Goal: Task Accomplishment & Management: Use online tool/utility

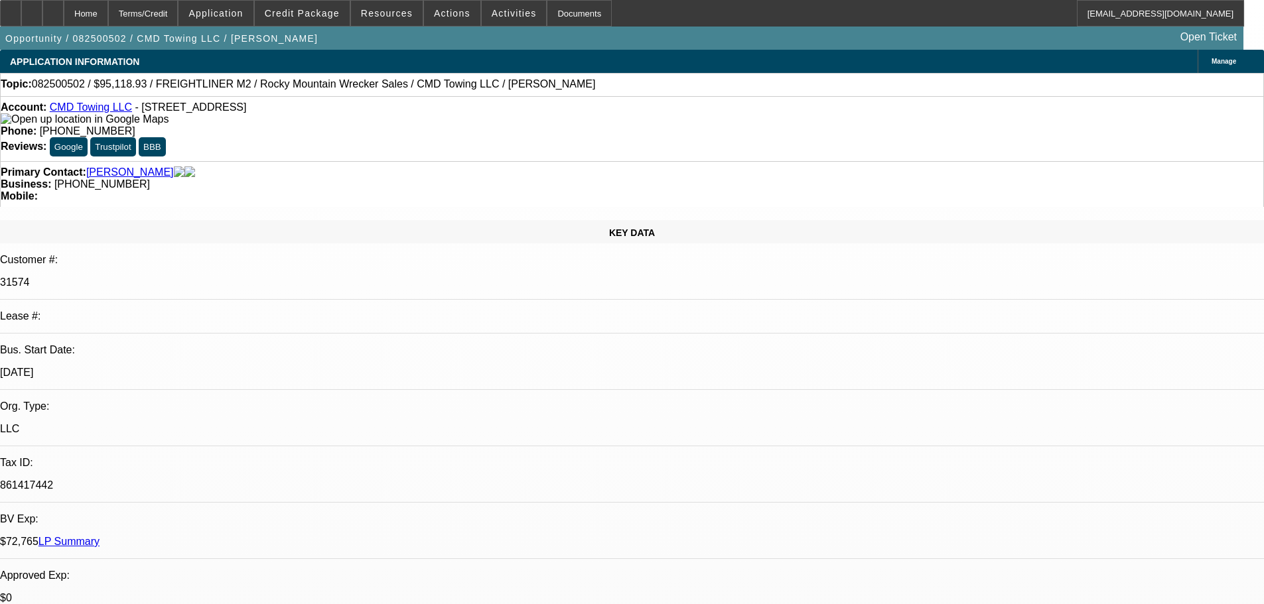
select select "0"
select select "6"
select select "0"
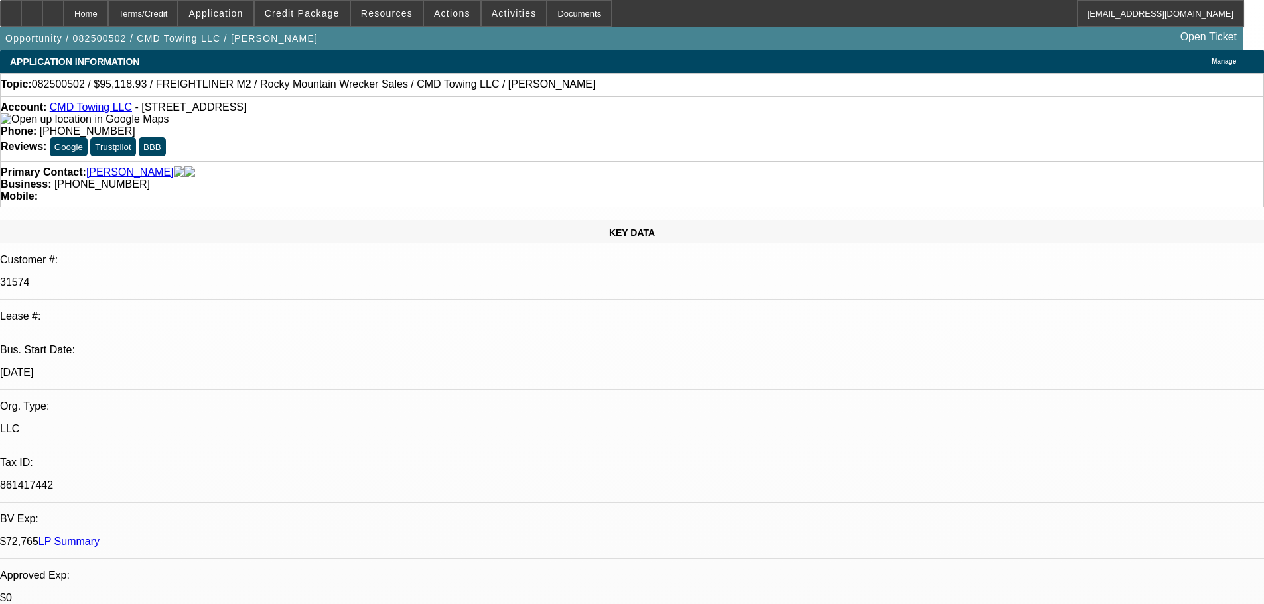
select select "0"
select select "6"
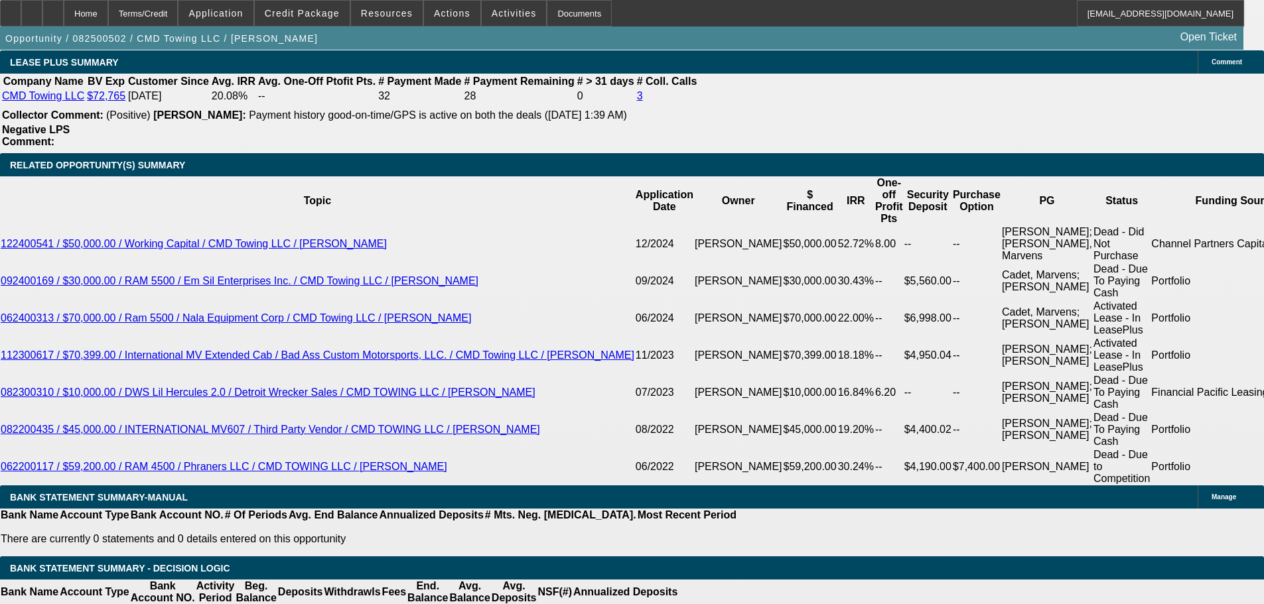
scroll to position [2123, 0]
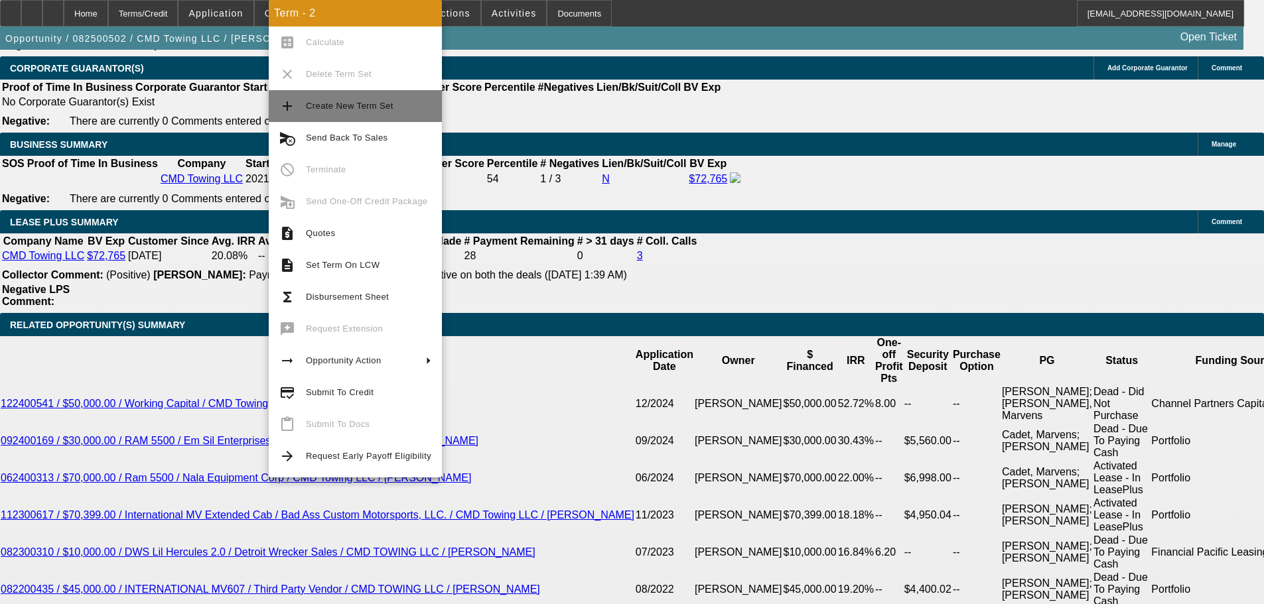
click at [395, 102] on span "Create New Term Set" at bounding box center [368, 106] width 125 height 16
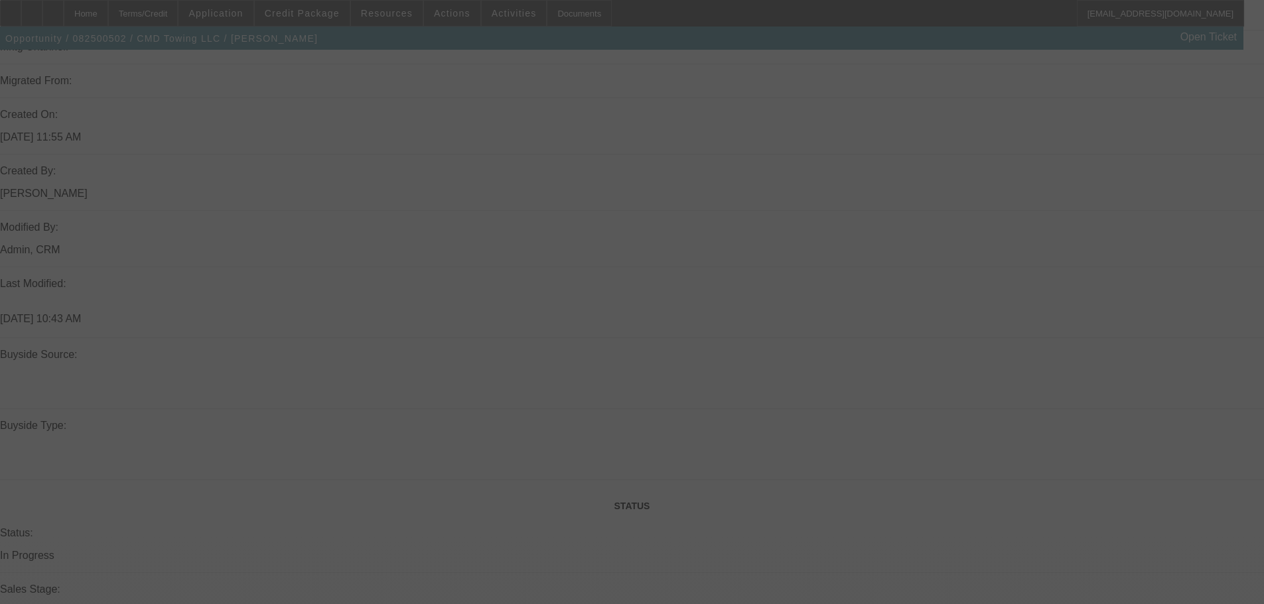
select select "0"
select select "6"
select select "0"
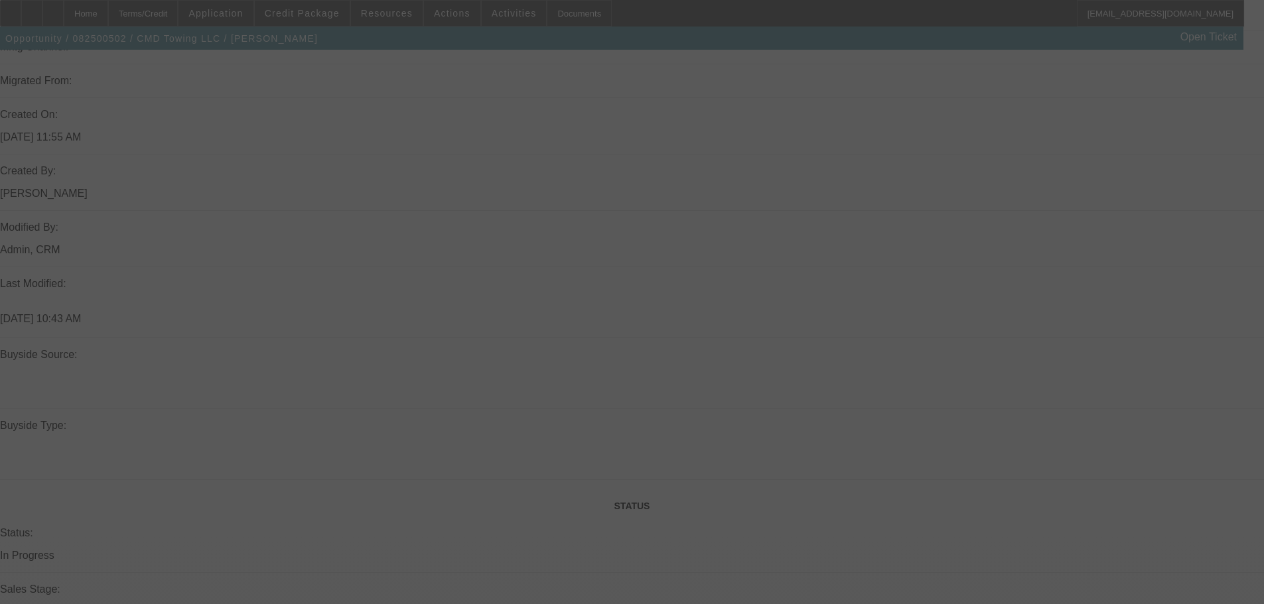
select select "0"
select select "6"
select select "0"
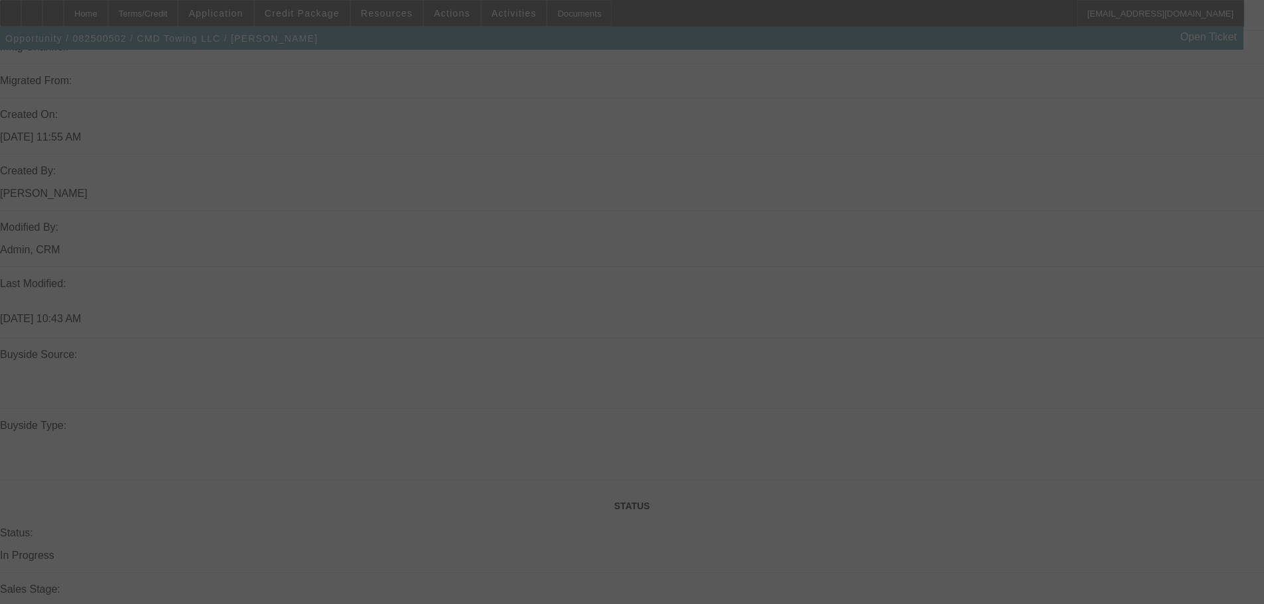
select select "0"
select select "6"
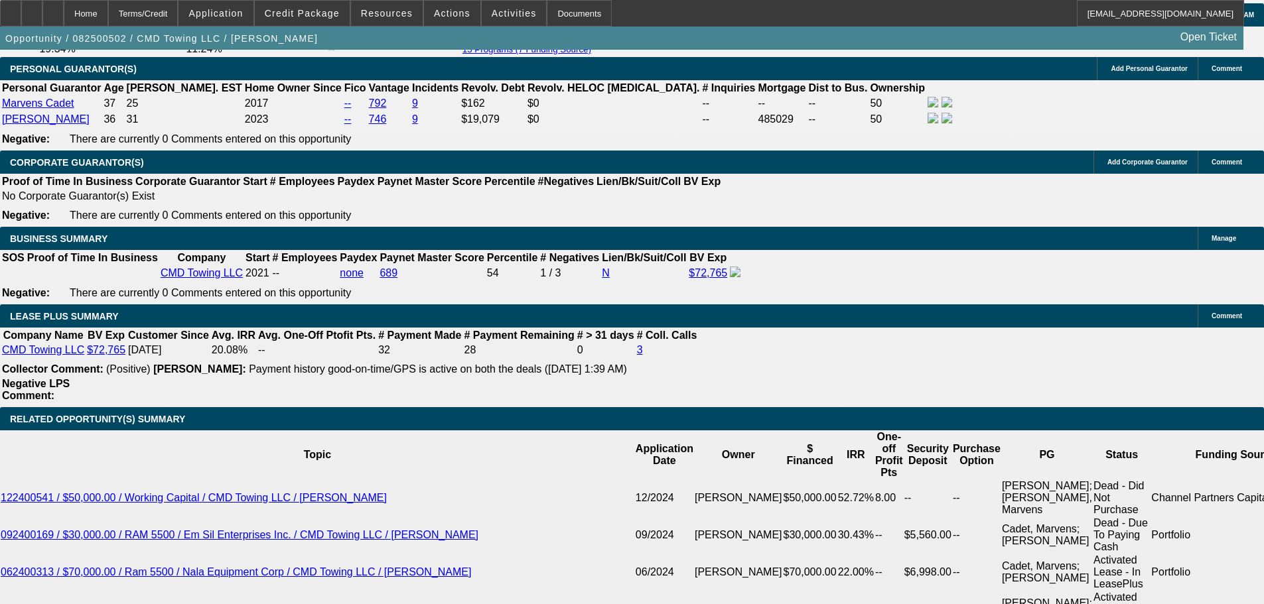
scroll to position [2321, 0]
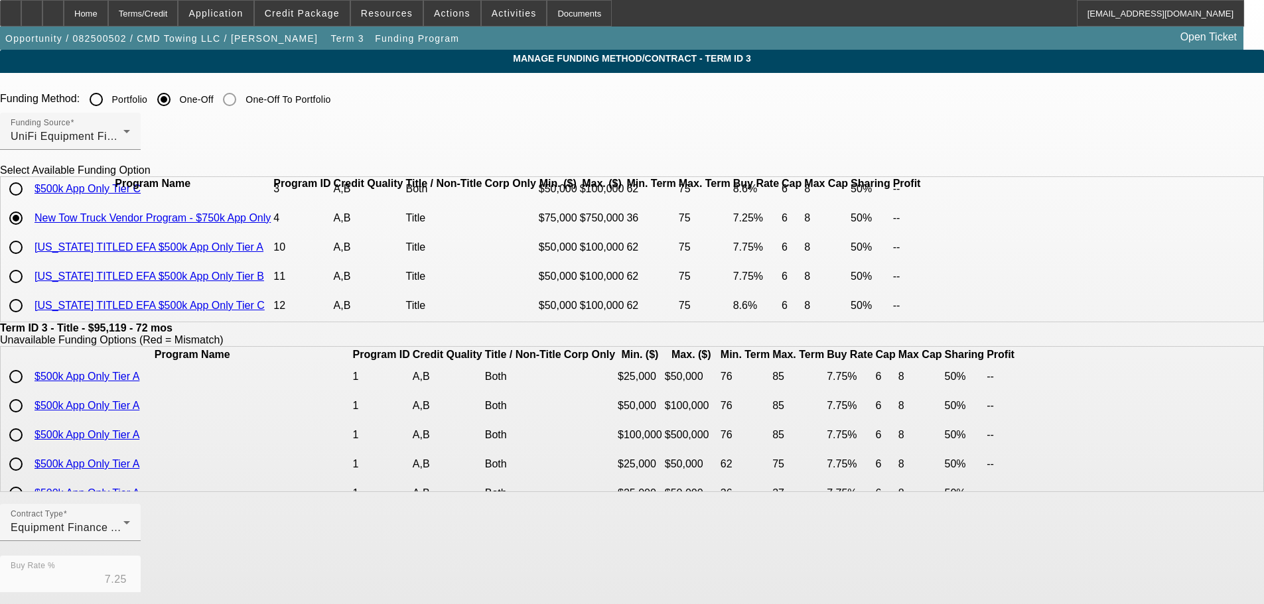
scroll to position [59, 0]
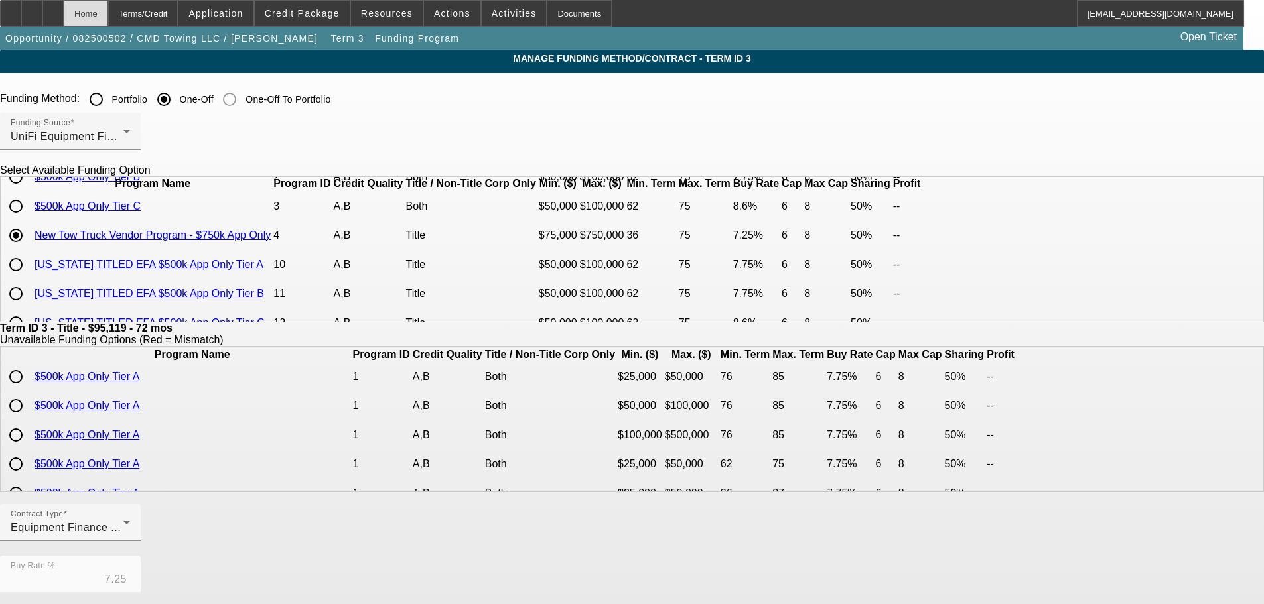
click at [108, 13] on div "Home" at bounding box center [86, 13] width 44 height 27
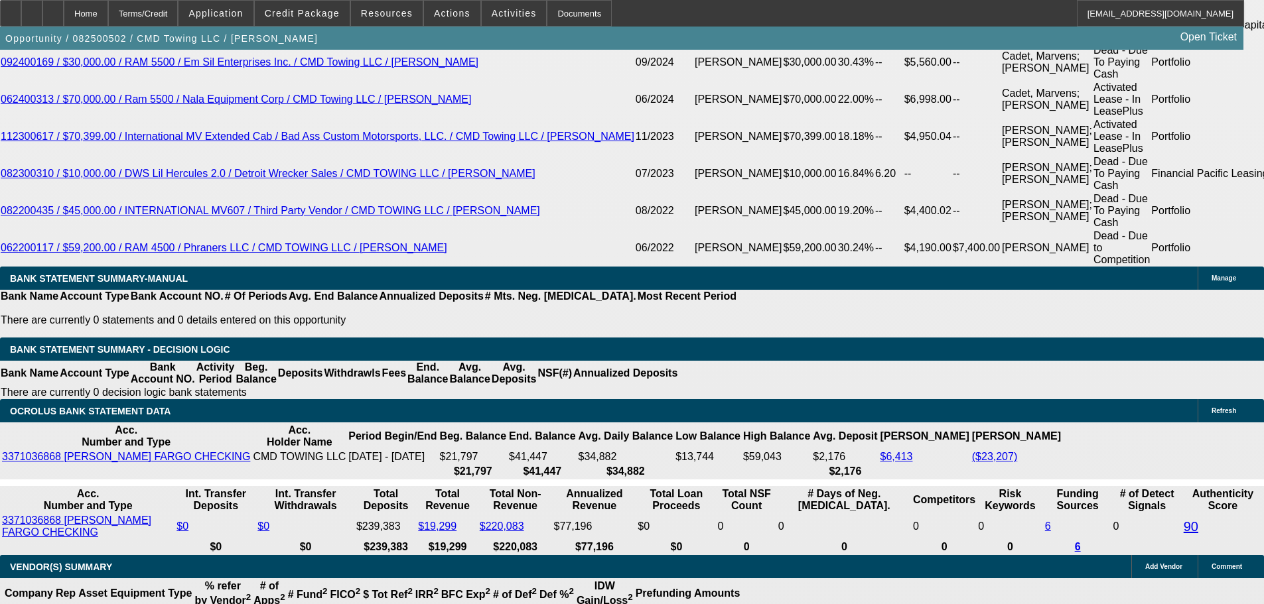
select select "0"
select select "6"
select select "0"
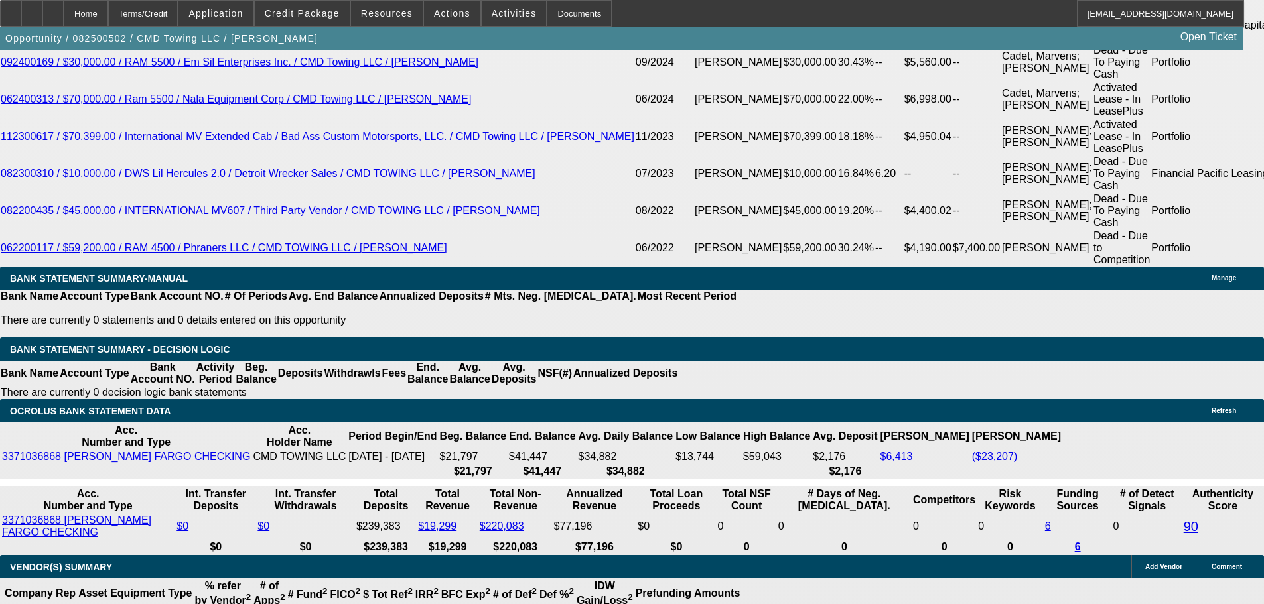
select select "0"
select select "6"
select select "0"
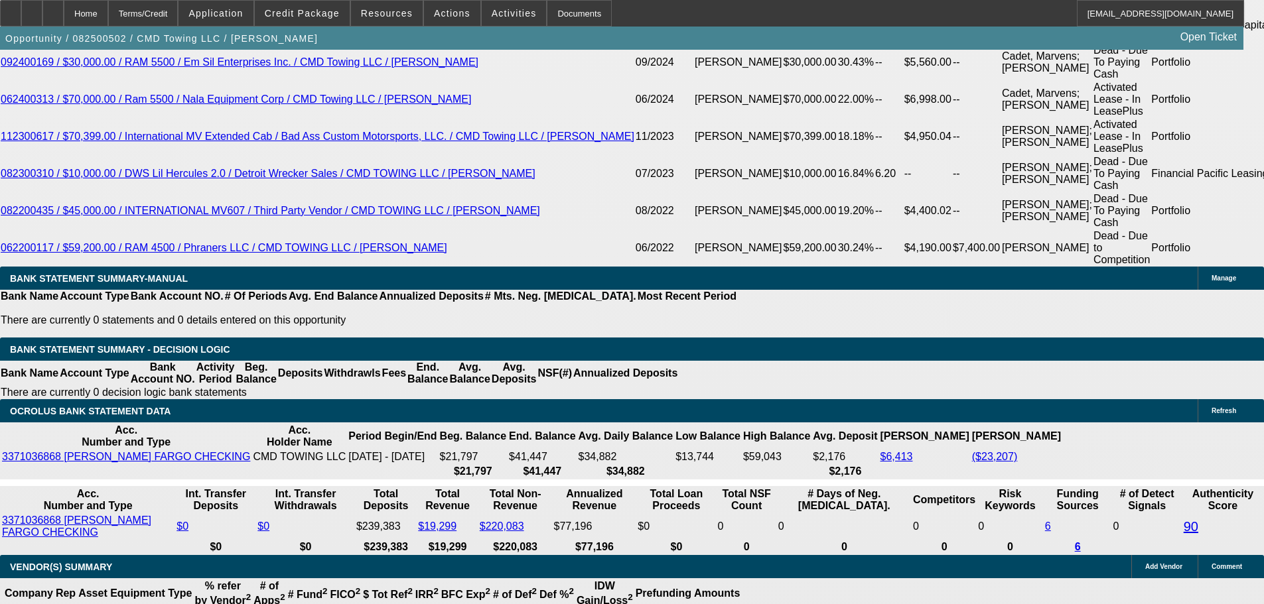
select select "0"
select select "6"
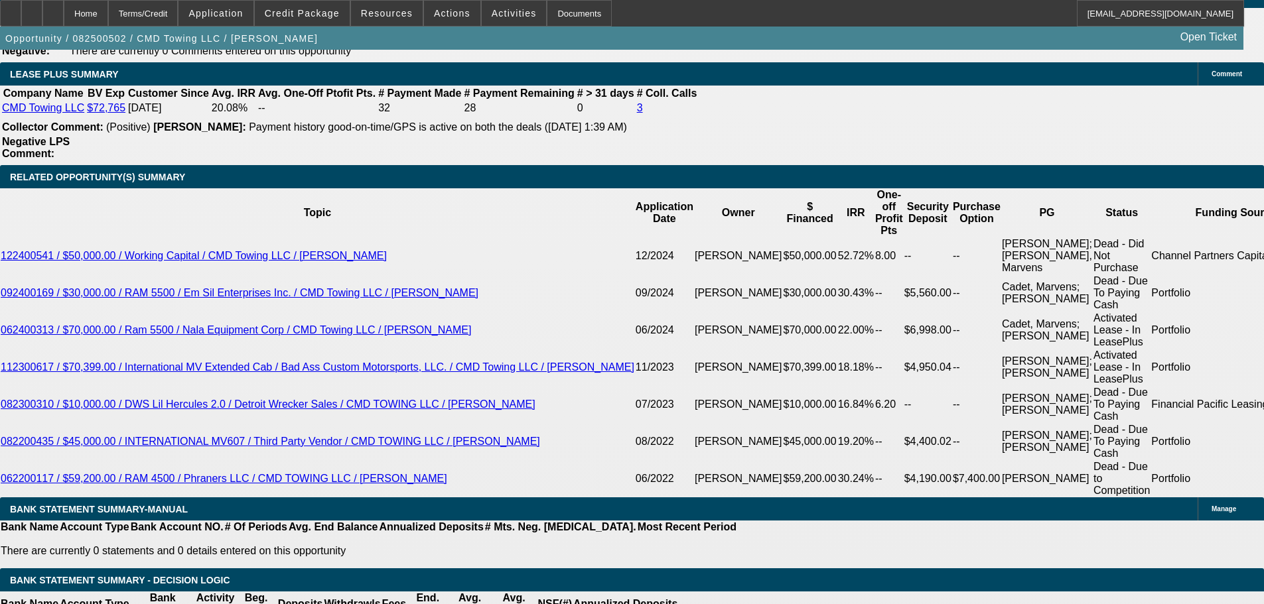
scroll to position [2260, 0]
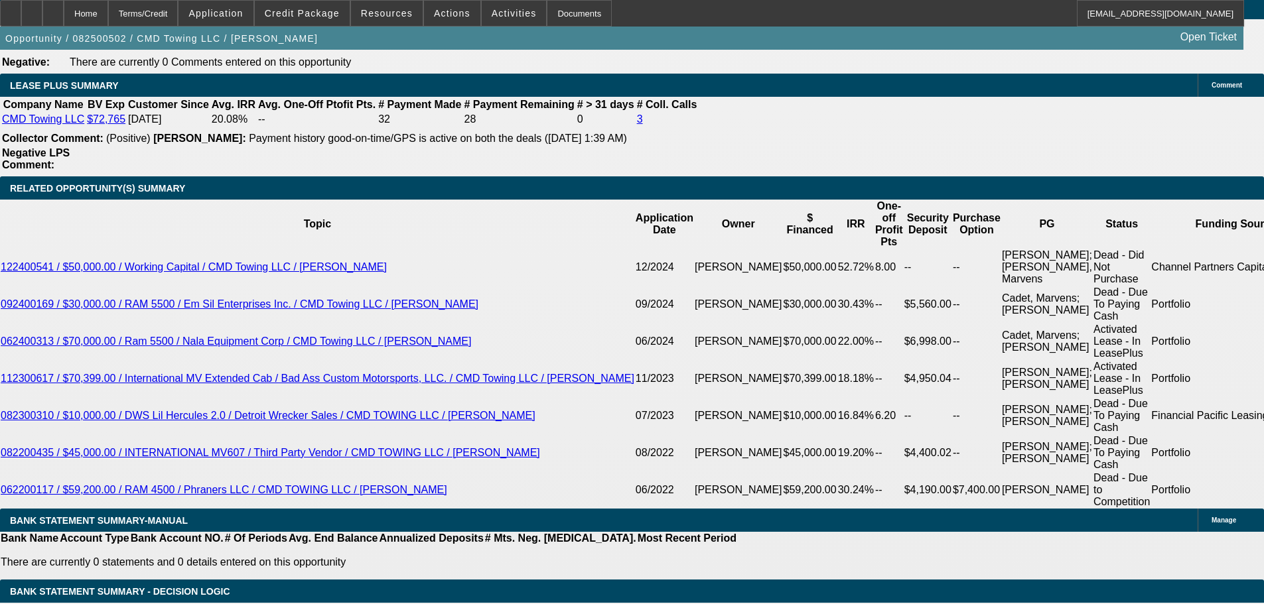
type input "UNKNOWN"
type input "62"
type input "$1,966.03"
type input "60"
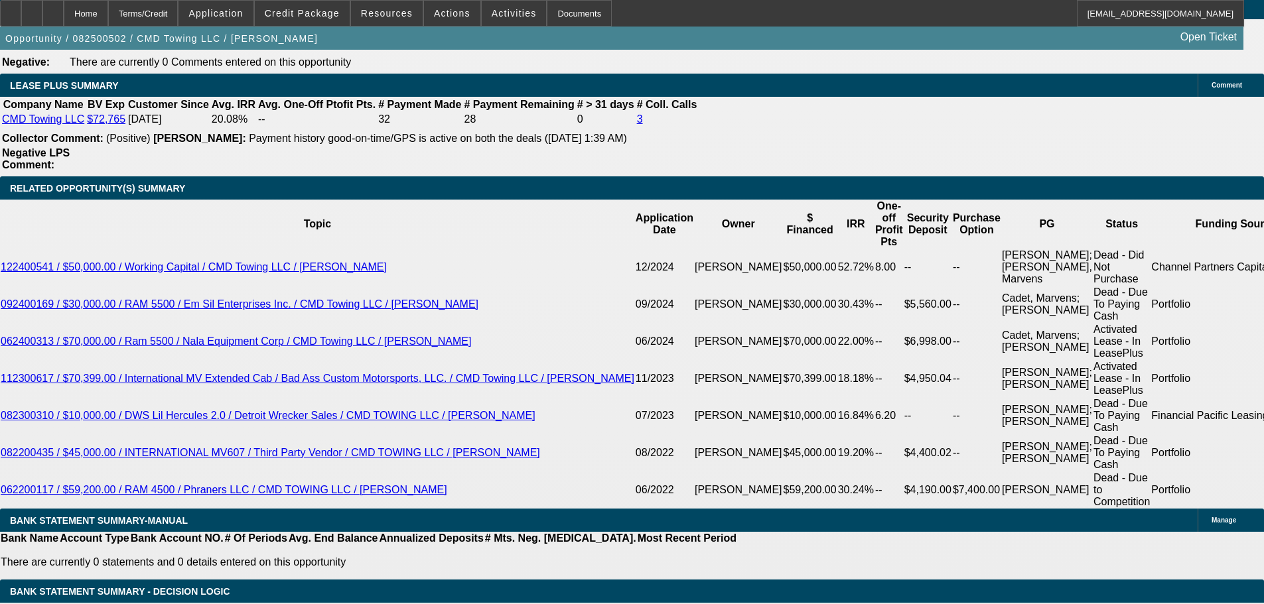
type input "$2,016.32"
type input "60"
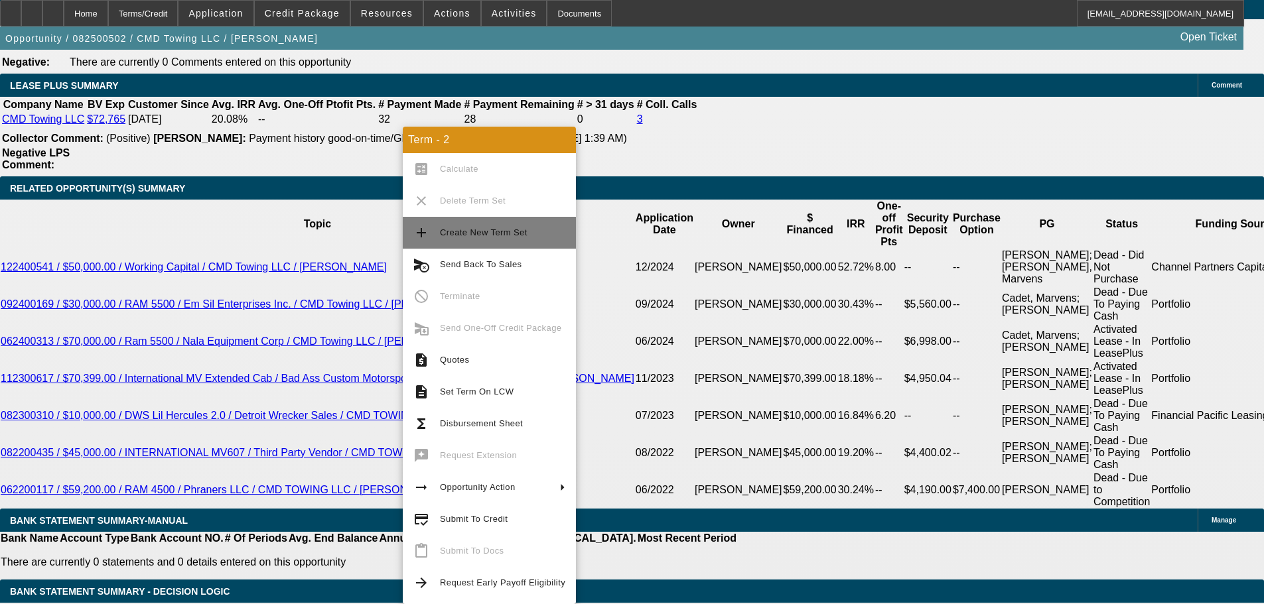
click at [528, 223] on button "add Create New Term Set" at bounding box center [489, 233] width 173 height 32
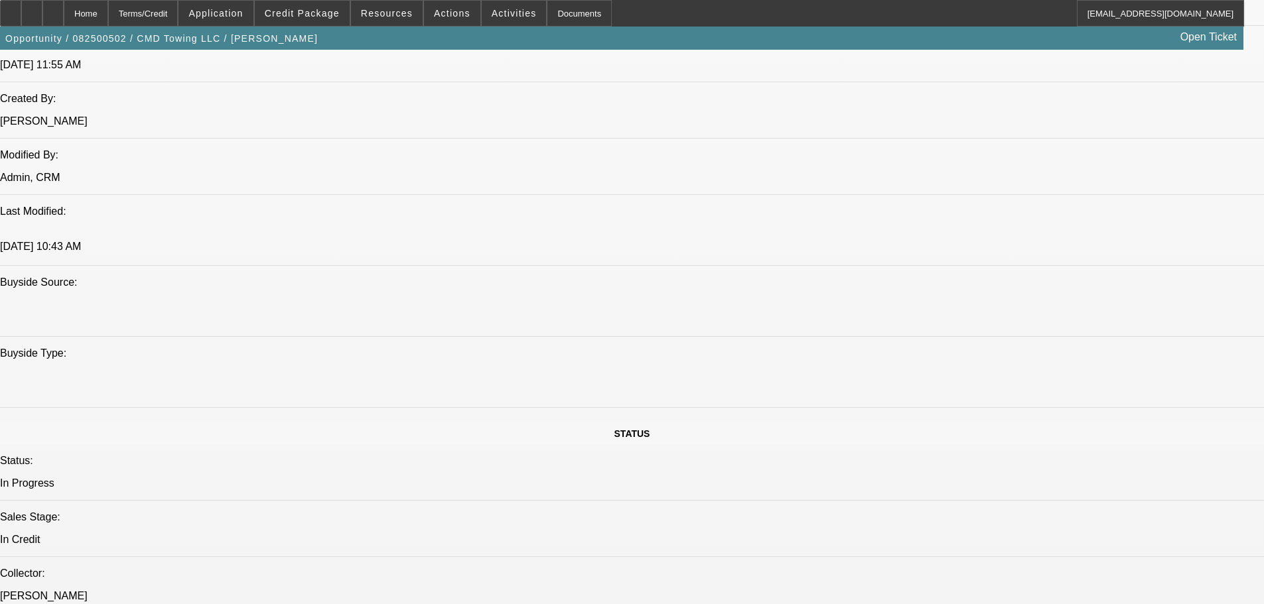
select select "0"
select select "6"
select select "0"
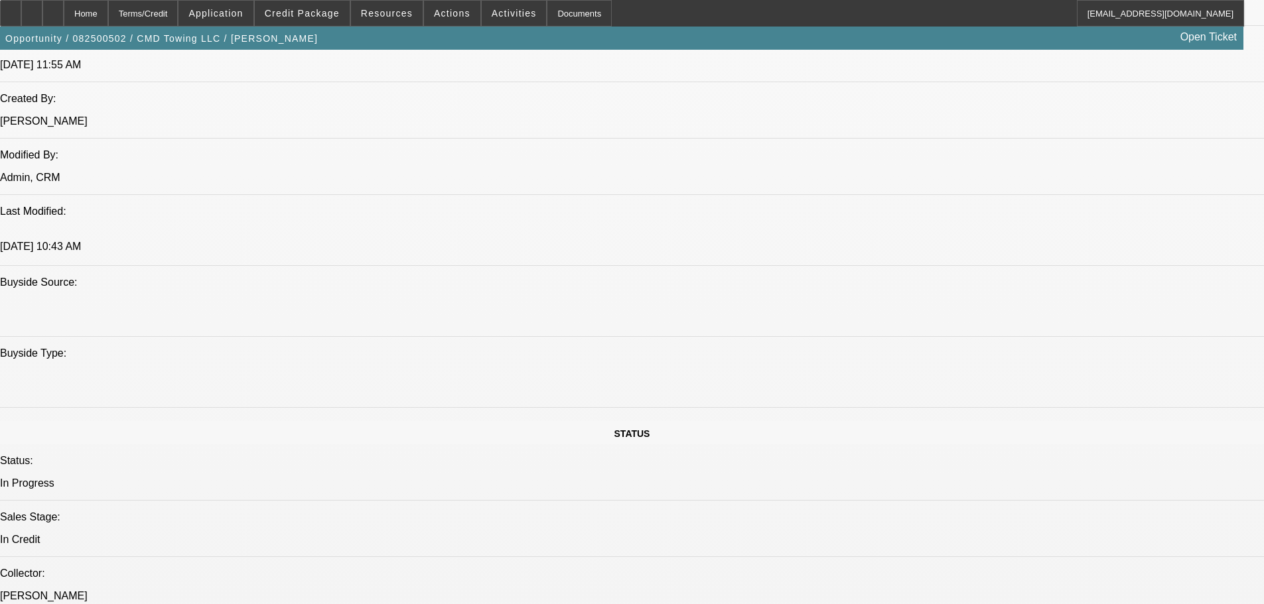
select select "0"
select select "6"
select select "0"
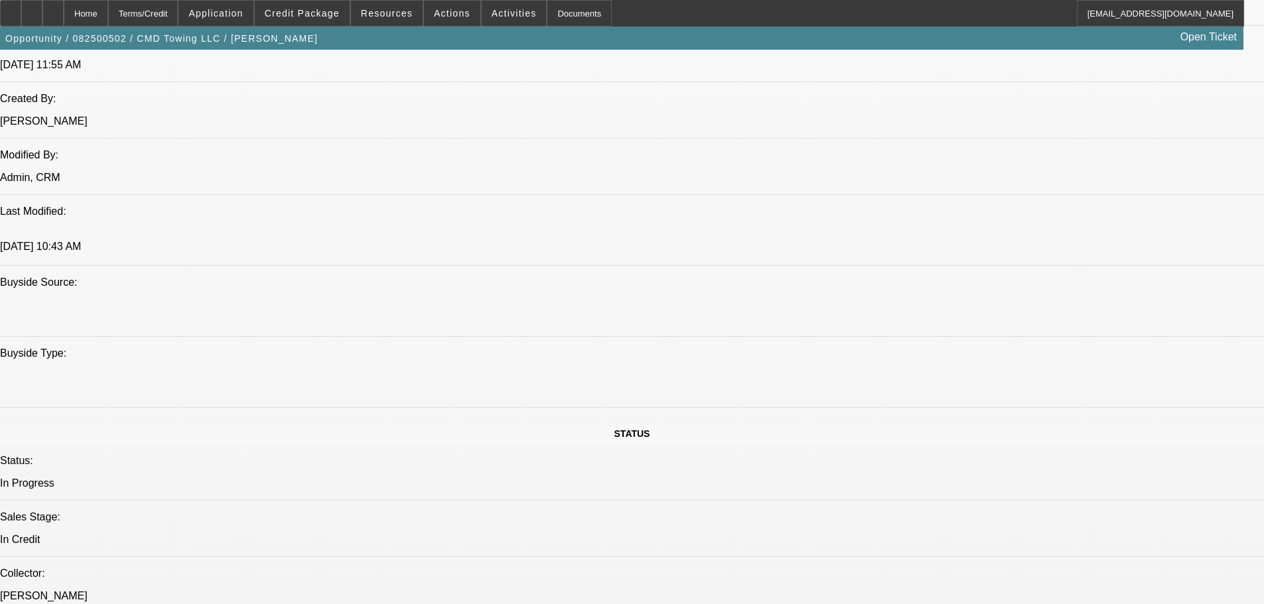
select select "0"
select select "6"
select select "0"
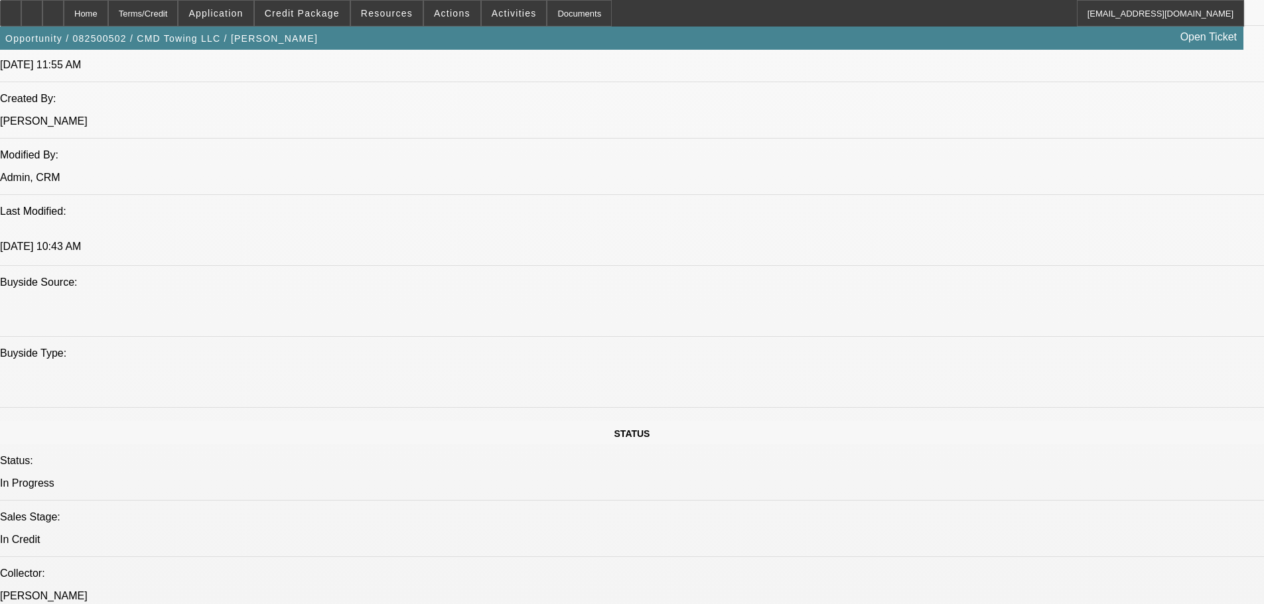
select select "6"
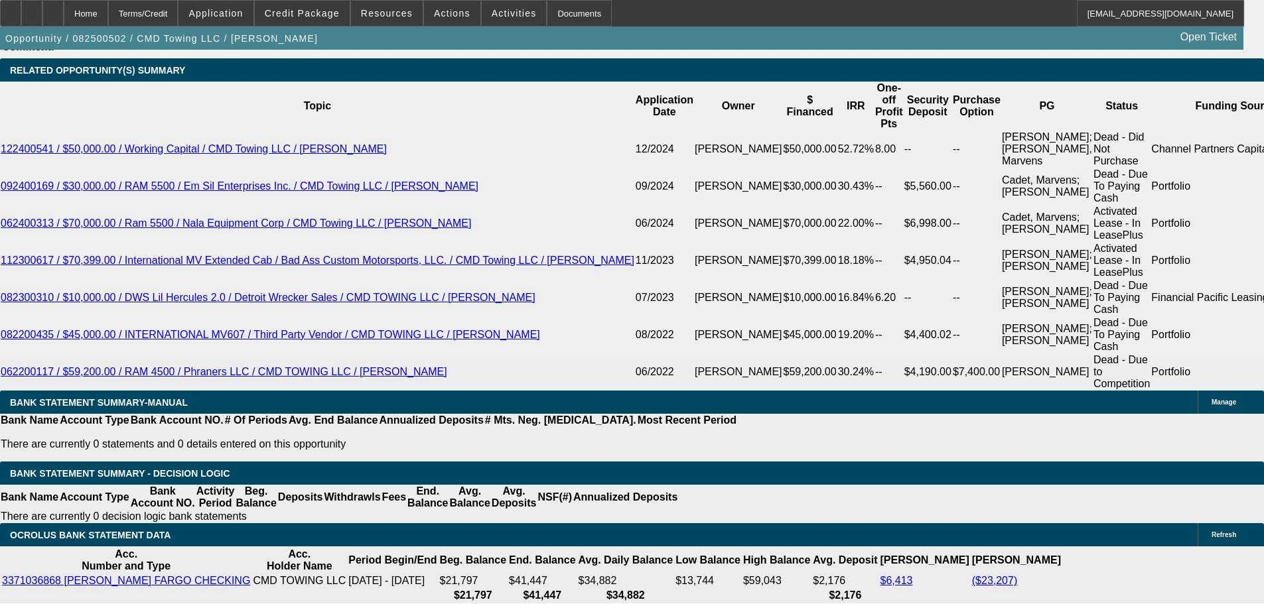
scroll to position [2521, 0]
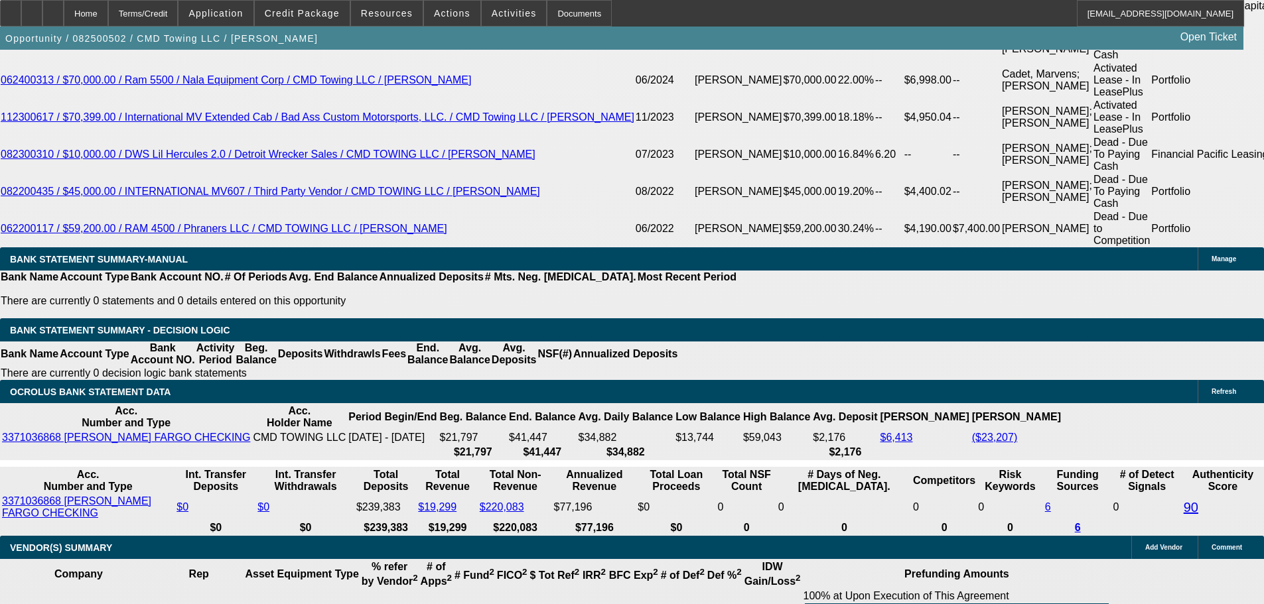
type input "UNKNOWN"
type input "2"
type input "$48,148.82"
type input "42"
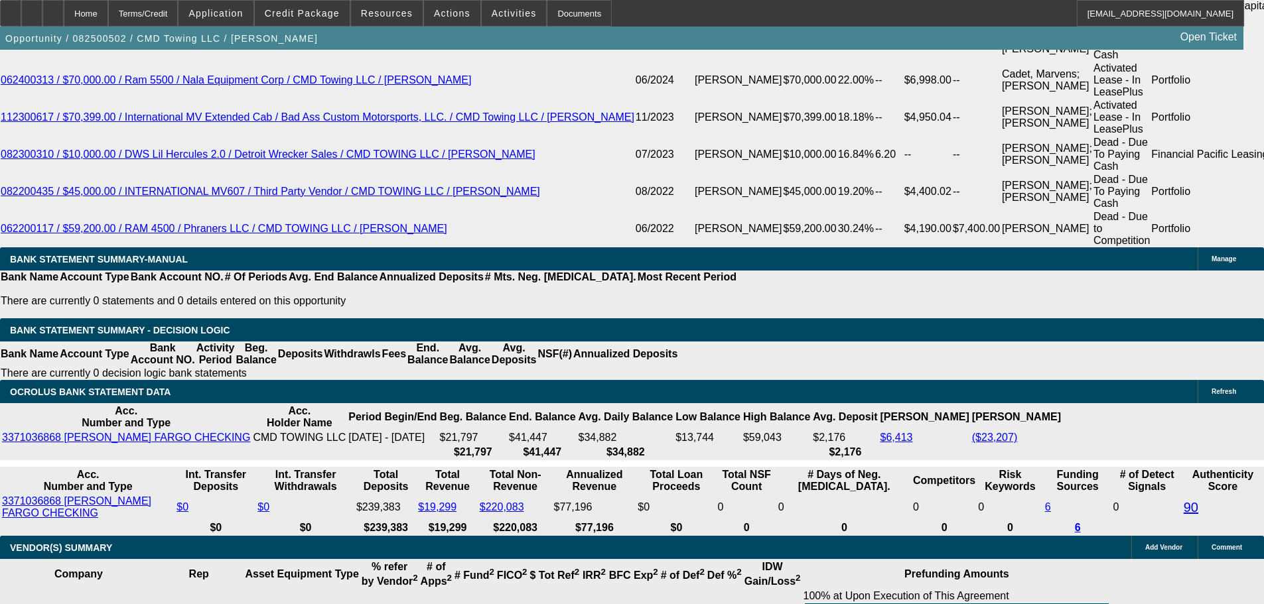
type input "$2,688.95"
type input "4"
type input "$24,272.20"
type input "48"
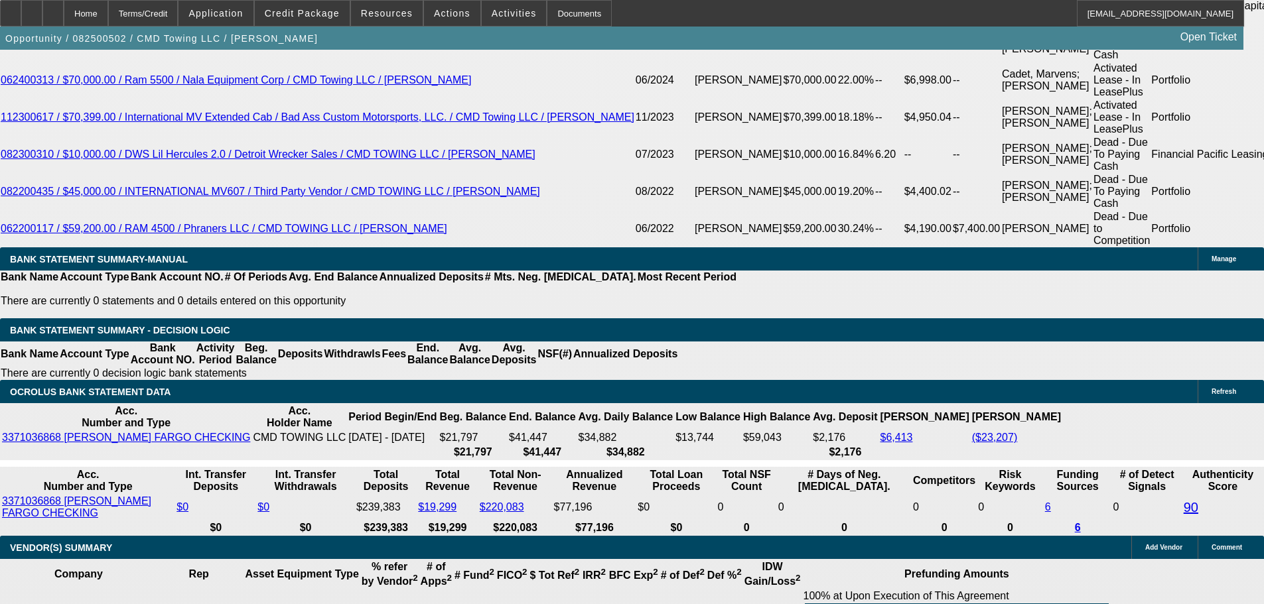
type input "$2,407.90"
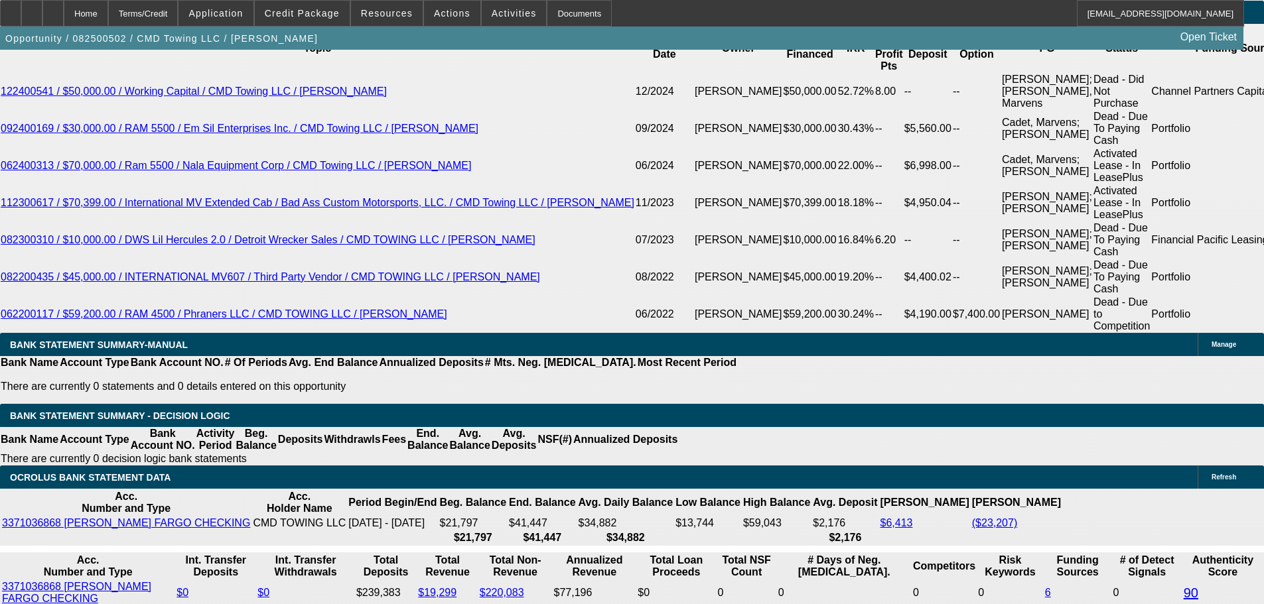
scroll to position [2388, 0]
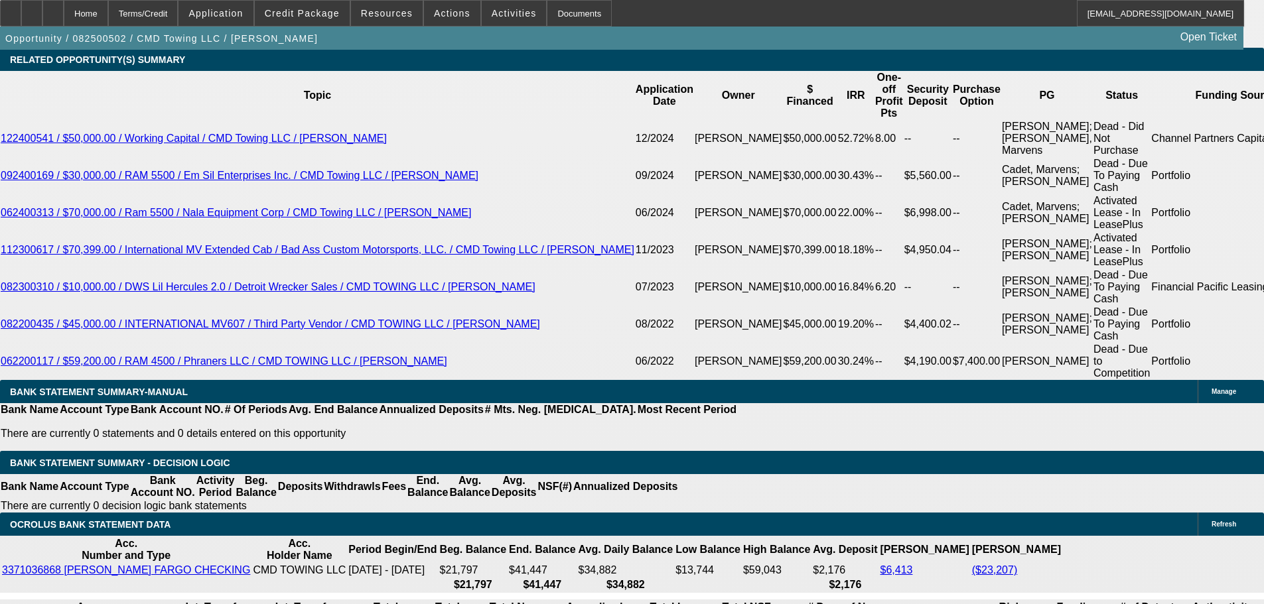
type input "48"
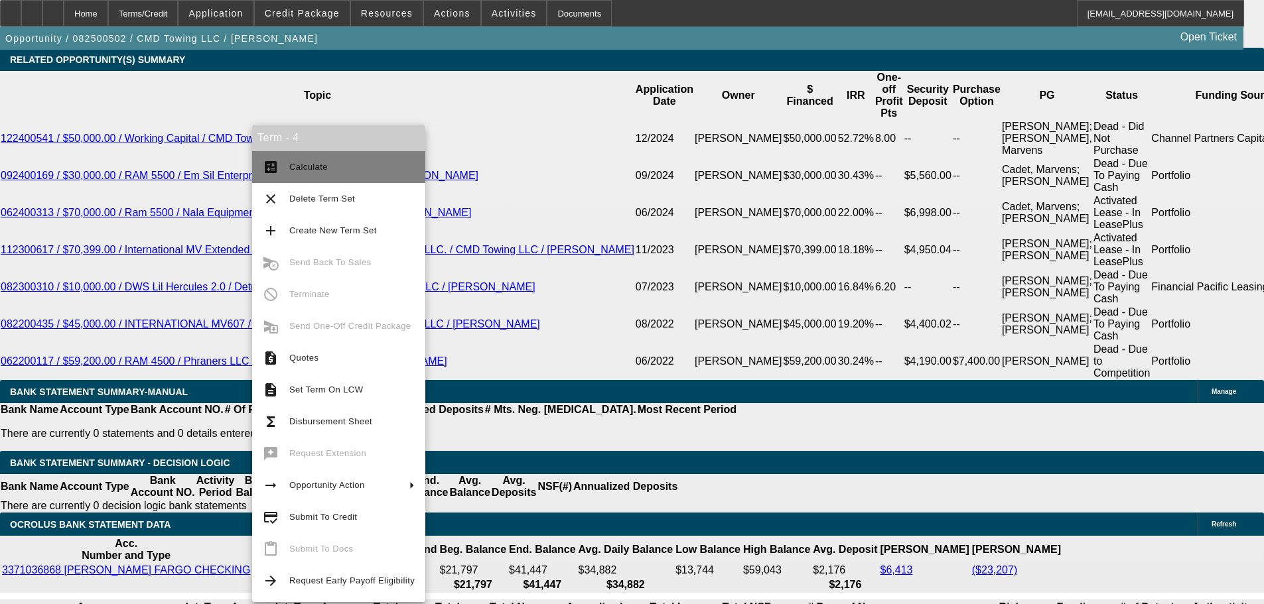
click at [346, 159] on span "Calculate" at bounding box center [351, 167] width 125 height 16
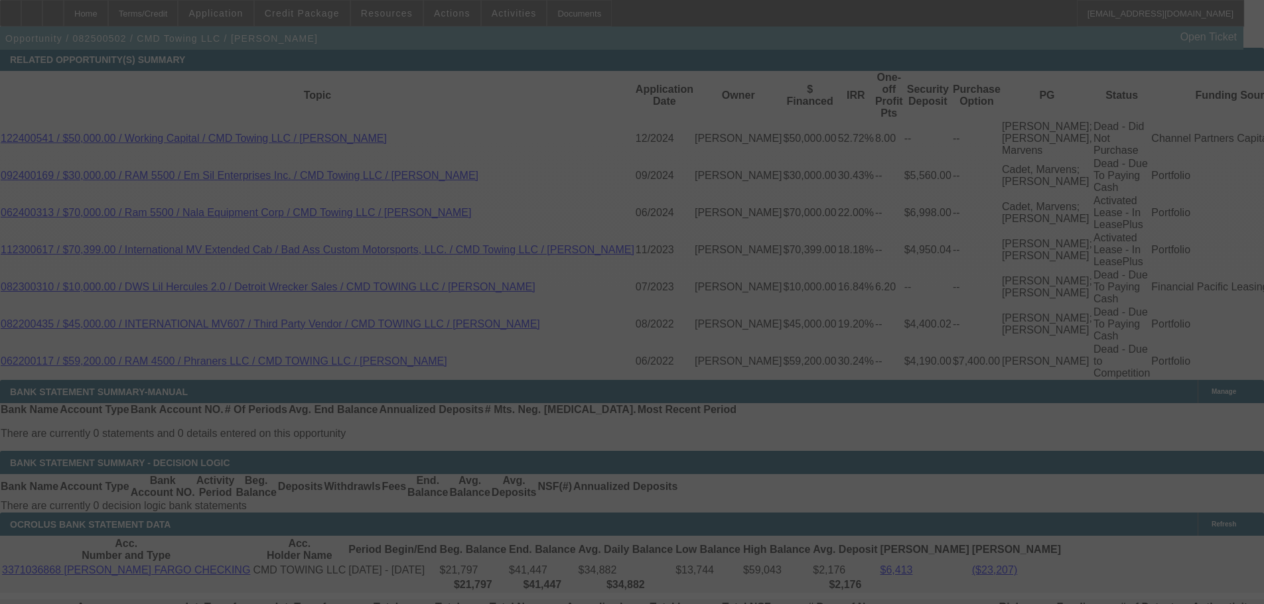
select select "0"
select select "6"
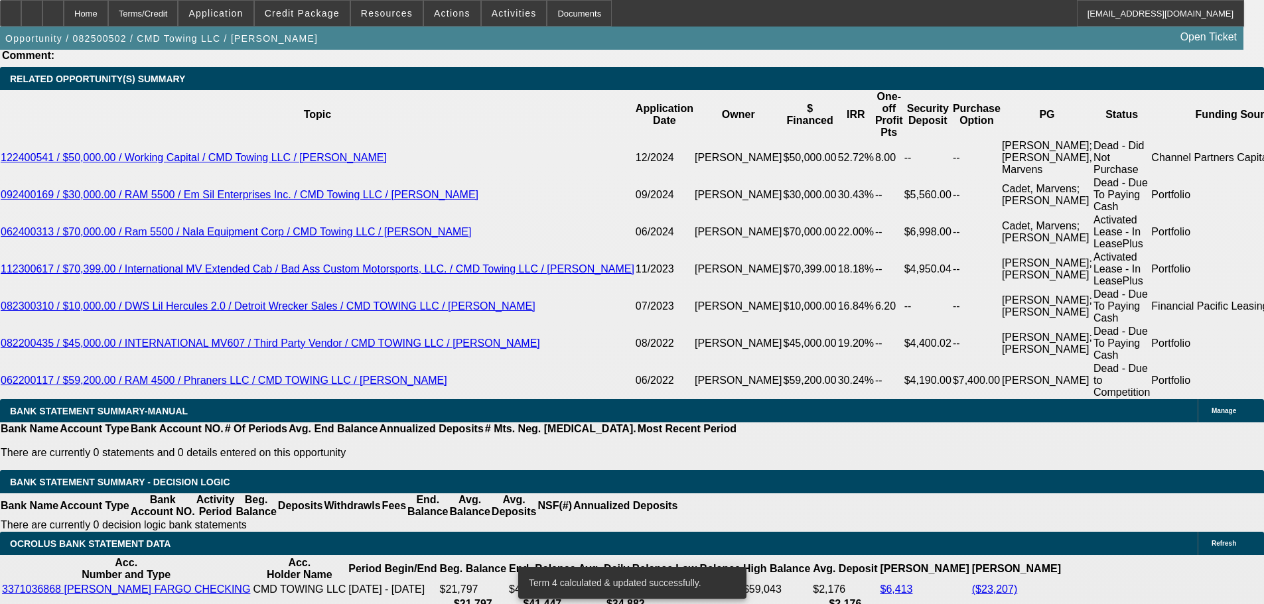
type input "UNKNOWN"
type input "2"
type input "$48,148.82"
type input "62"
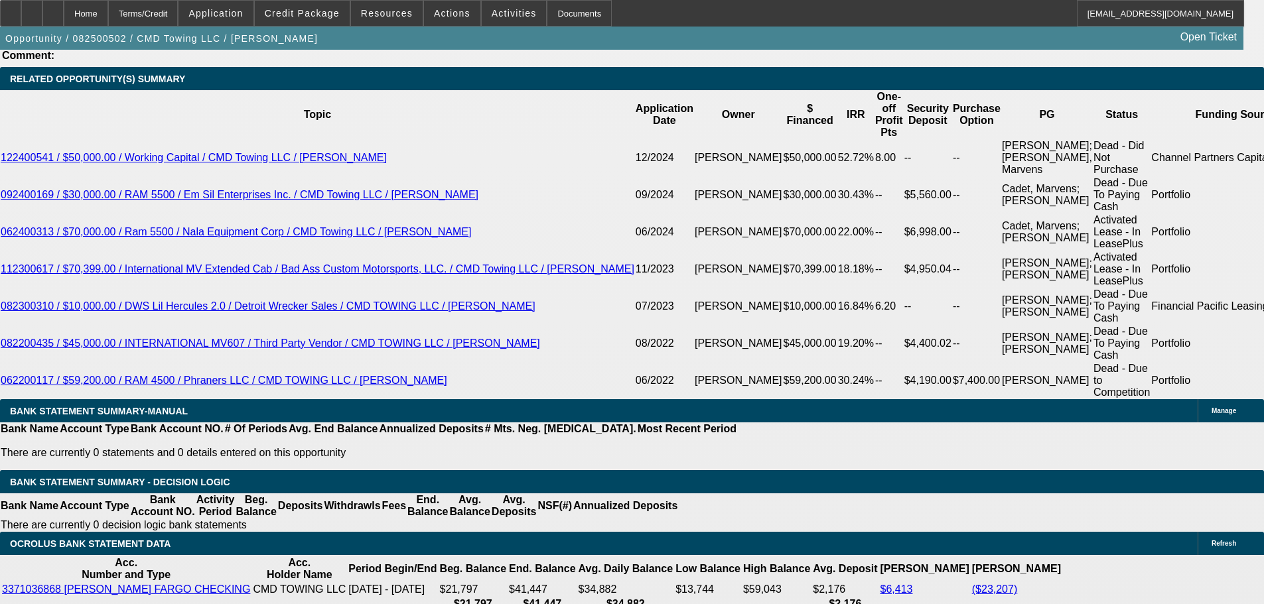
type input "$1,966.03"
type input "6"
type input "$16,314.05"
type input "60"
type input "$2,016.32"
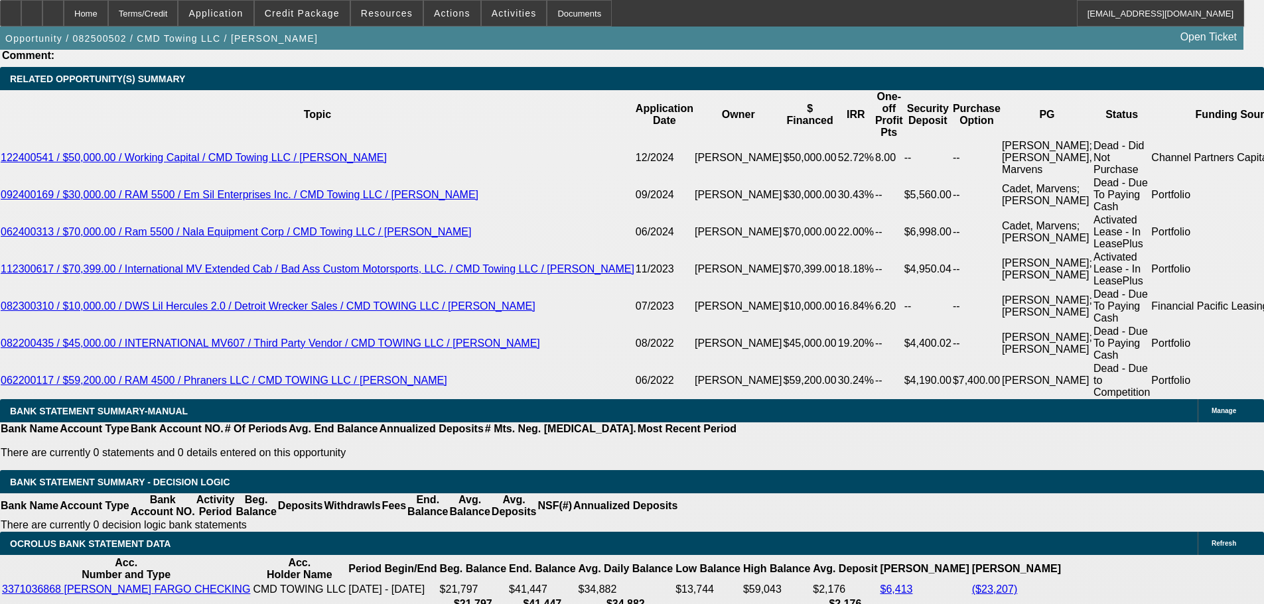
type input "60"
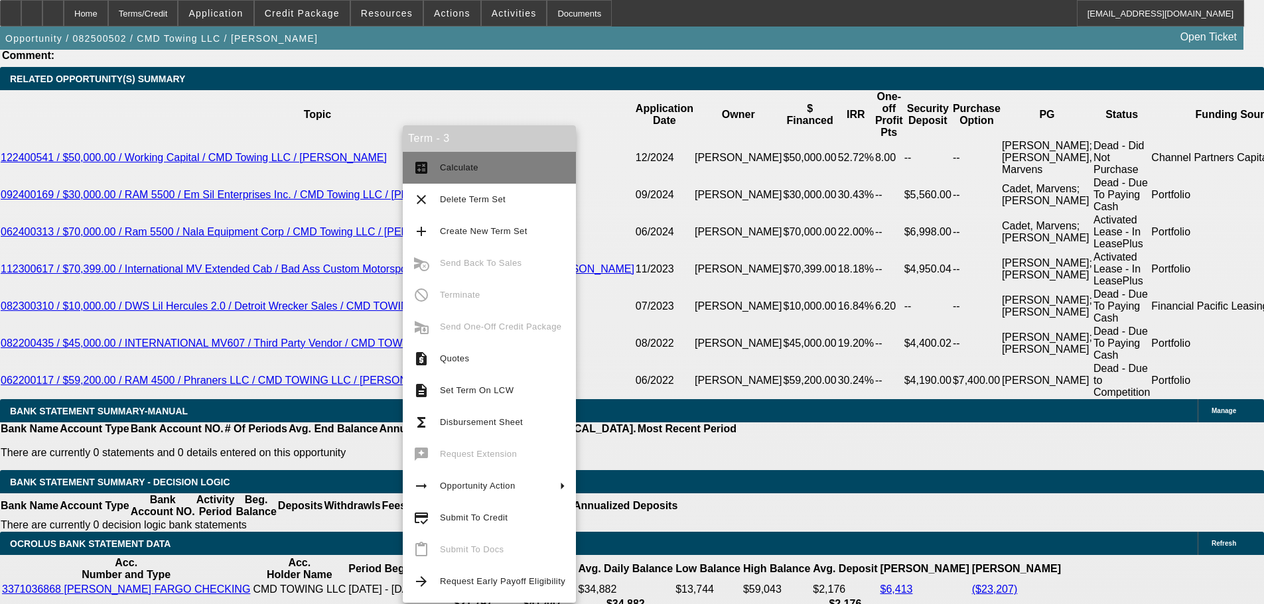
click at [476, 161] on span "Calculate" at bounding box center [502, 168] width 125 height 16
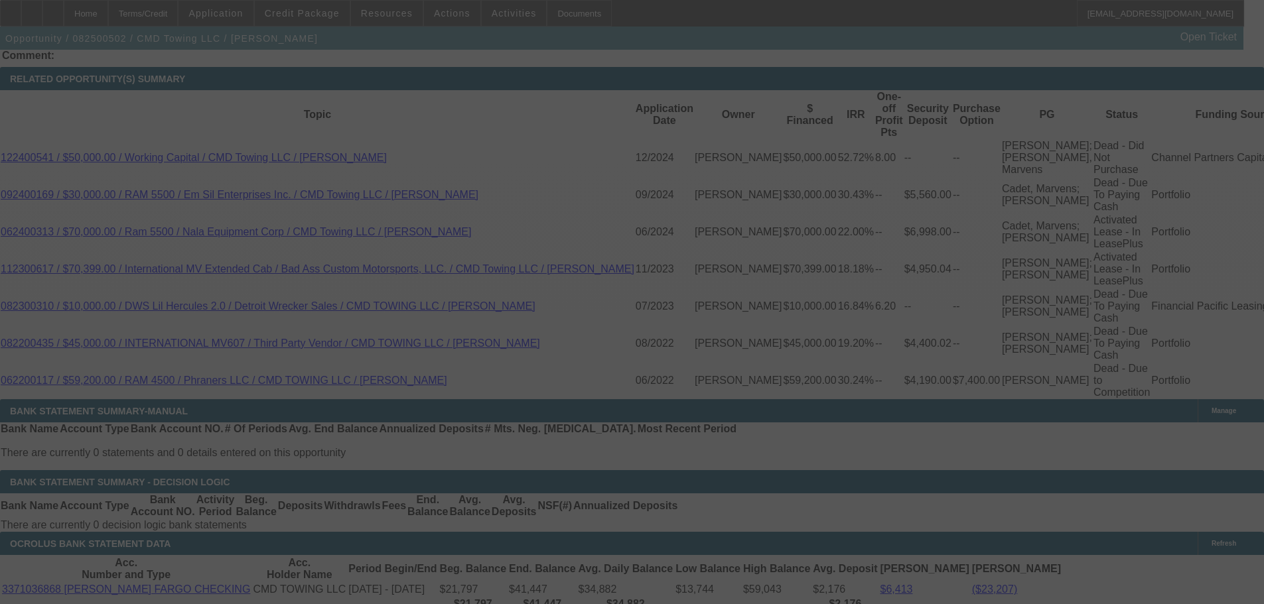
select select "0"
select select "6"
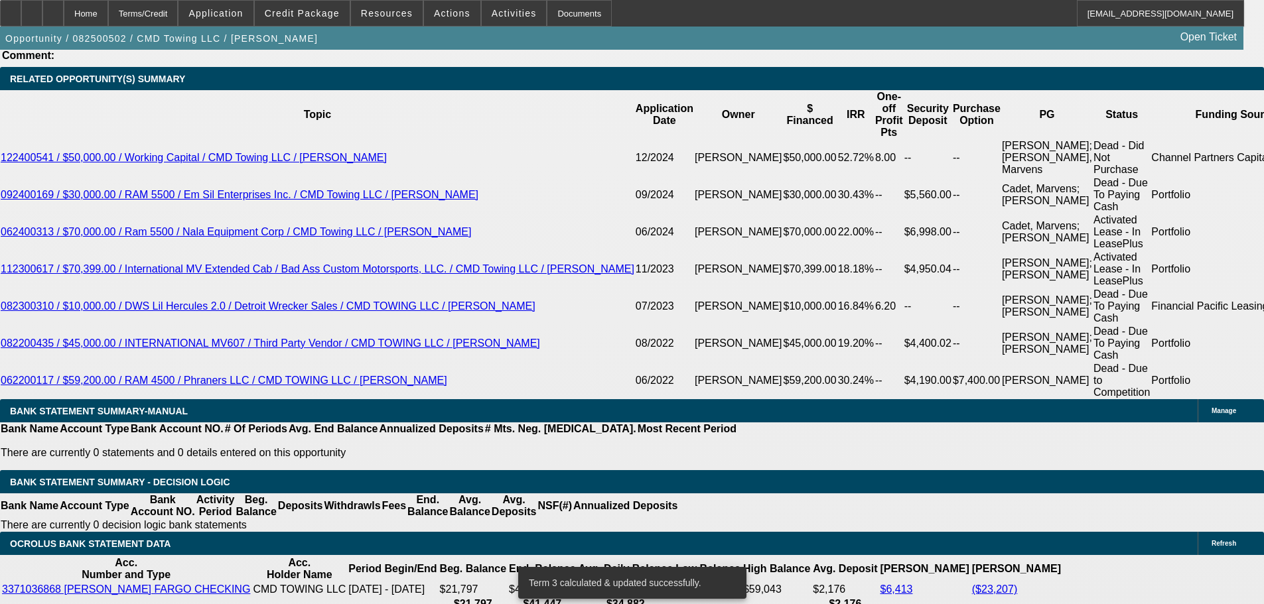
type input ".9"
type input "UNKNOWN"
type input "1.9"
type input "$2,059.47"
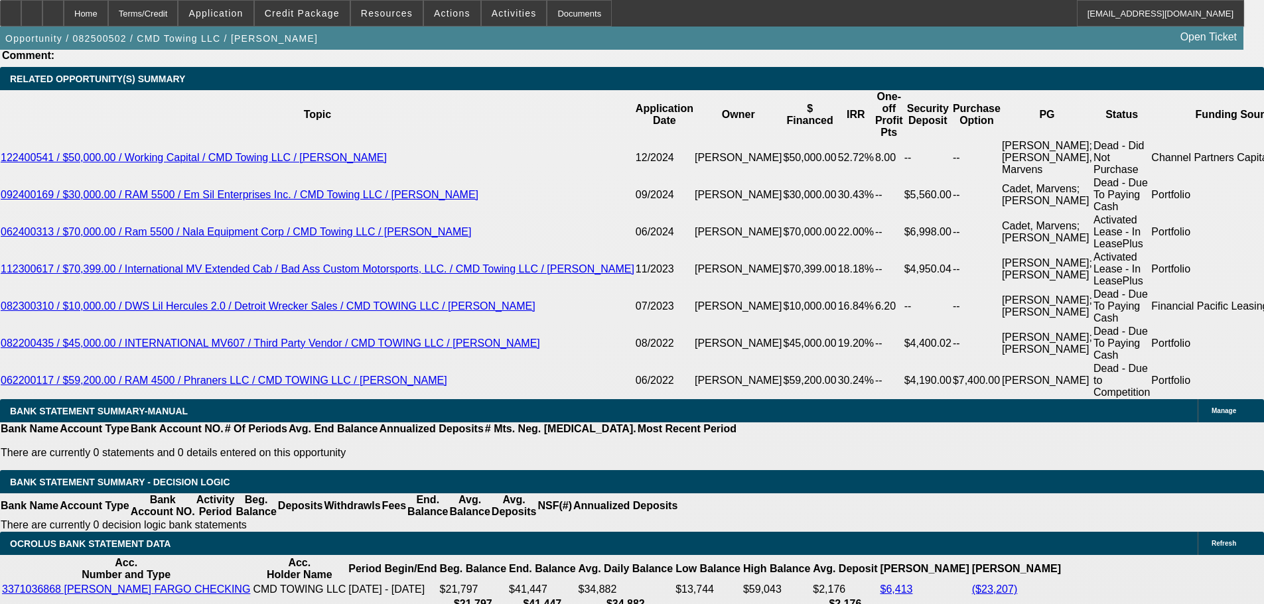
type input "11.9"
type input "$2,500.18"
type input "11.9"
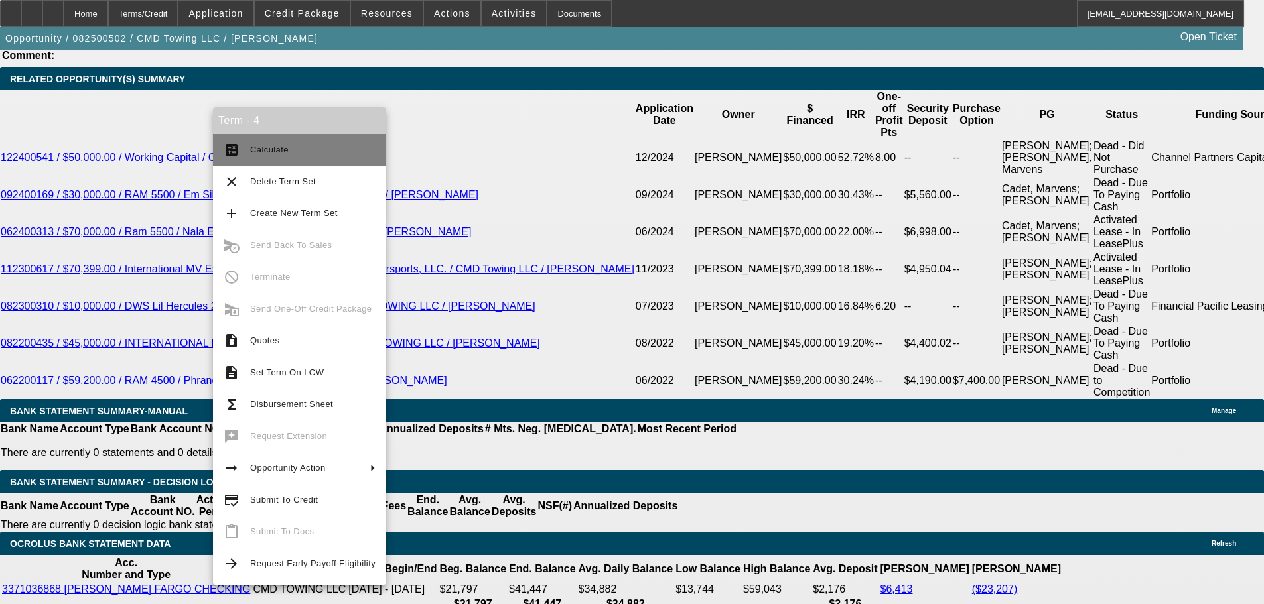
click at [343, 143] on span "Calculate" at bounding box center [312, 150] width 125 height 16
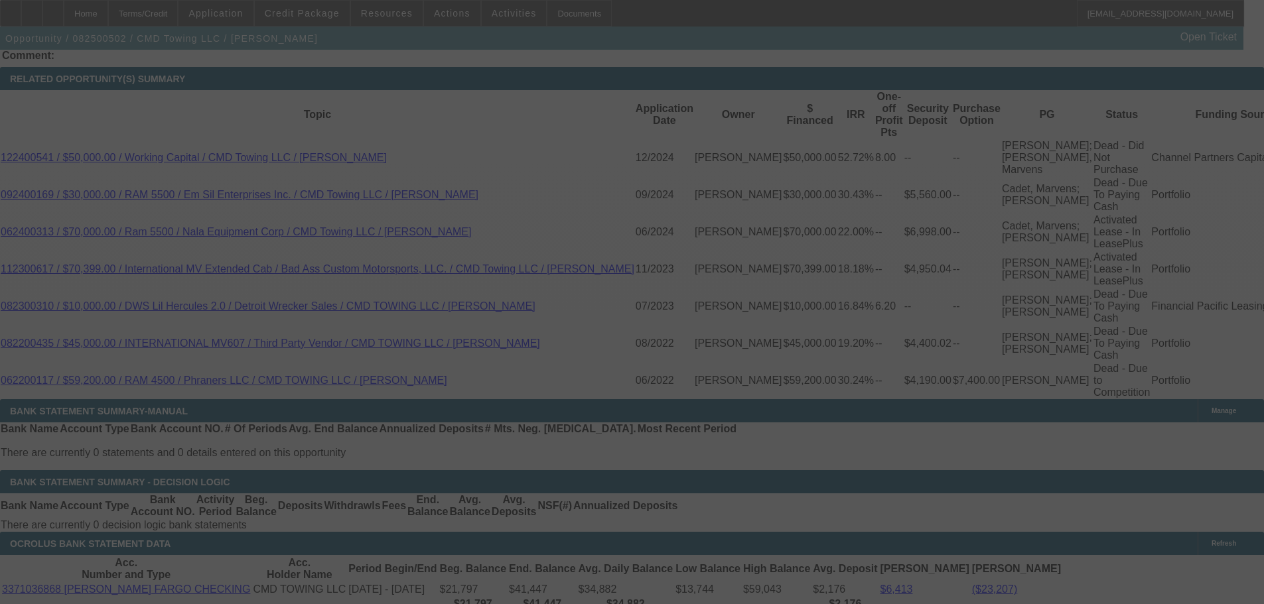
select select "0"
select select "6"
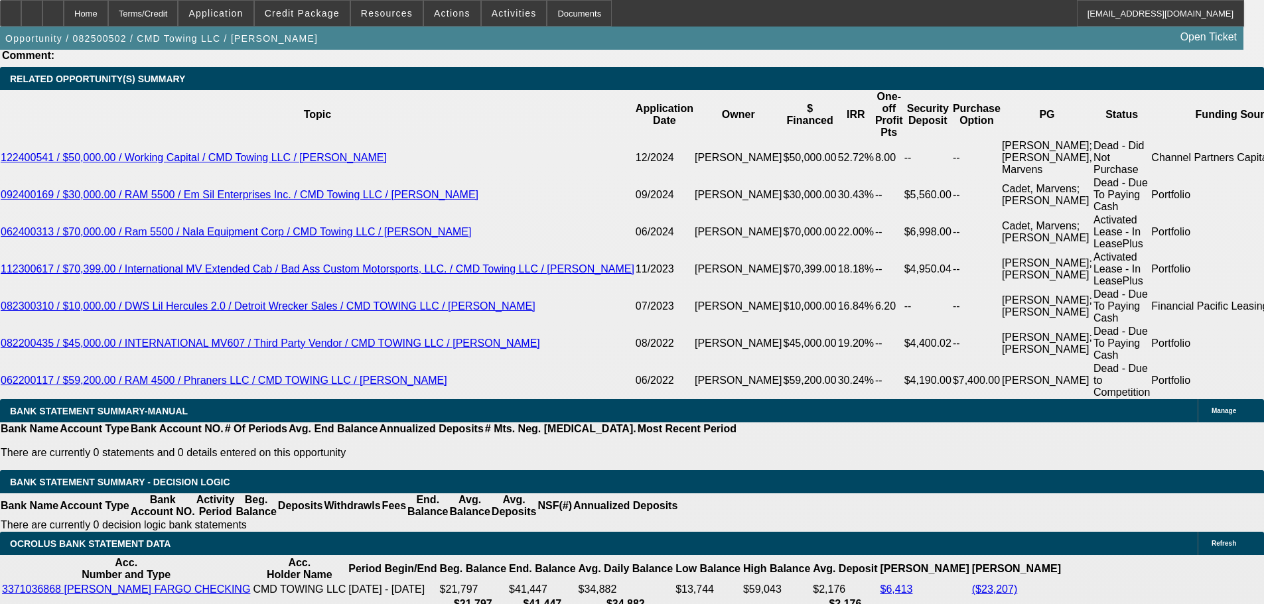
type input "UNKNOWN"
type input "19.9"
type input "$2,514.78"
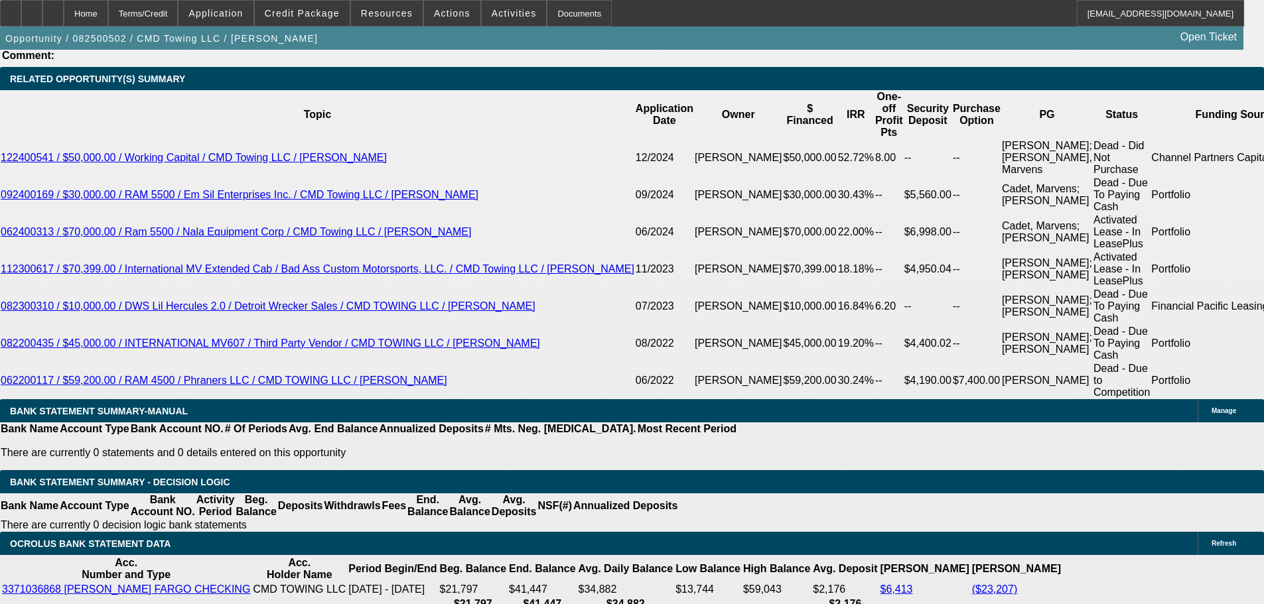
type input "10.9"
type input "$2,063.38"
type input "10.9"
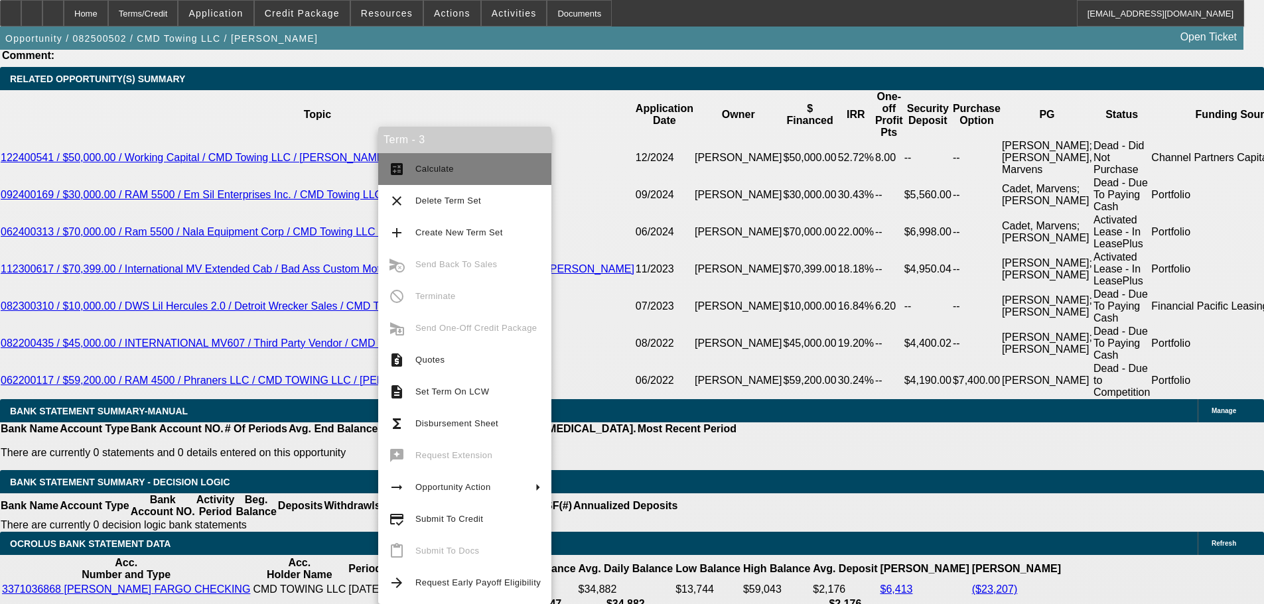
click at [412, 160] on button "calculate Calculate" at bounding box center [464, 169] width 173 height 32
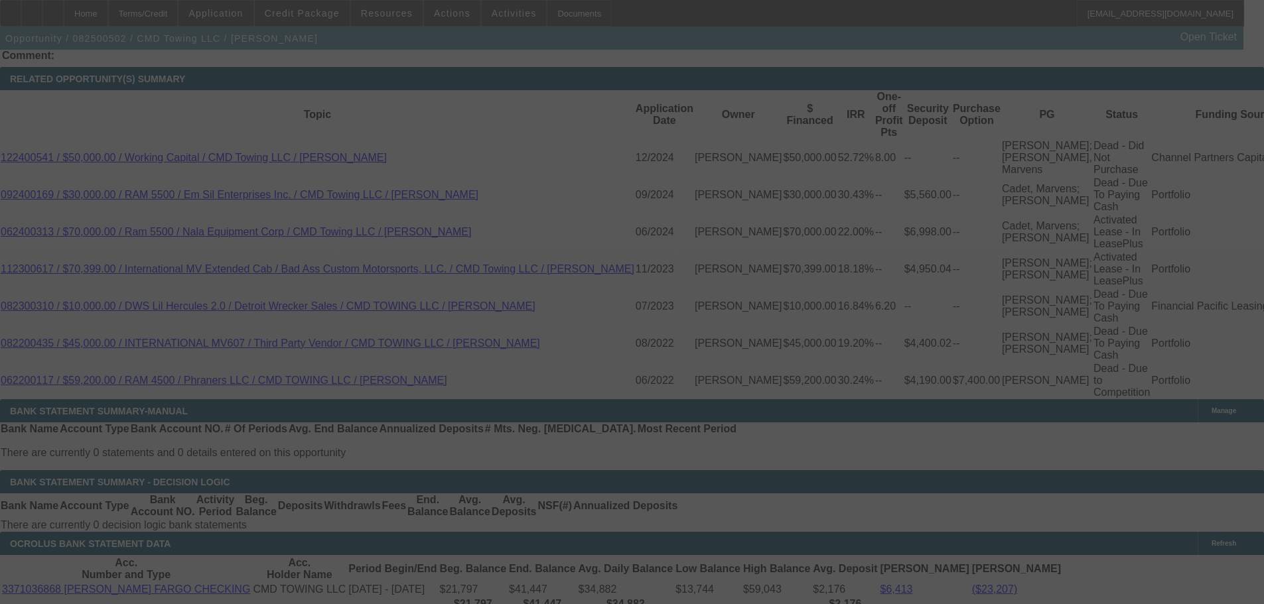
select select "0"
select select "6"
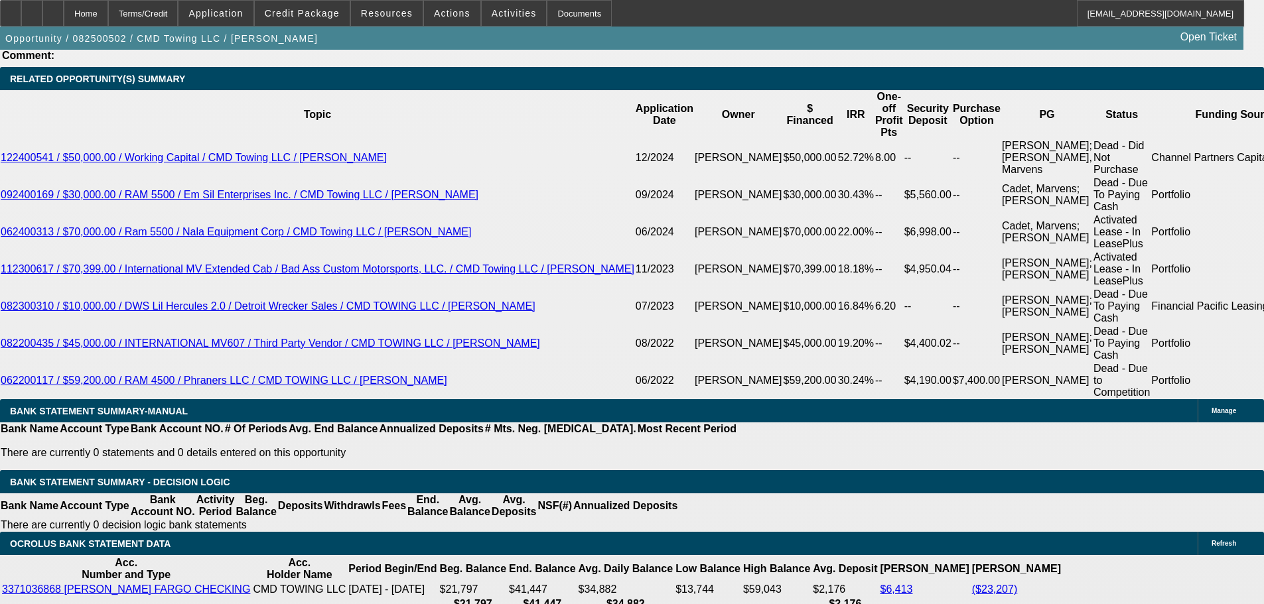
type input "UNKNOWN"
type input "11.5"
type input "$2,481.56"
type input "11.5"
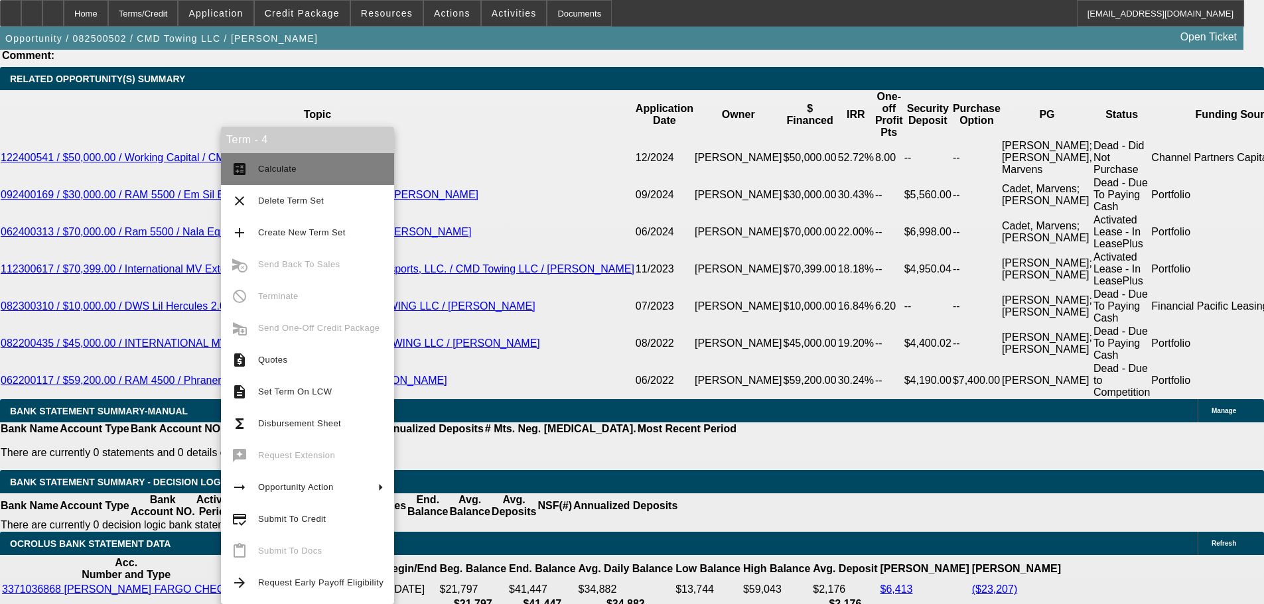
click at [283, 159] on button "calculate Calculate" at bounding box center [307, 169] width 173 height 32
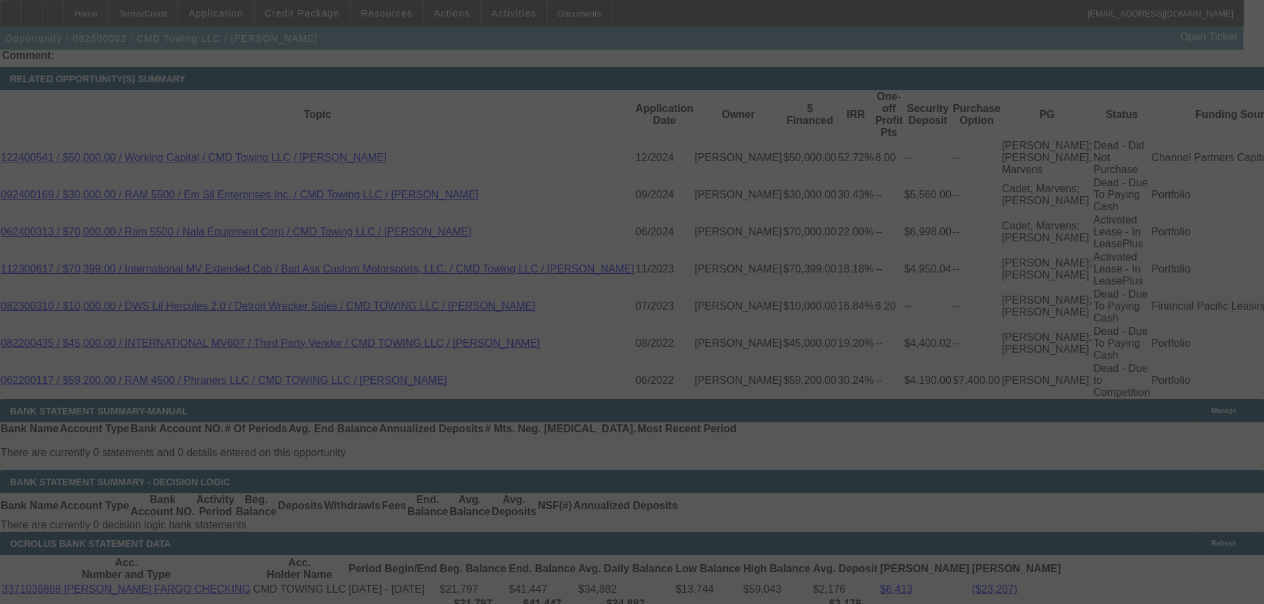
select select "0"
select select "6"
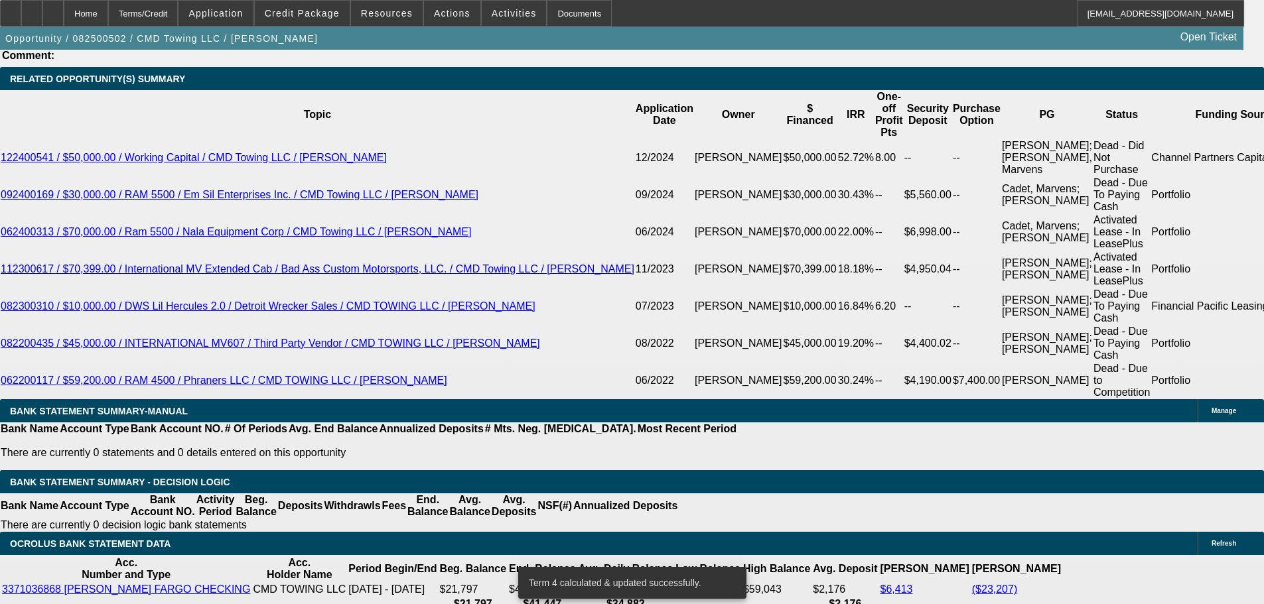
type input "UNKNOWN"
type input "10."
type input "$2,021.00"
type input "10.5"
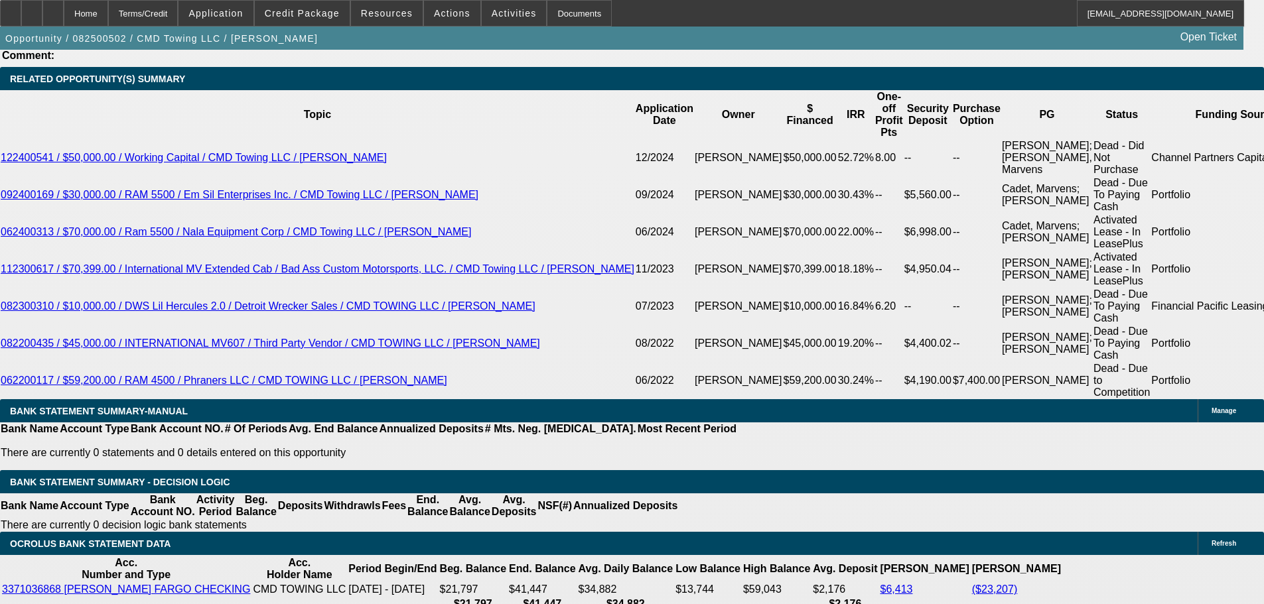
type input "$2,044.48"
type input "10.5"
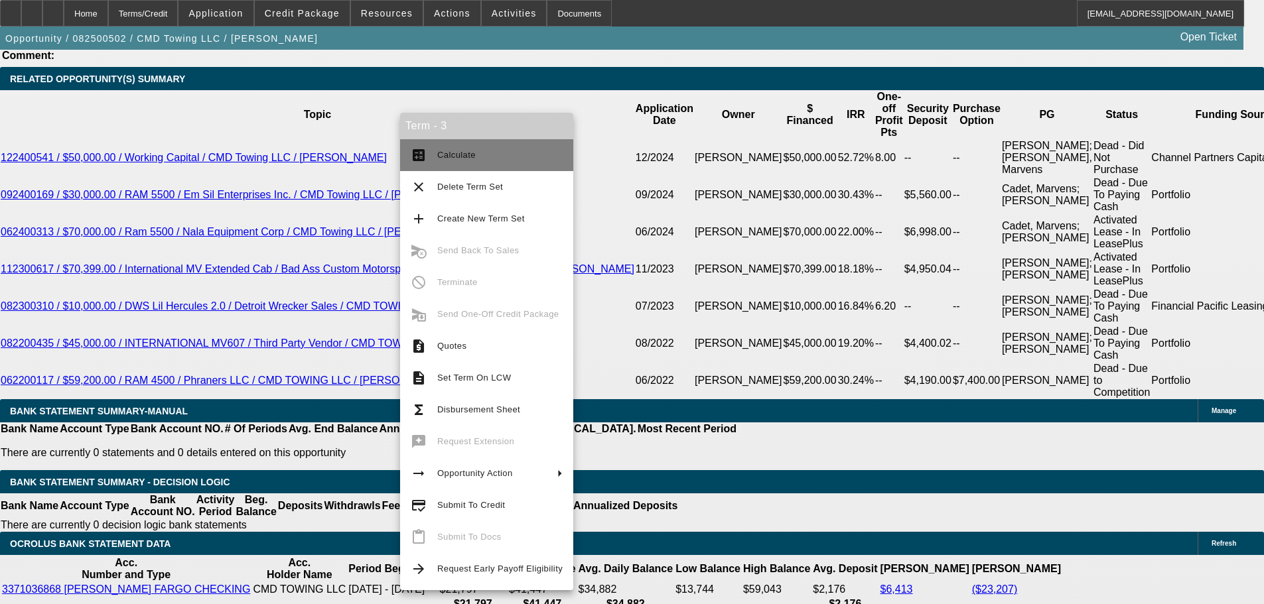
click at [493, 141] on button "calculate Calculate" at bounding box center [486, 155] width 173 height 32
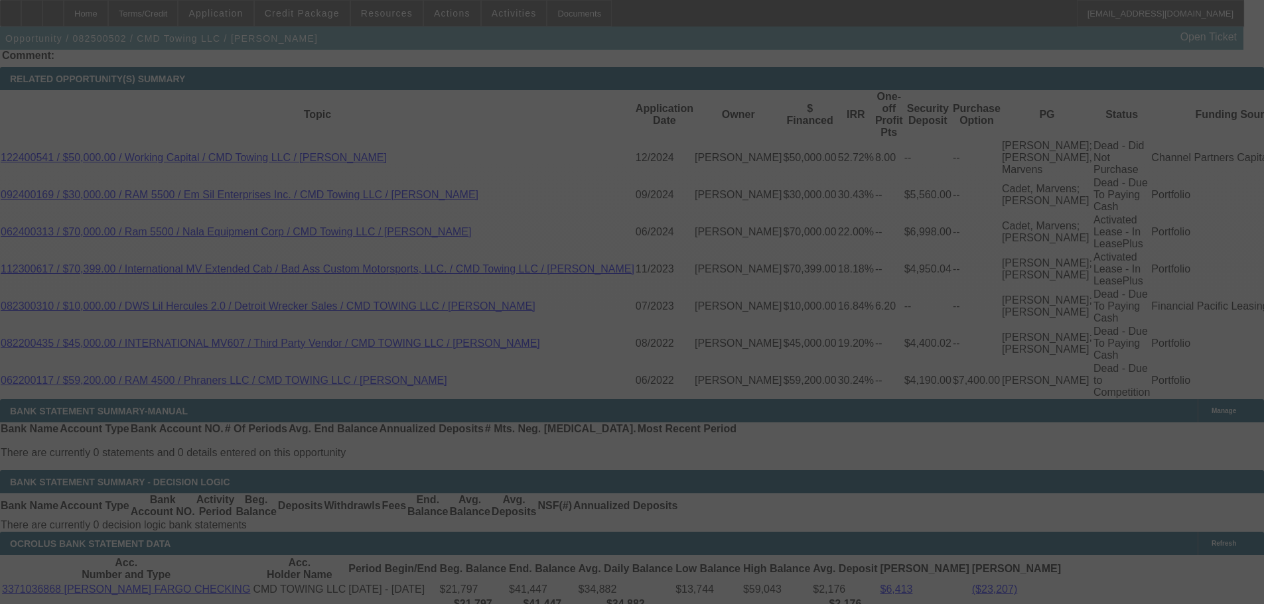
select select "0"
select select "6"
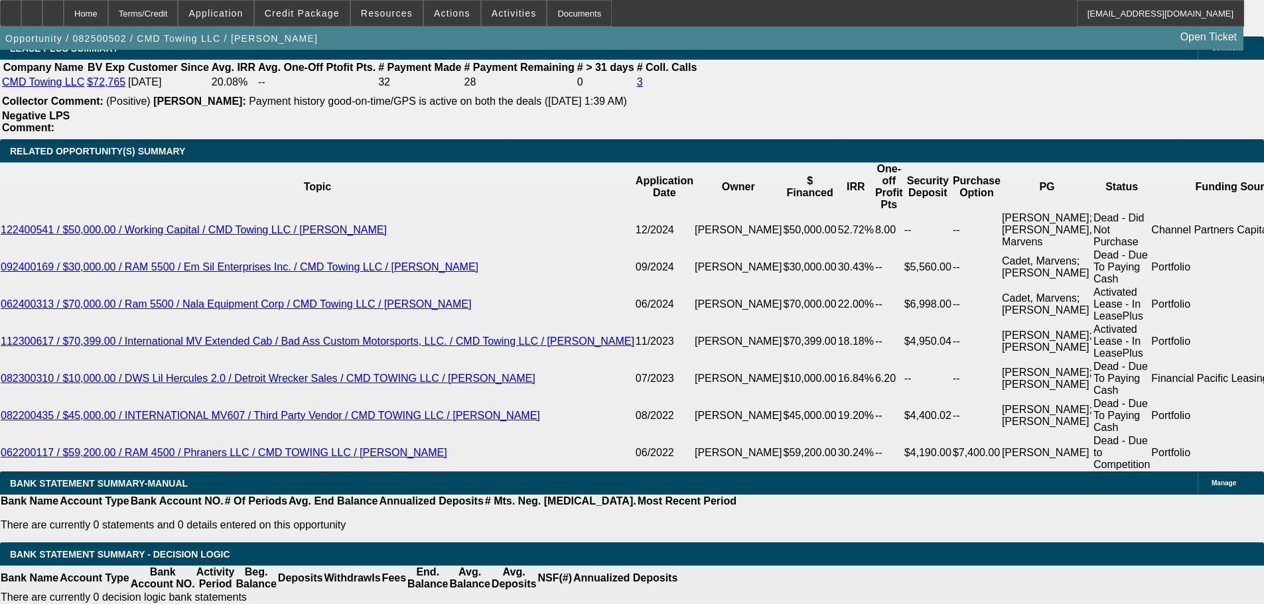
scroll to position [2170, 0]
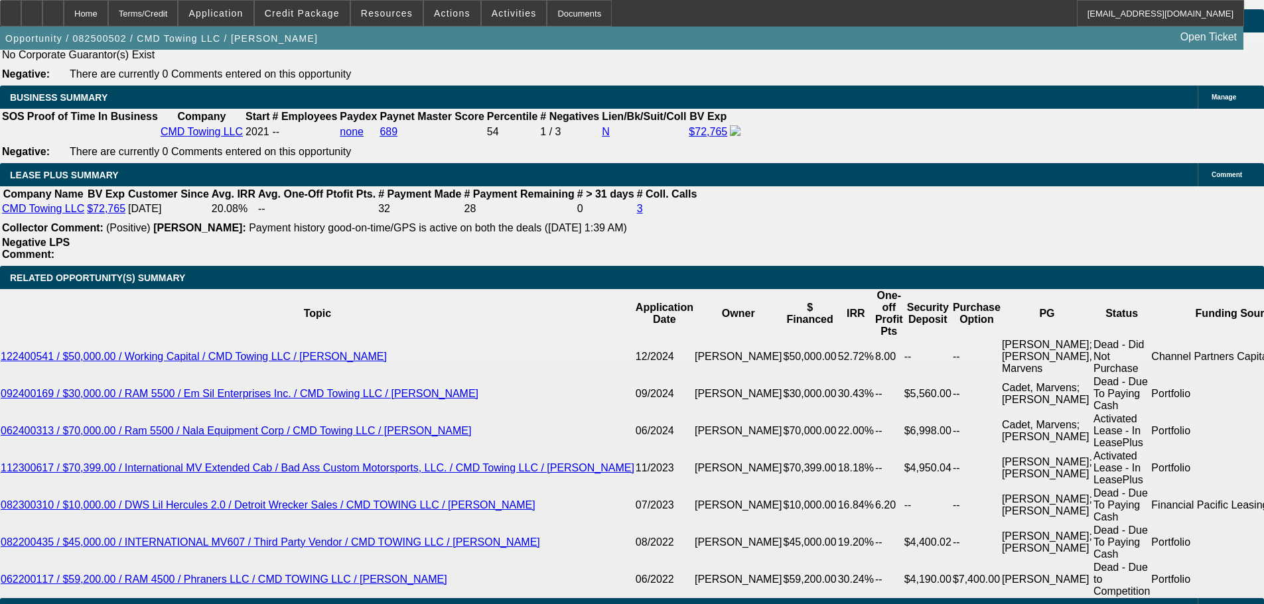
click at [842, 291] on div "APPLICATION INFORMATION Manage Topic: 082500502 / $95,118.93 / FREIGHTLINER M2 …" at bounding box center [632, 350] width 1264 height 4940
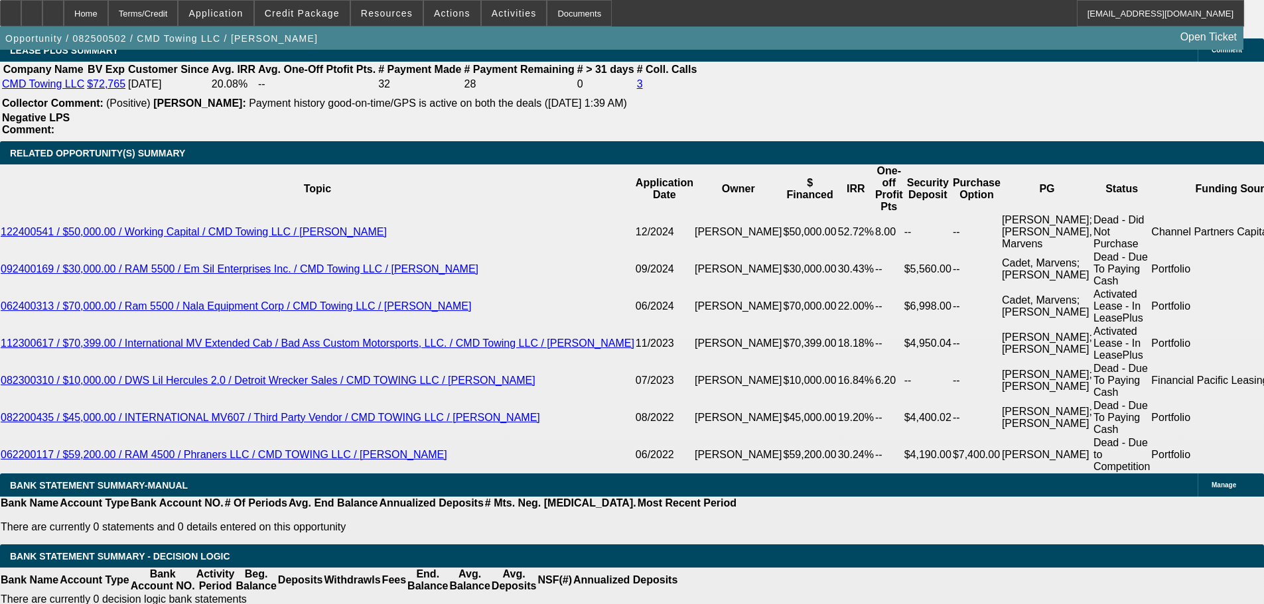
scroll to position [2435, 0]
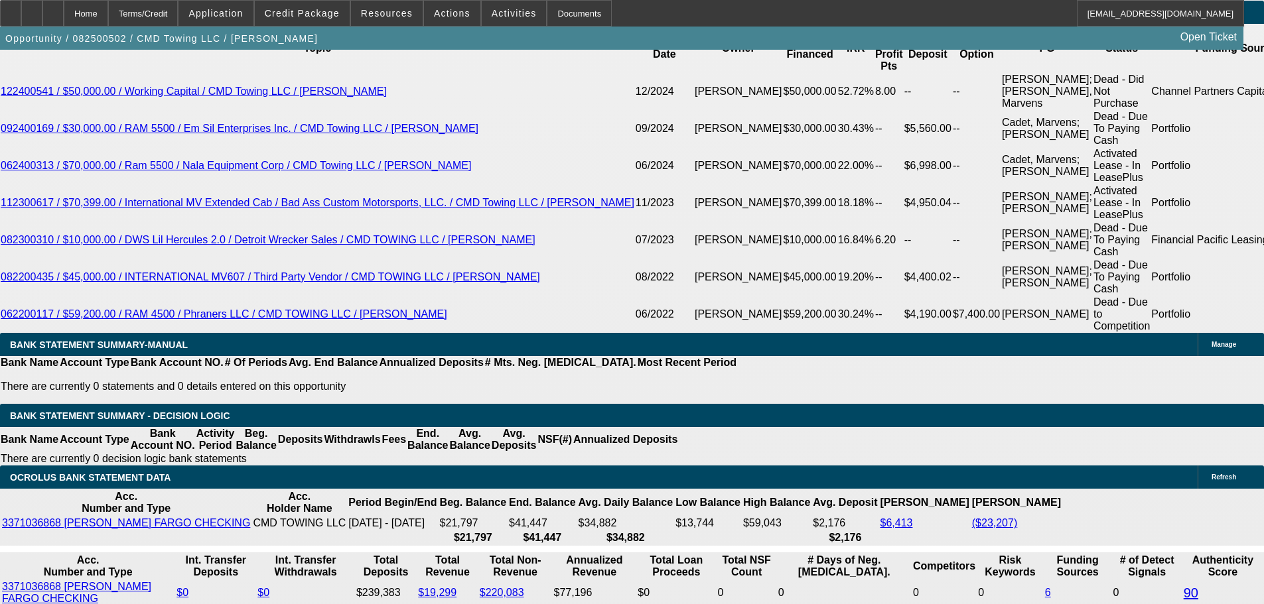
type input "1044.48"
type input "UNKNOWN"
type input "1944.48"
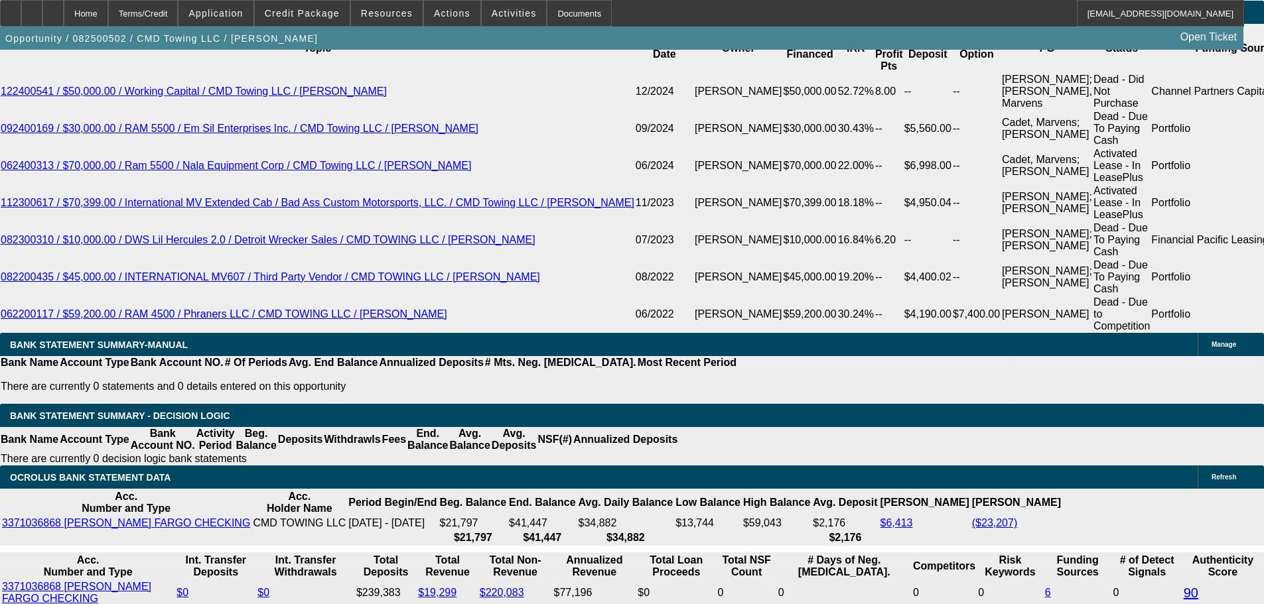
type input "8.3"
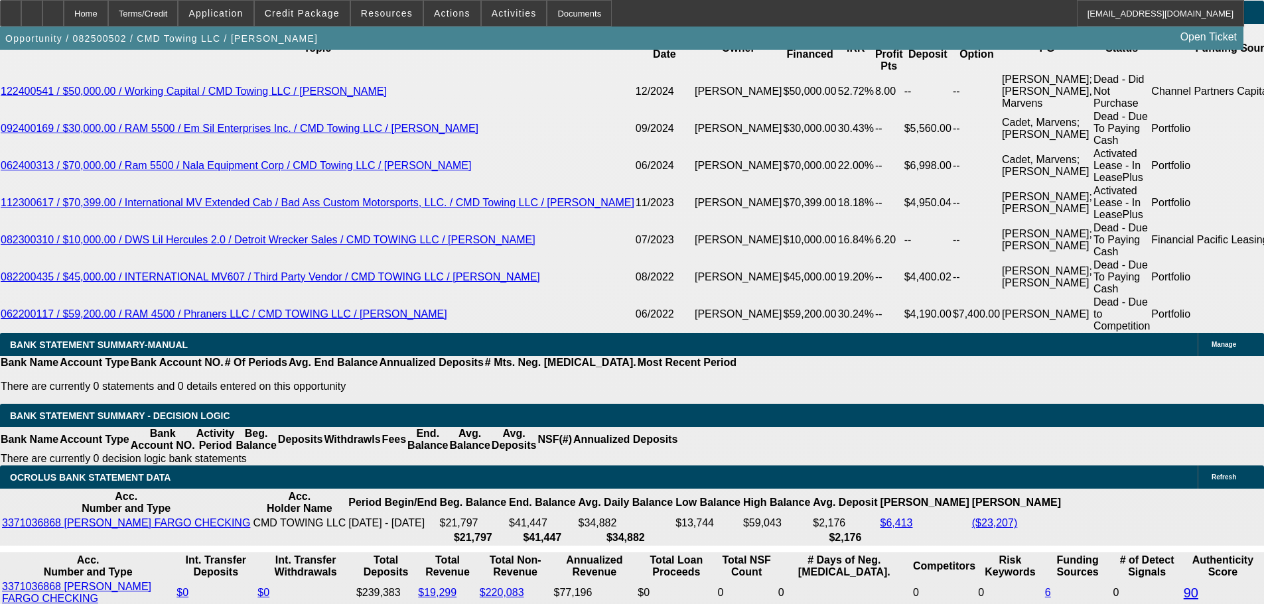
drag, startPoint x: 396, startPoint y: 231, endPoint x: 415, endPoint y: 255, distance: 30.7
type input "194.48"
type input "1974.48"
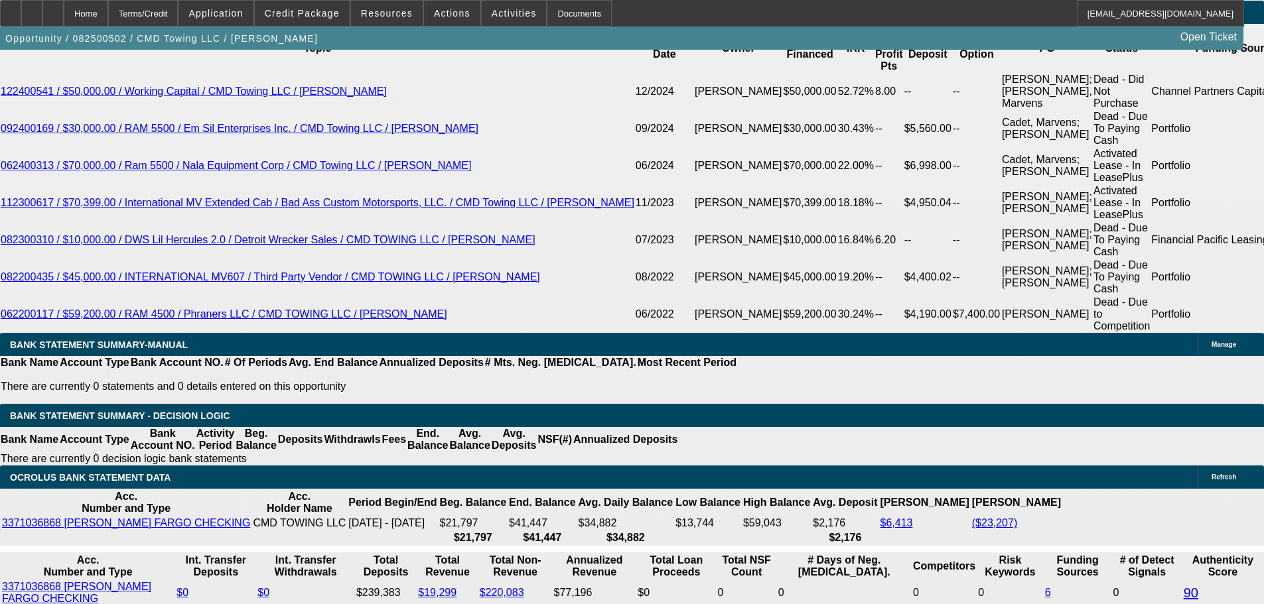
type input "9"
type input "$1,974.48"
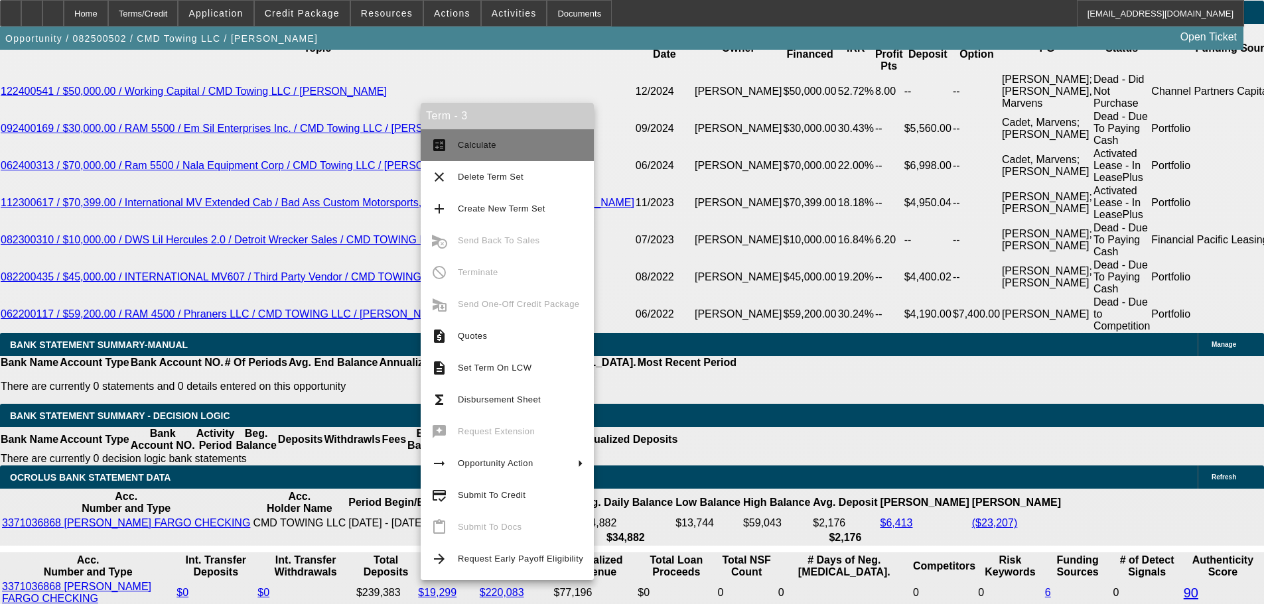
click at [517, 148] on span "Calculate" at bounding box center [520, 145] width 125 height 16
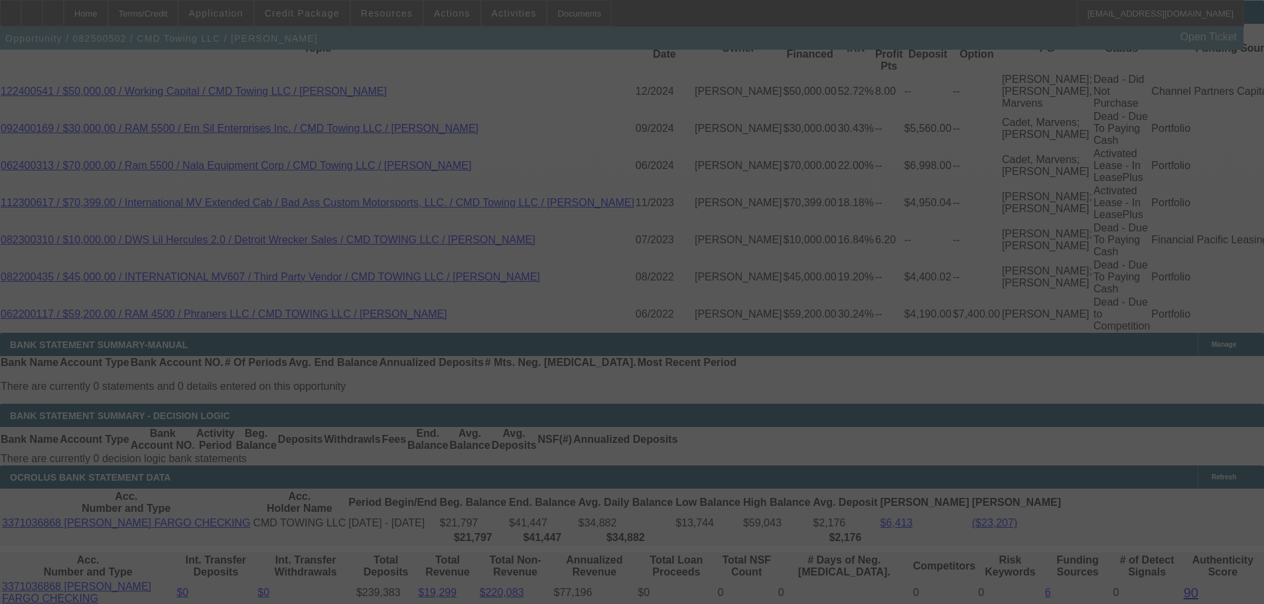
select select "0"
select select "6"
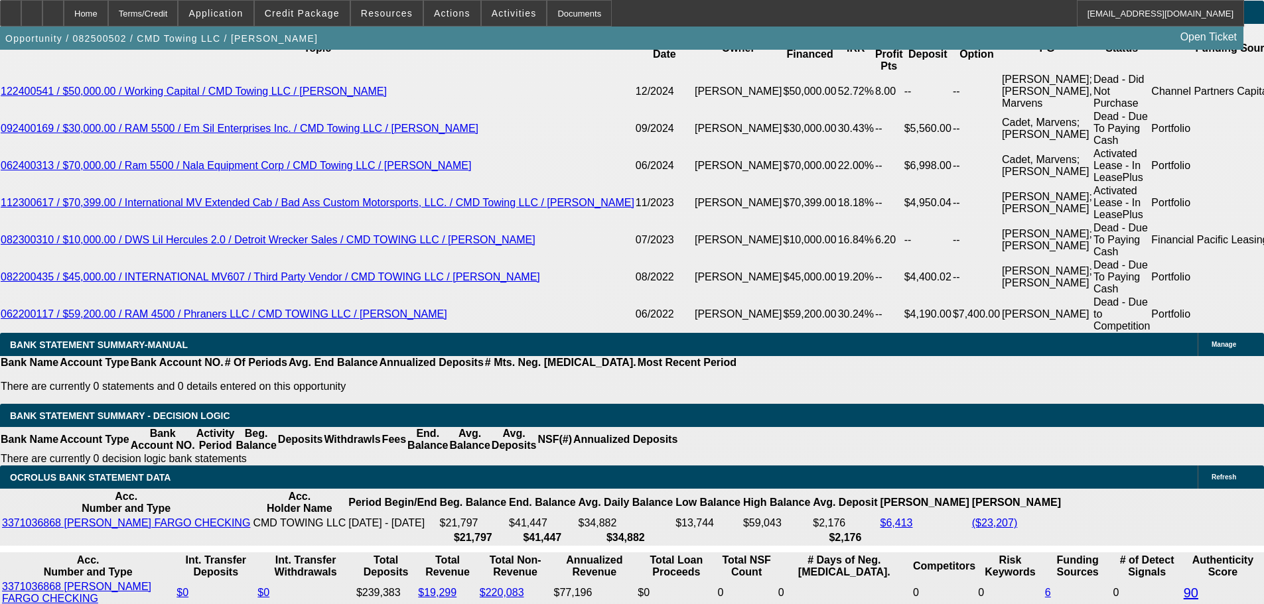
type input "19"
type input "UNKNOWN"
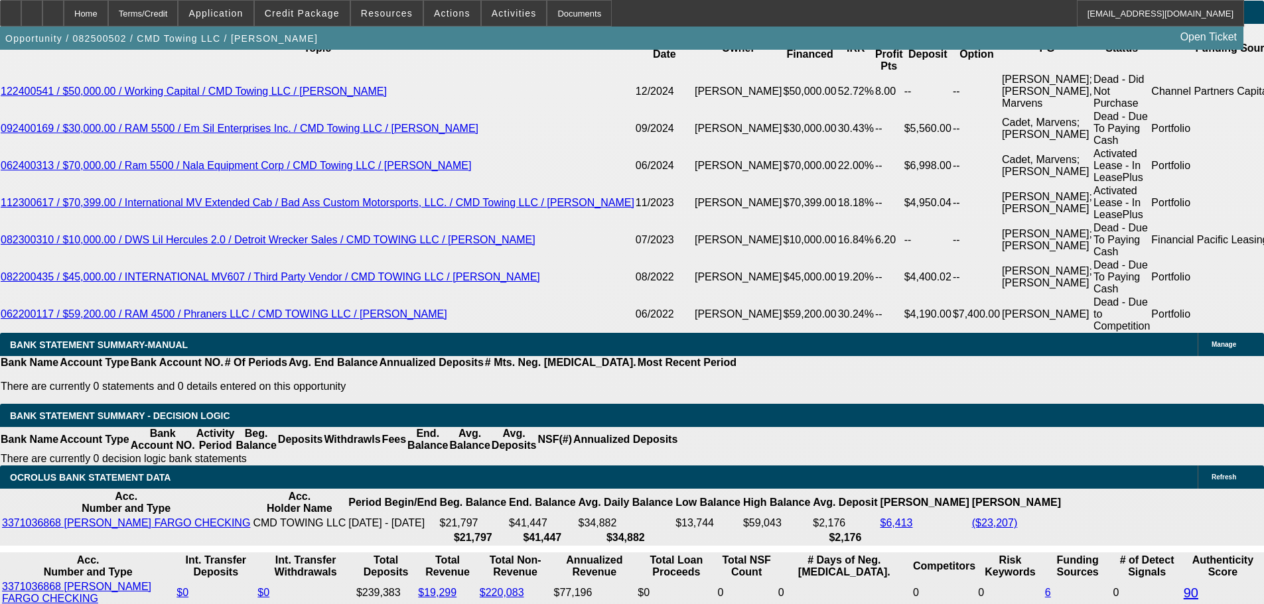
type input "$2,467.44"
type input "109"
type input "$8,687.11"
type input "10.9"
type input "$2,063.38"
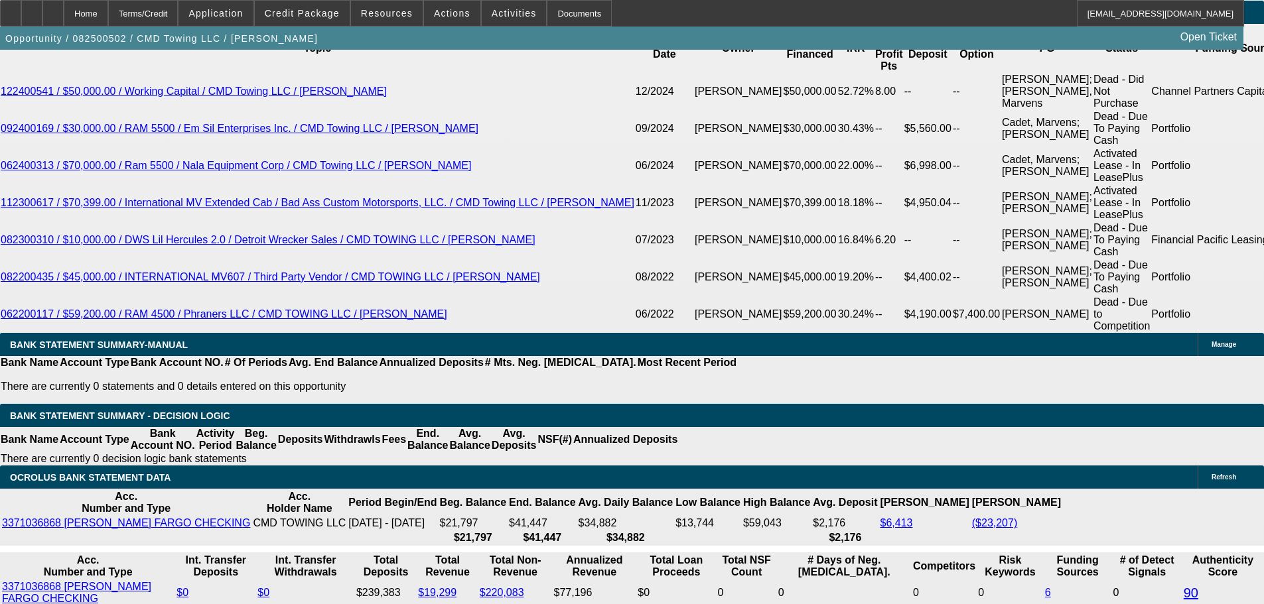
type input "10."
type input "$2,021.00"
type input "10.5"
type input "$2,044.48"
type input "10.5"
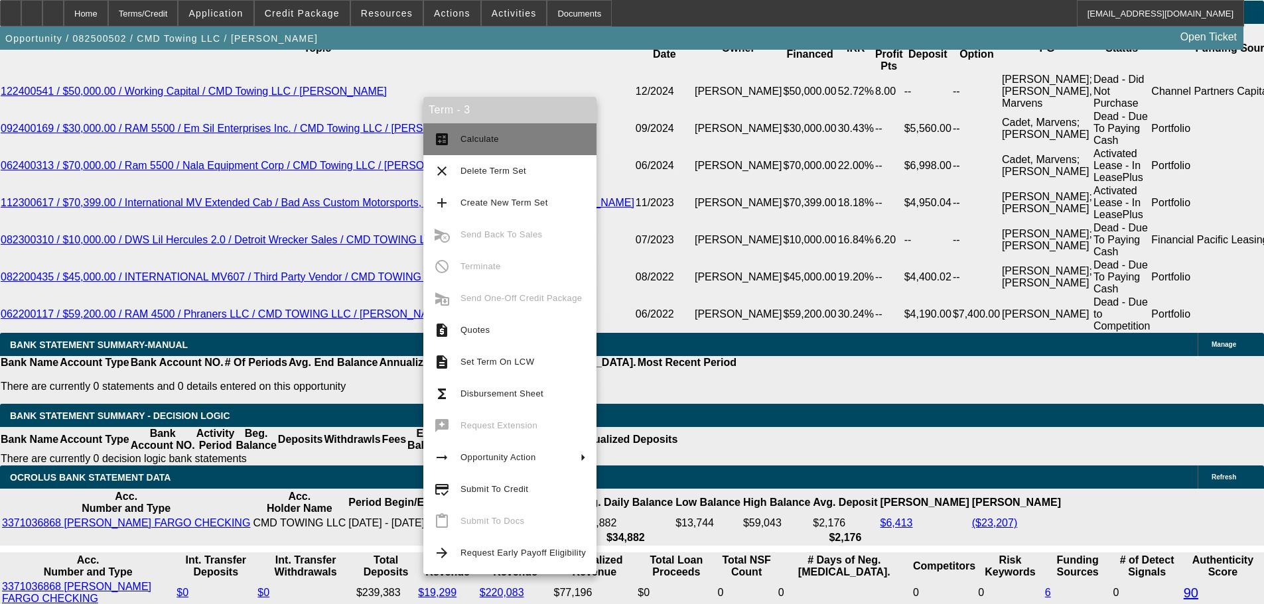
click at [507, 139] on span "Calculate" at bounding box center [522, 139] width 125 height 16
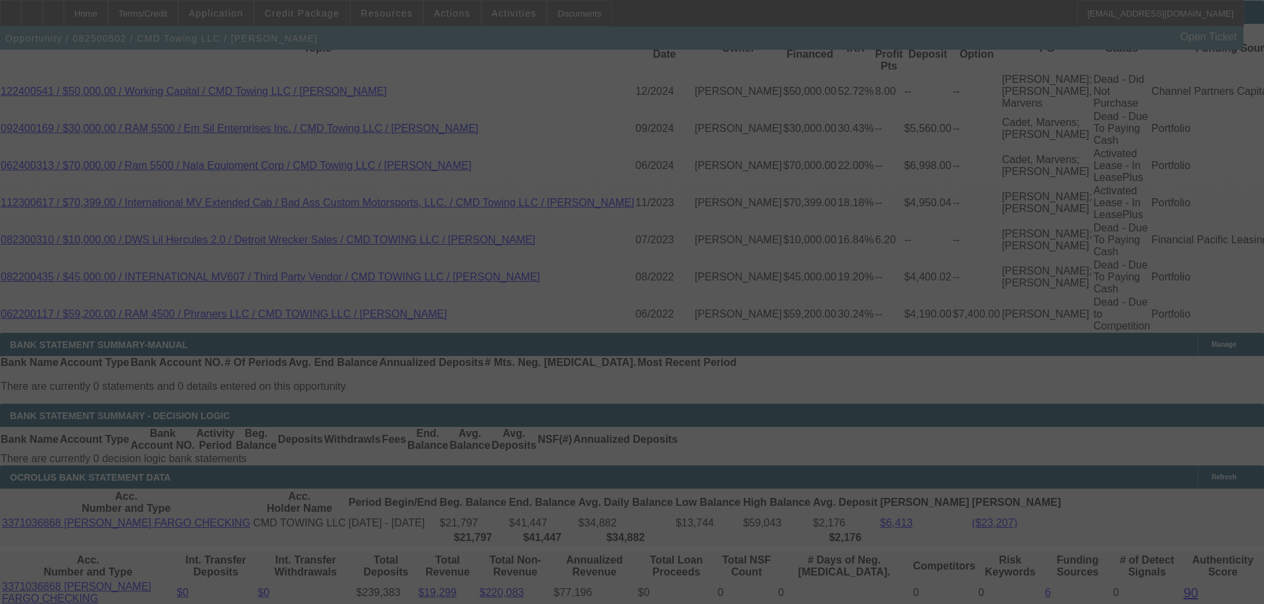
select select "0"
select select "6"
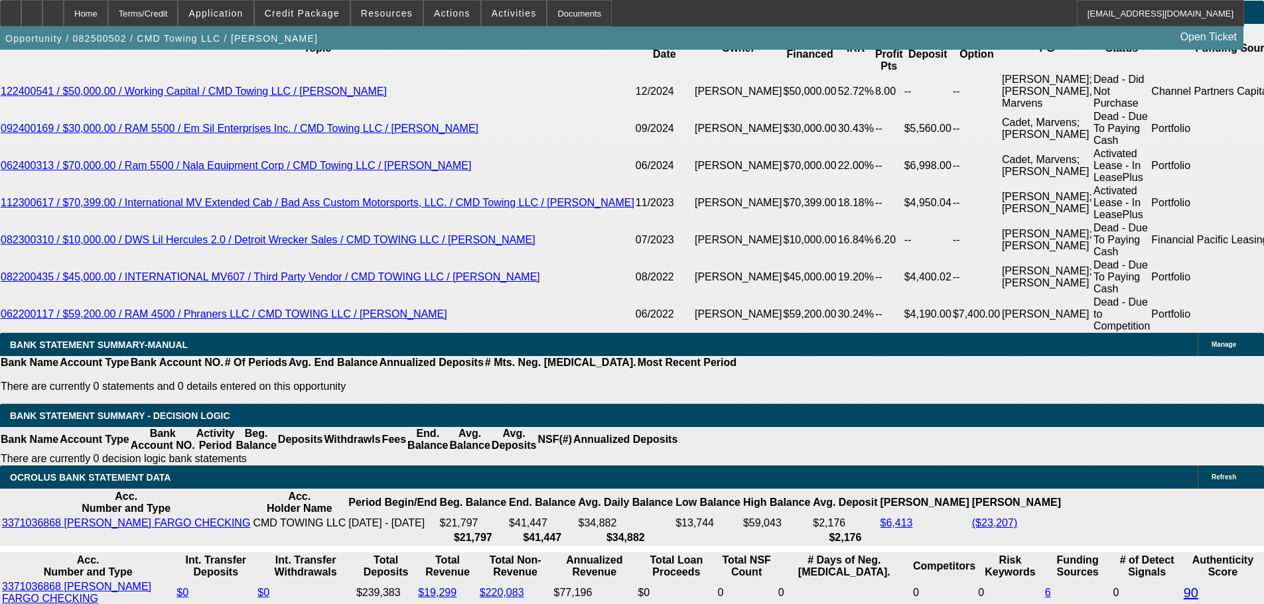
scroll to position [2236, 0]
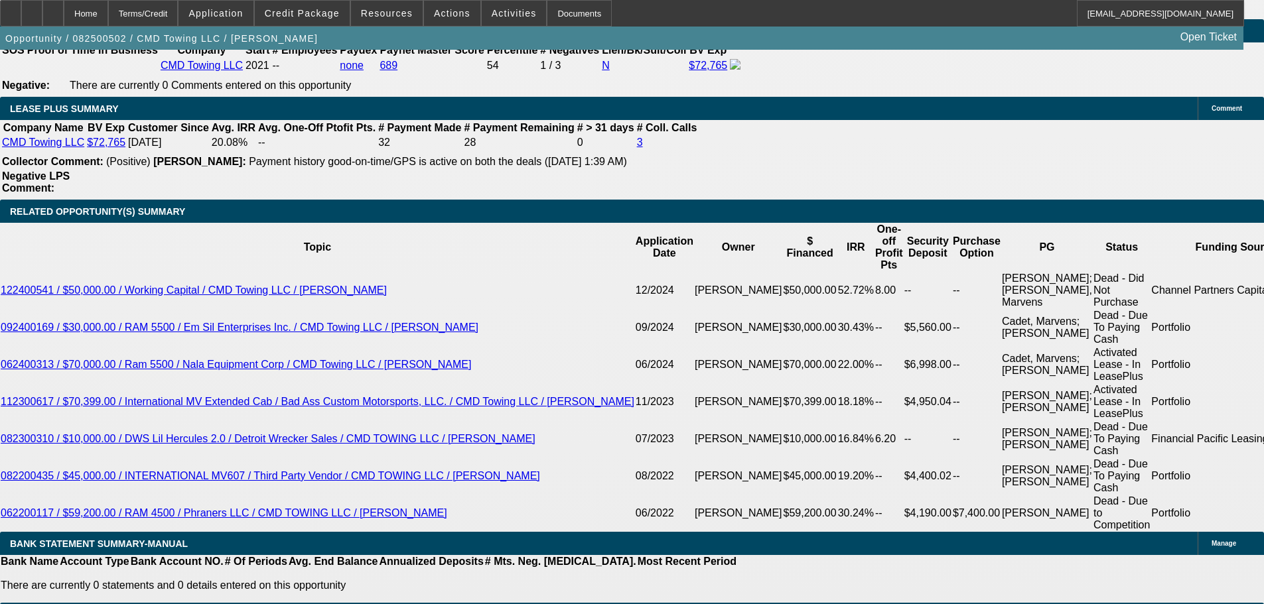
drag, startPoint x: 92, startPoint y: 19, endPoint x: 270, endPoint y: 48, distance: 180.9
click at [64, 19] on div at bounding box center [52, 13] width 21 height 27
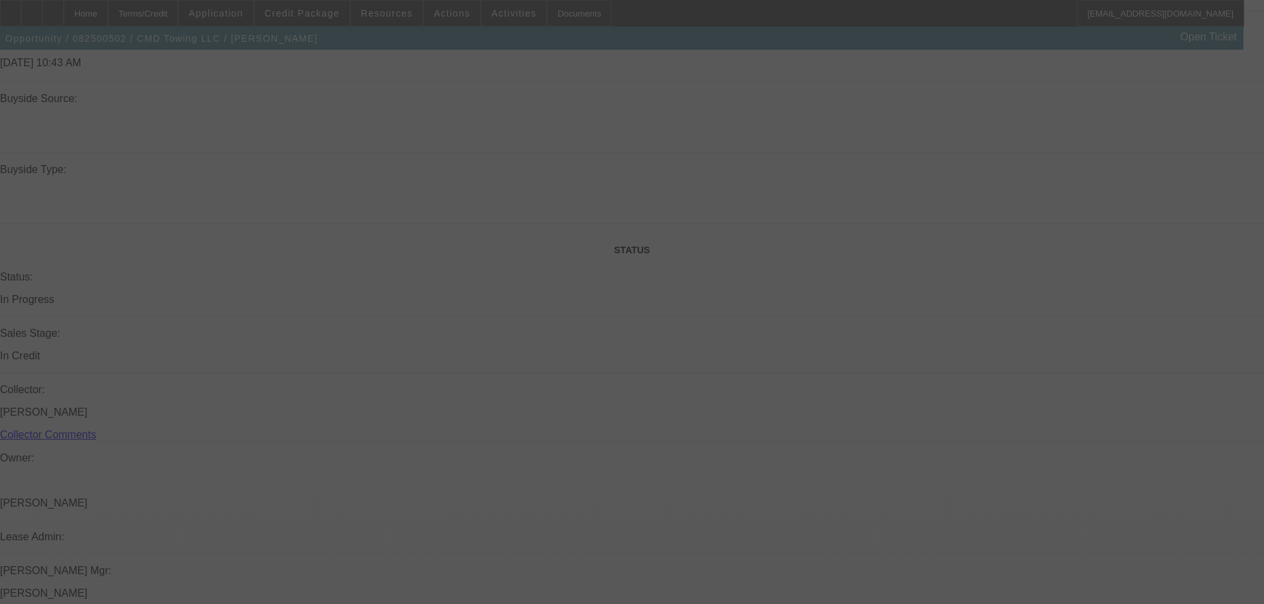
scroll to position [1332, 0]
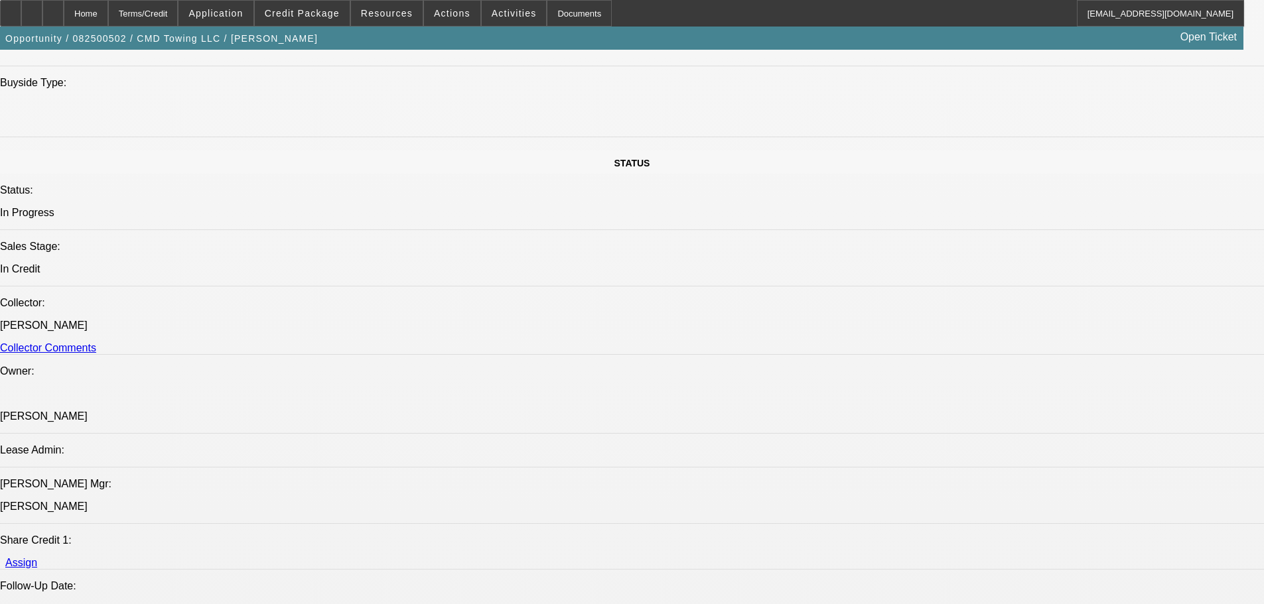
select select "0"
select select "6"
select select "0"
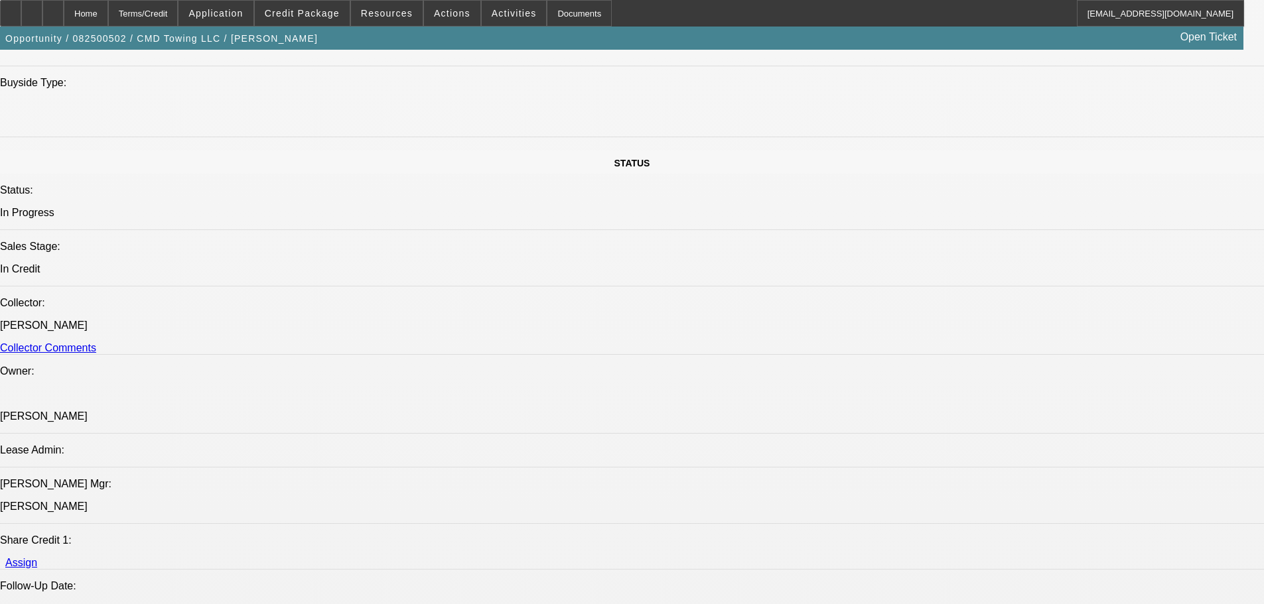
select select "0"
select select "6"
select select "0"
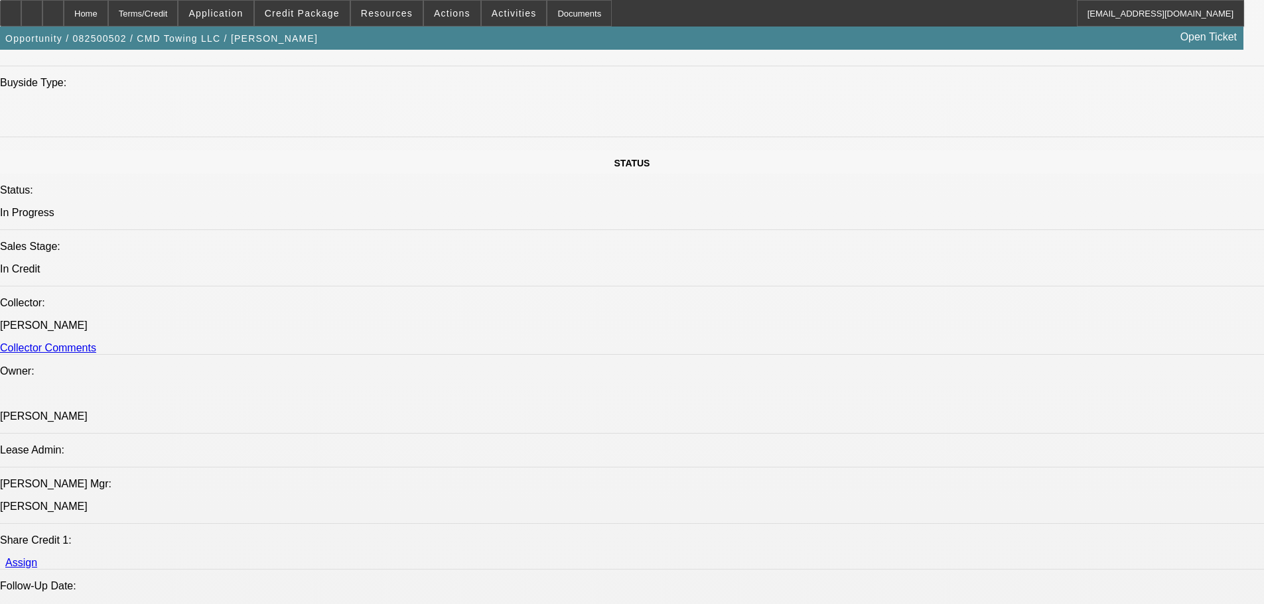
select select "0"
select select "6"
select select "0"
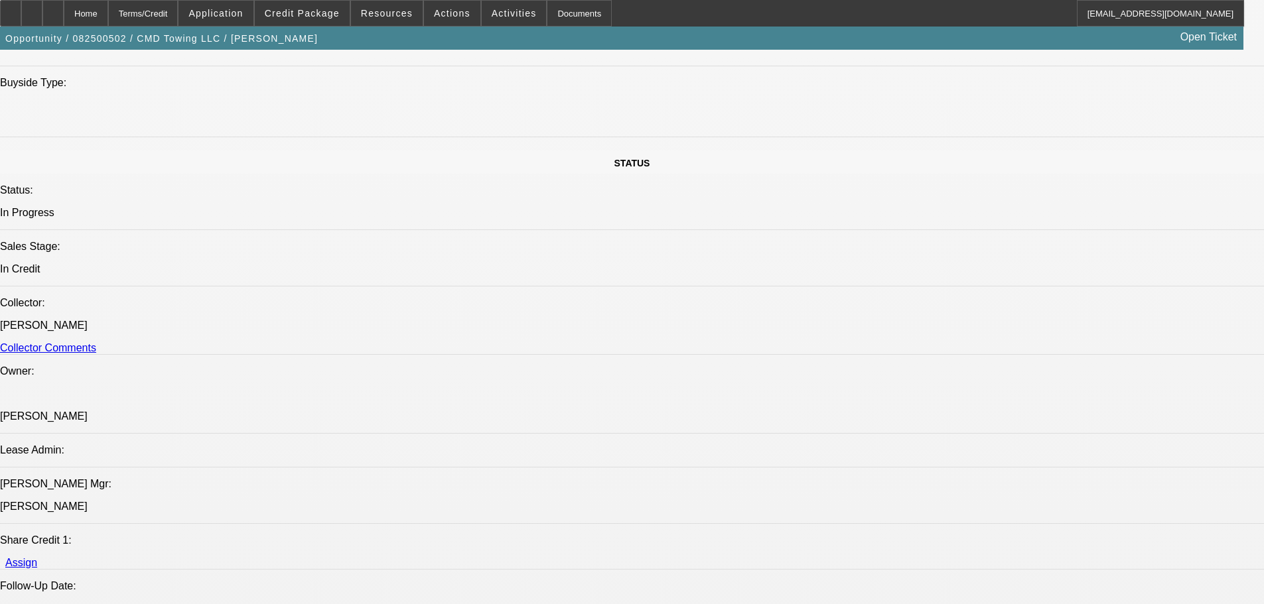
select select "6"
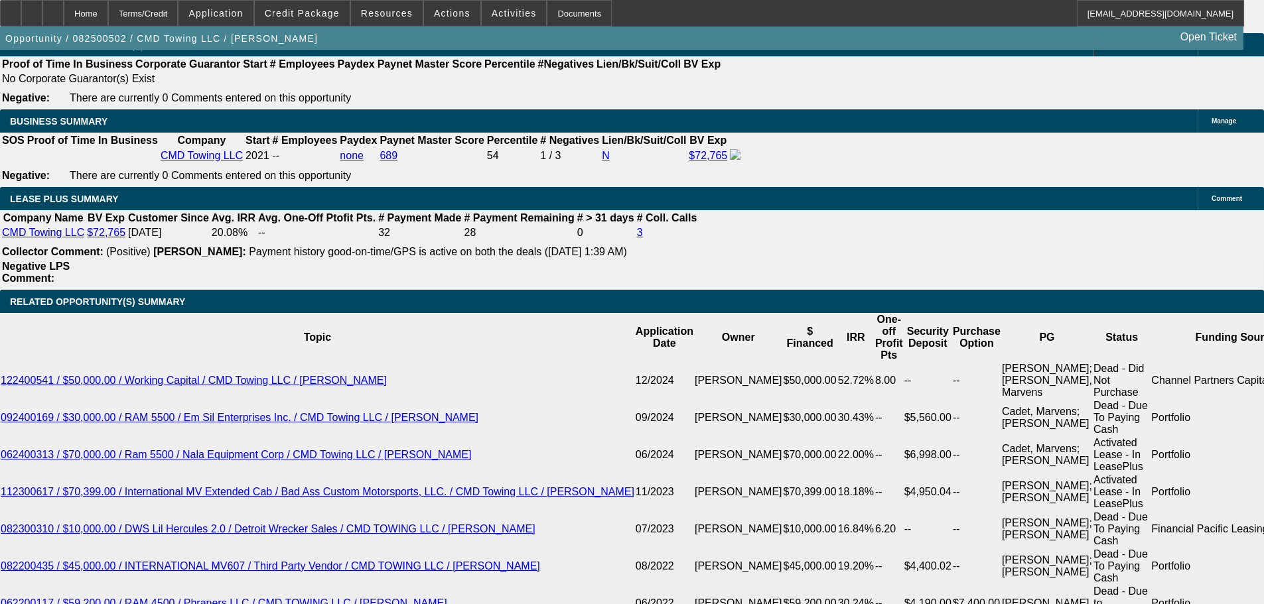
scroll to position [2261, 0]
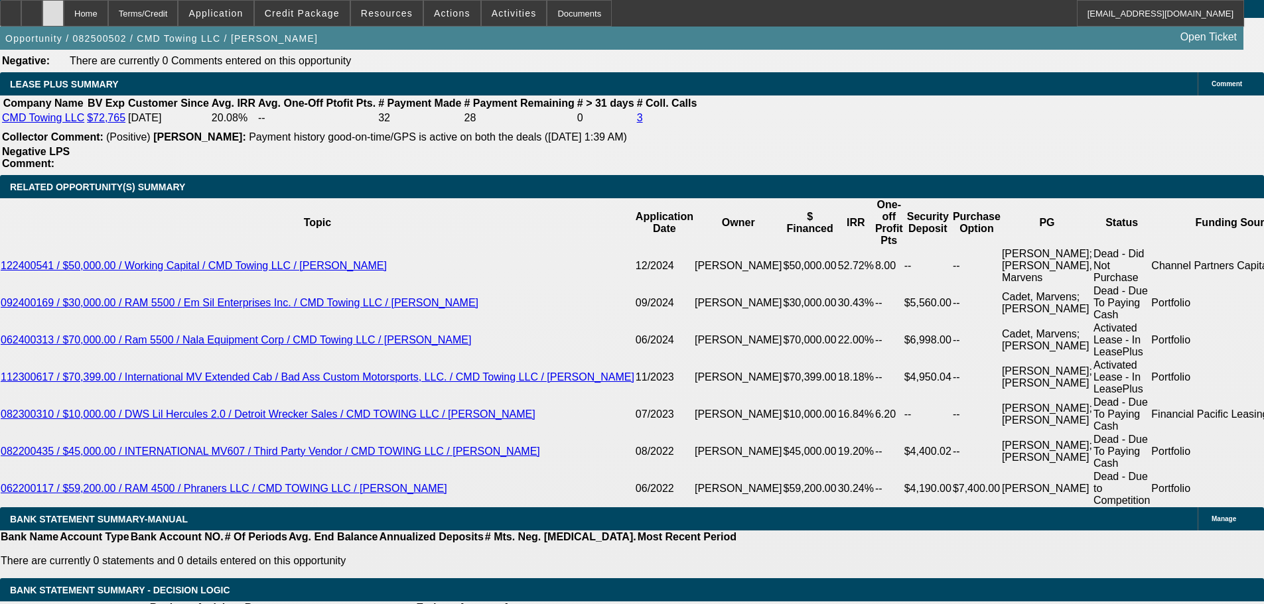
click at [64, 9] on div at bounding box center [52, 13] width 21 height 27
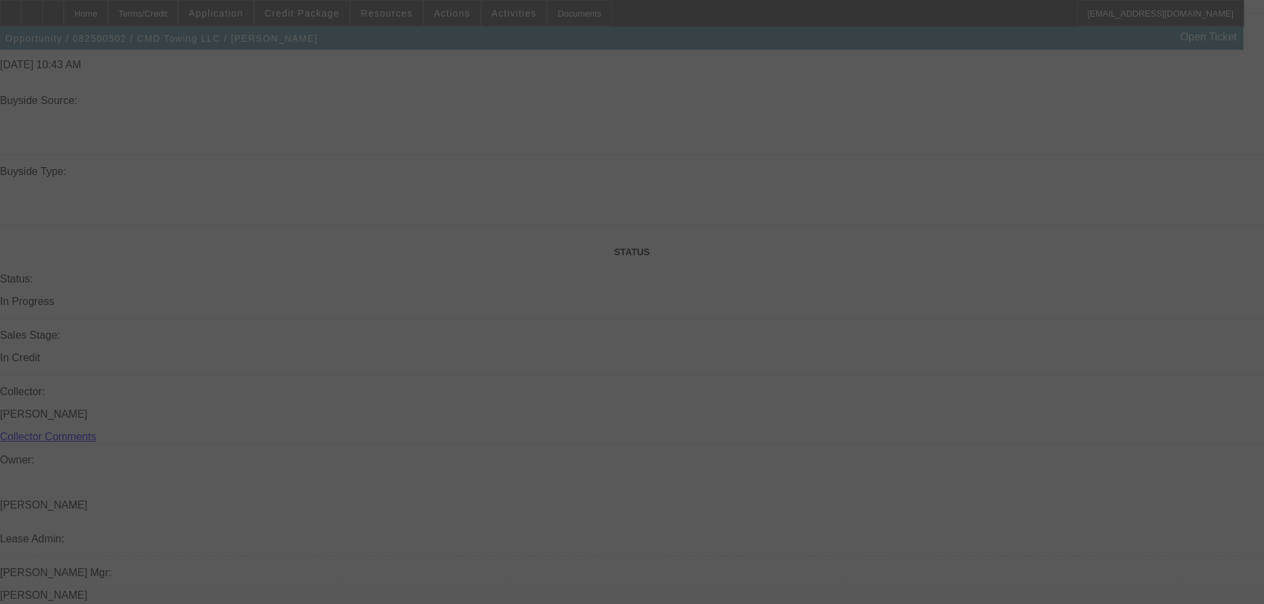
select select "0"
select select "6"
select select "0"
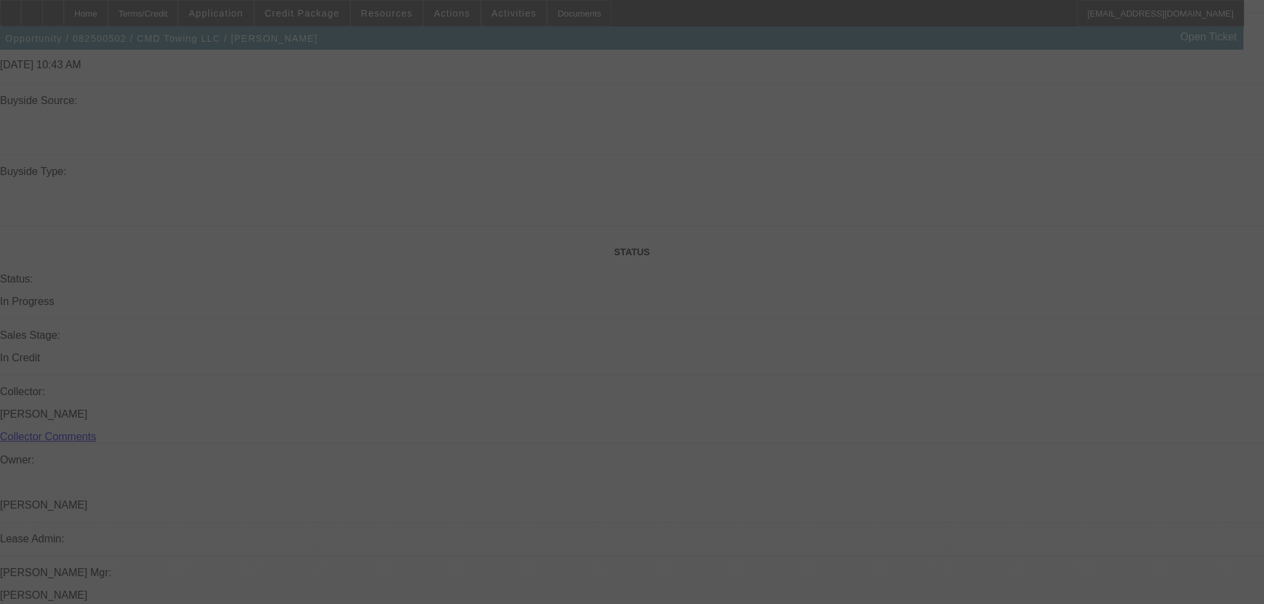
select select "0"
select select "6"
select select "0"
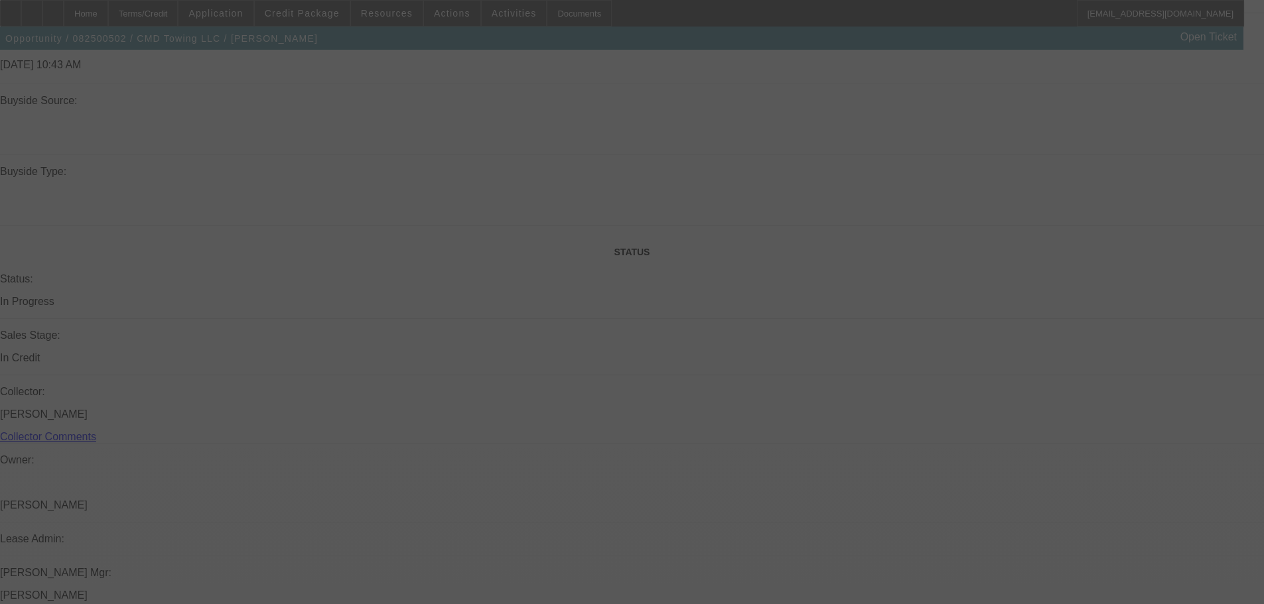
select select "0"
select select "6"
select select "0"
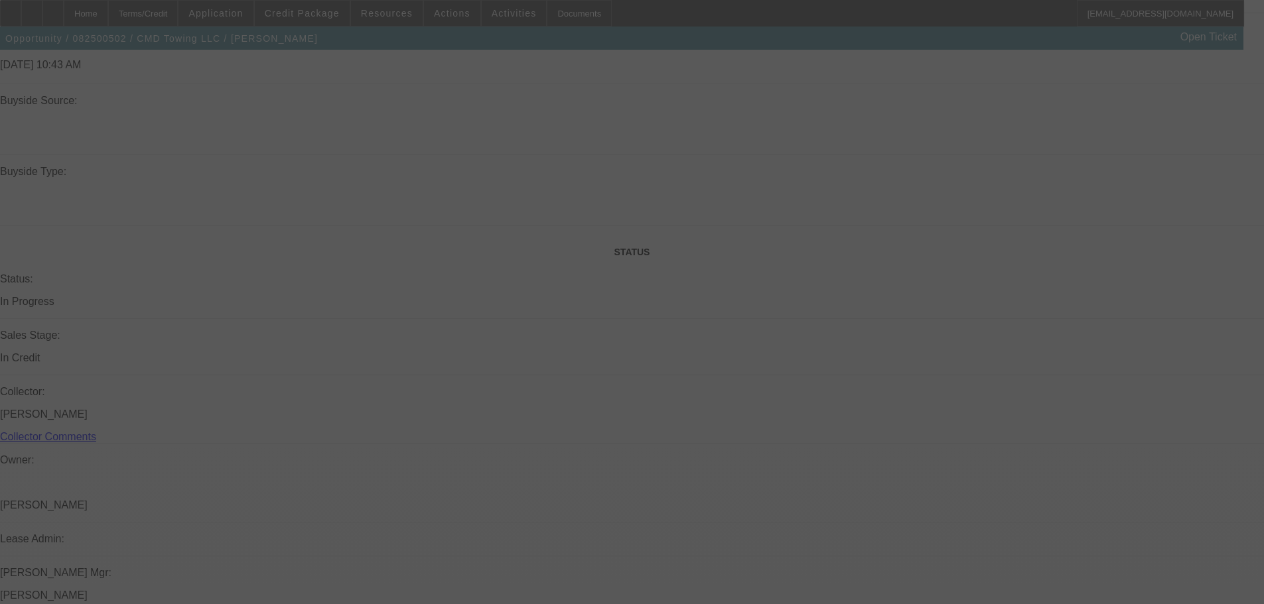
select select "6"
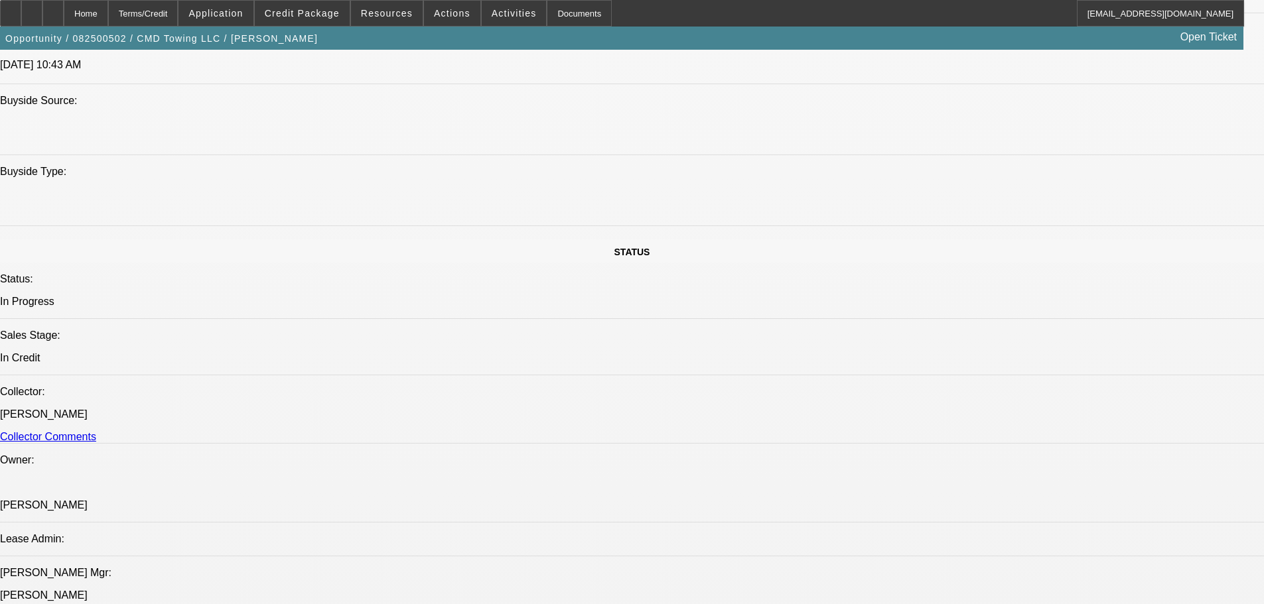
scroll to position [1238, 0]
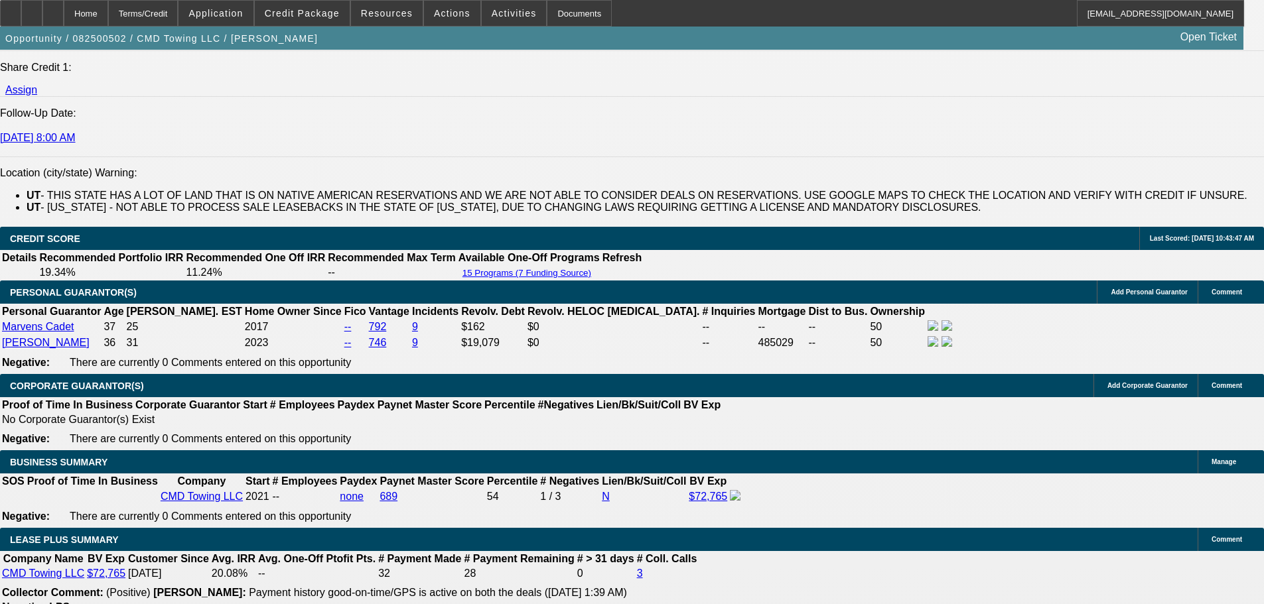
drag, startPoint x: 394, startPoint y: 231, endPoint x: 434, endPoint y: 464, distance: 236.9
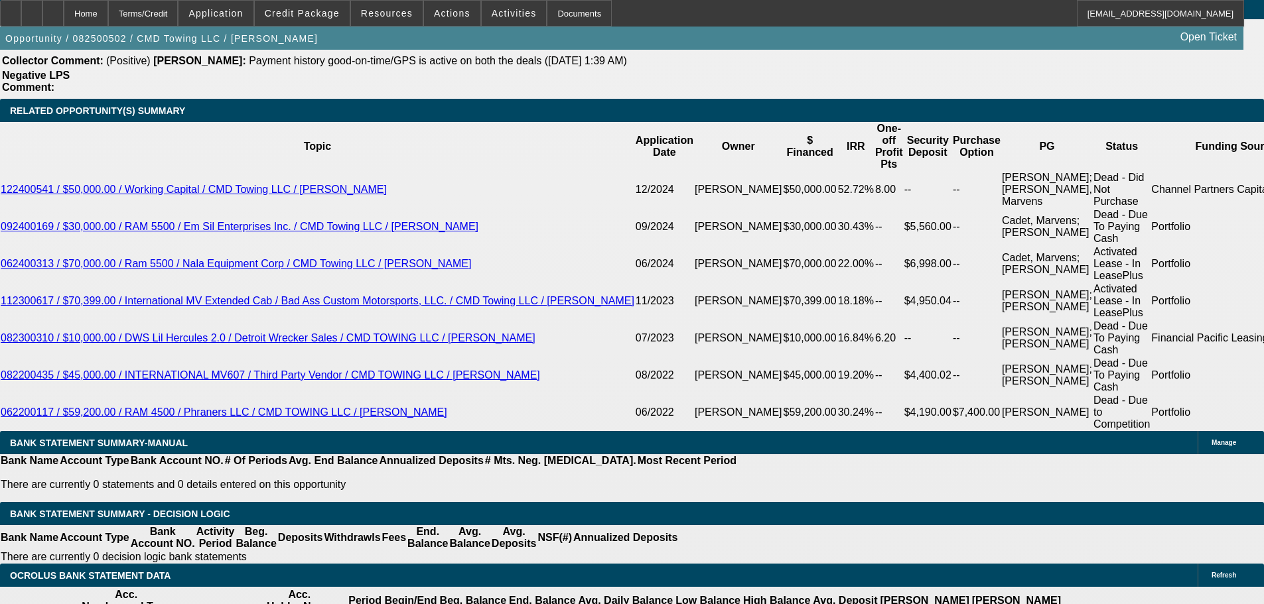
scroll to position [2336, 0]
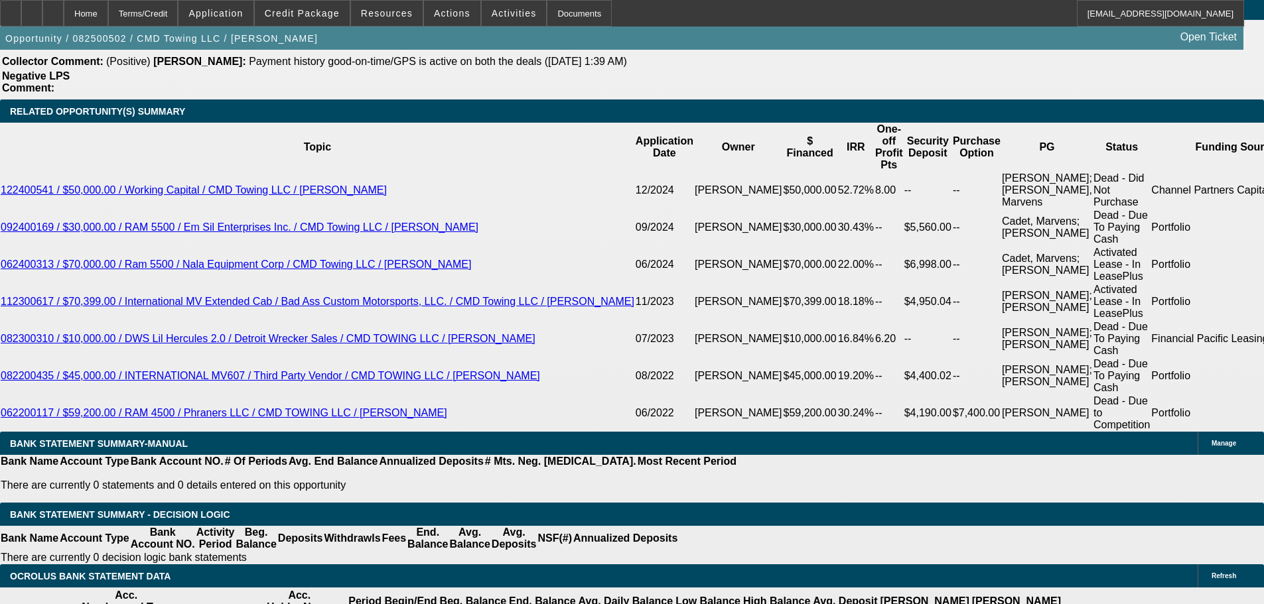
type input "2014.48"
type input "UNKNOWN"
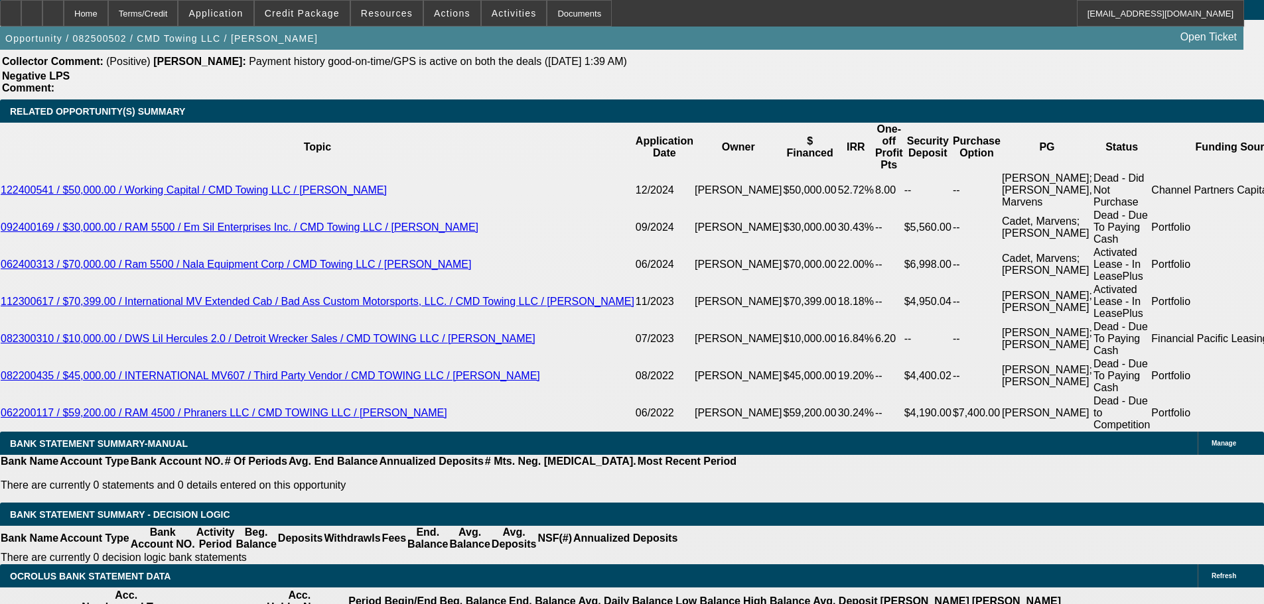
type input "9.9"
type input "$2,014.48"
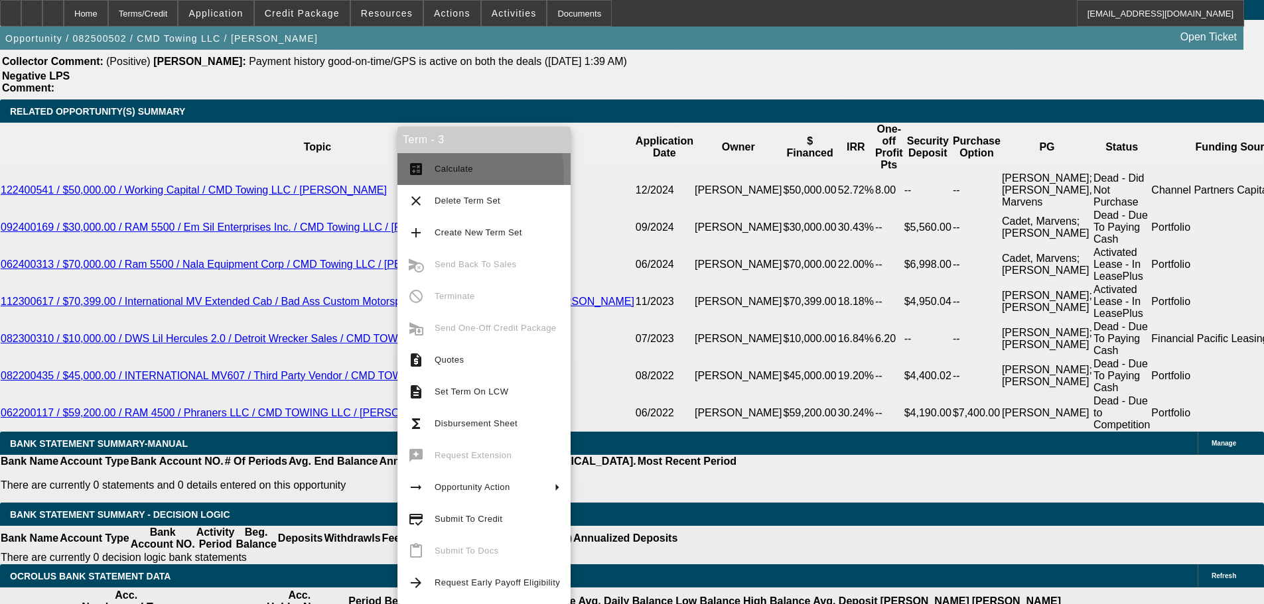
click at [469, 174] on span "Calculate" at bounding box center [497, 169] width 125 height 16
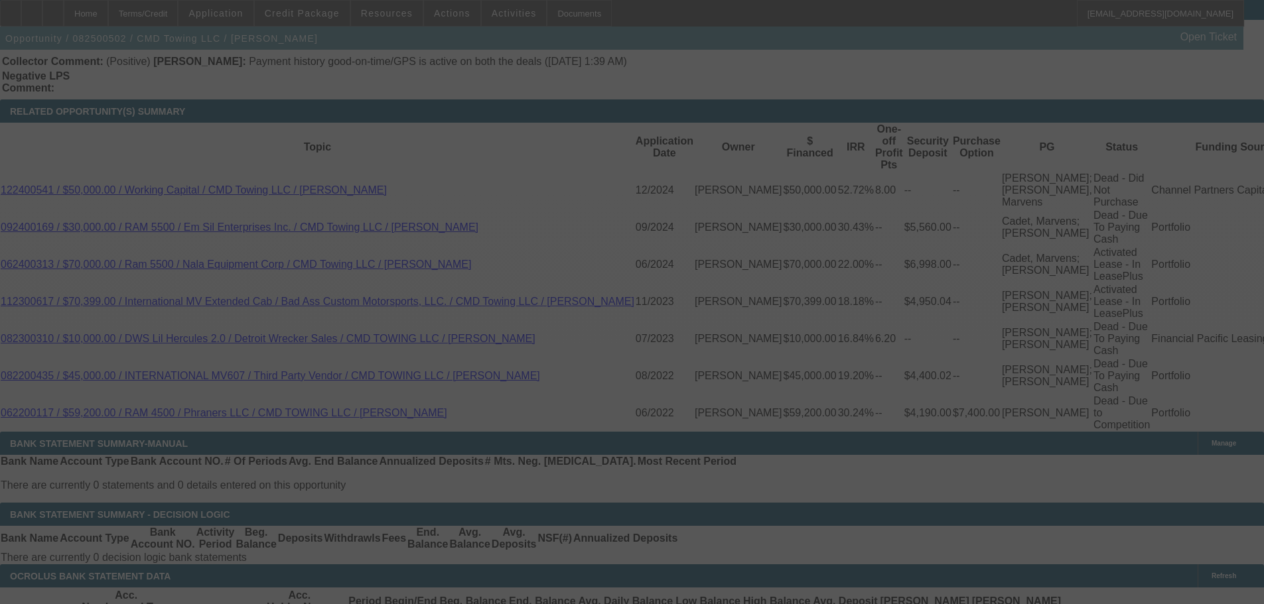
select select "0"
select select "6"
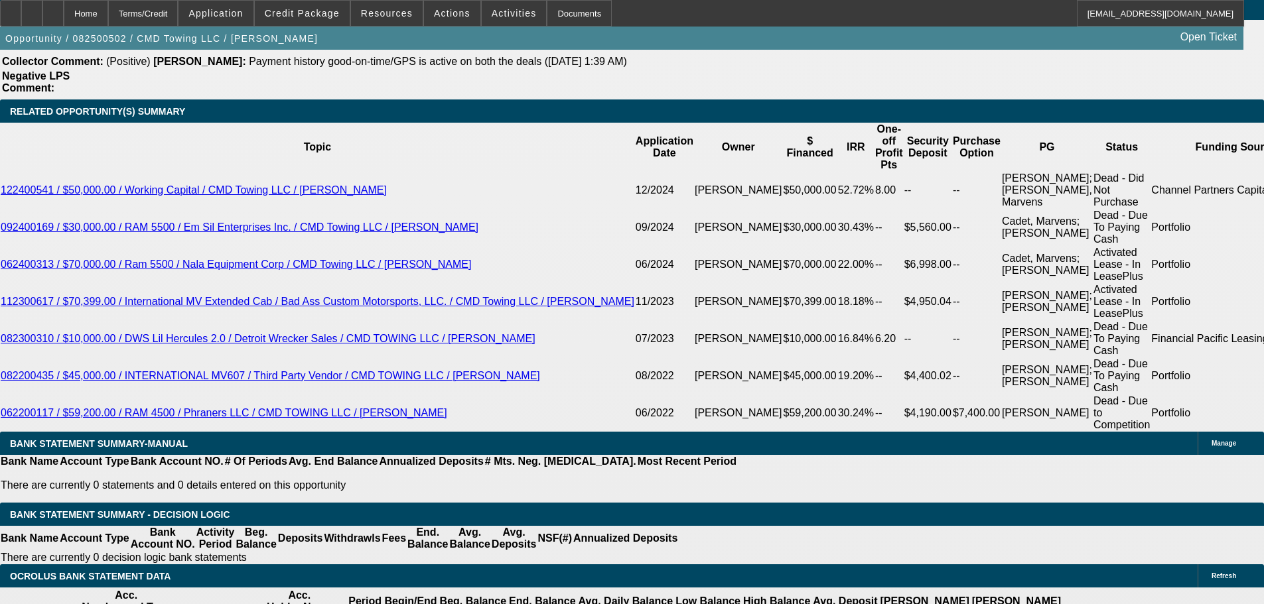
type input "UNKNOWN"
type input "11.25"
type input "$2,469.96"
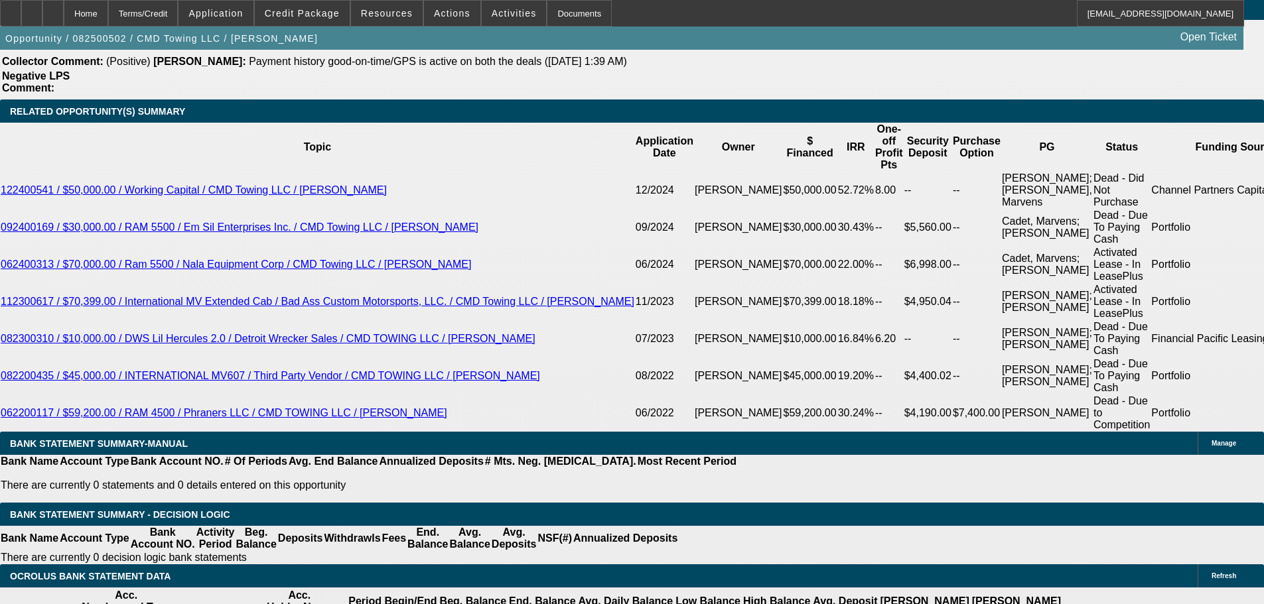
type input "11.25"
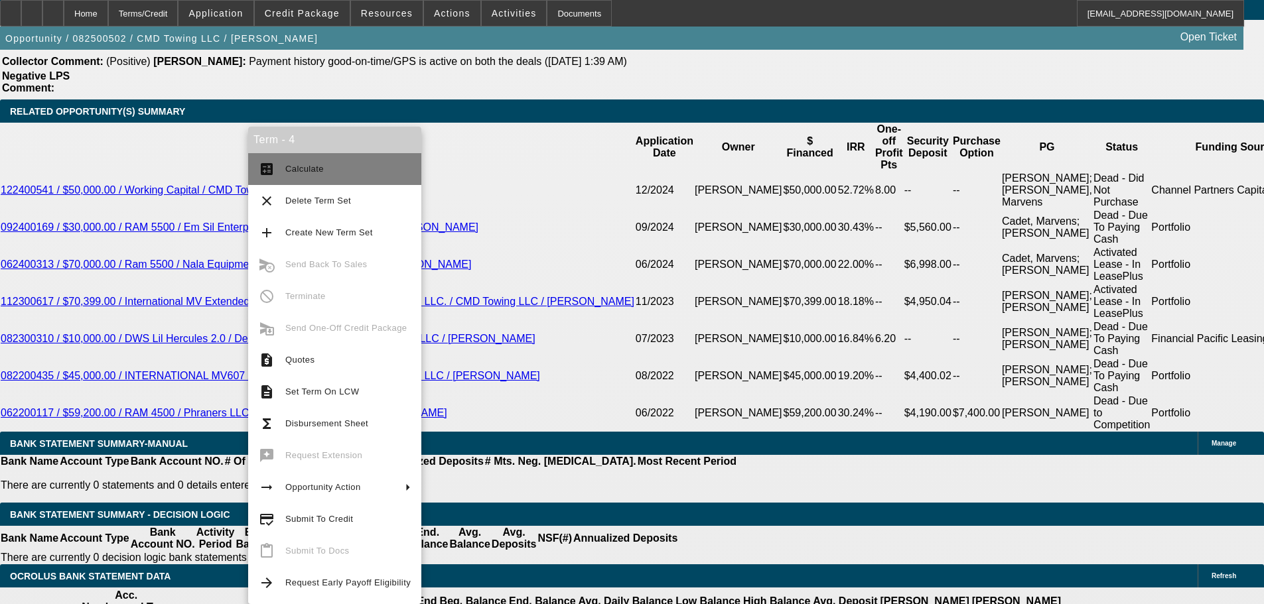
click at [322, 165] on span "Calculate" at bounding box center [347, 169] width 125 height 16
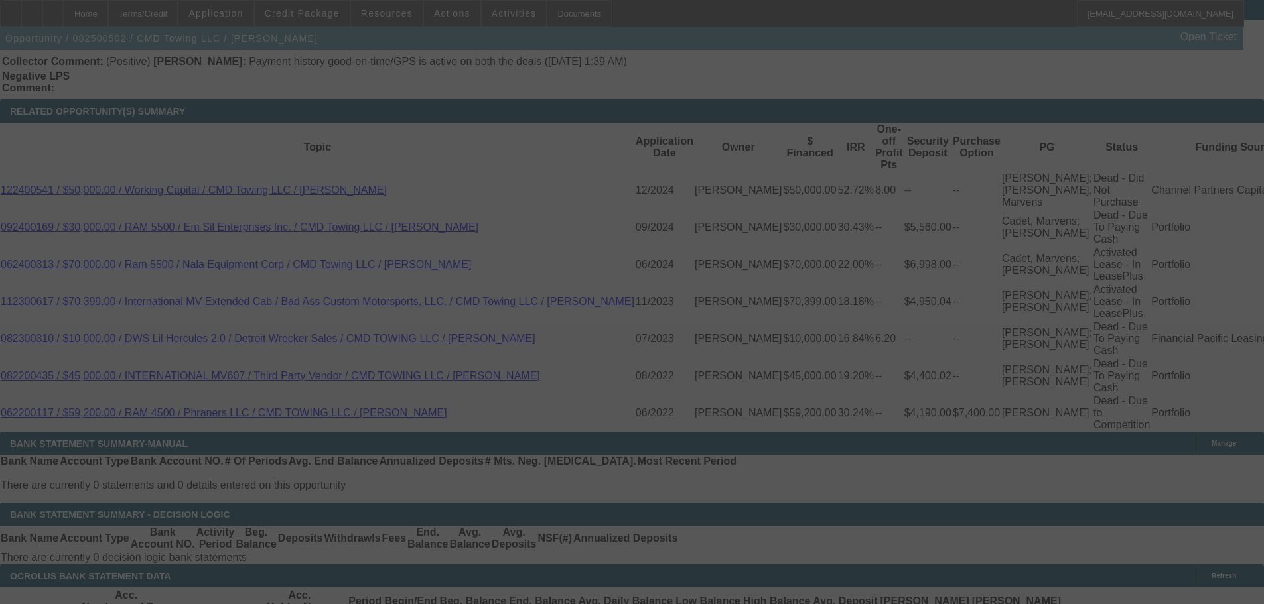
select select "0"
select select "6"
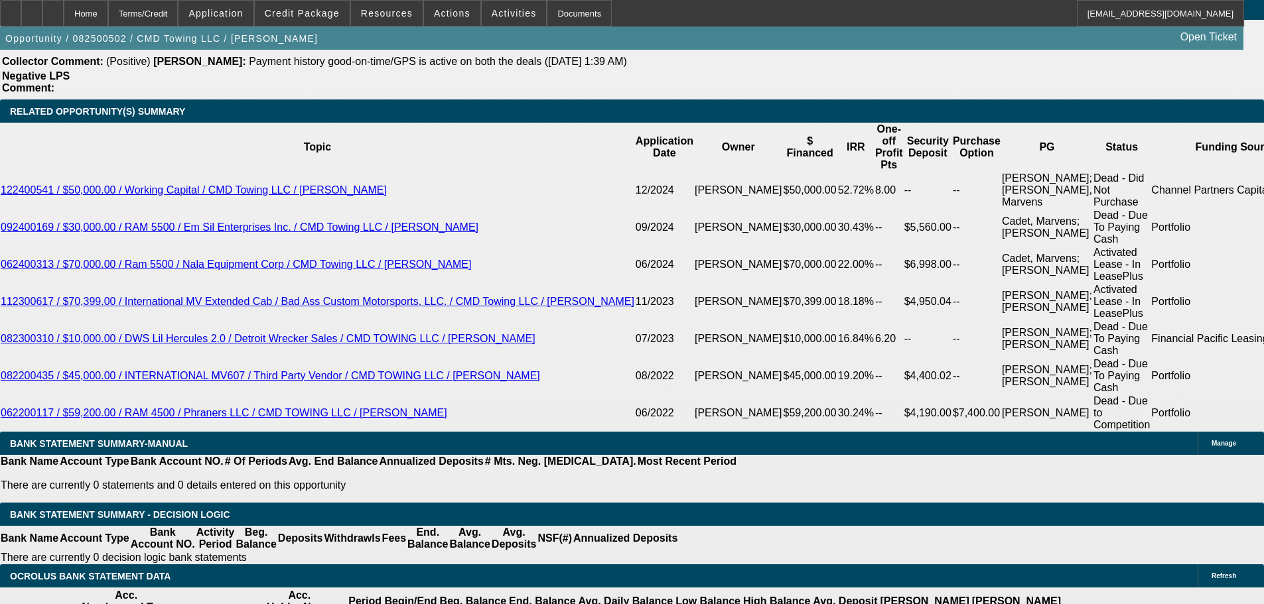
type input "201.48"
type input "UNKNOWN"
type input "2019.48"
type input "10"
type input "$2,019.48"
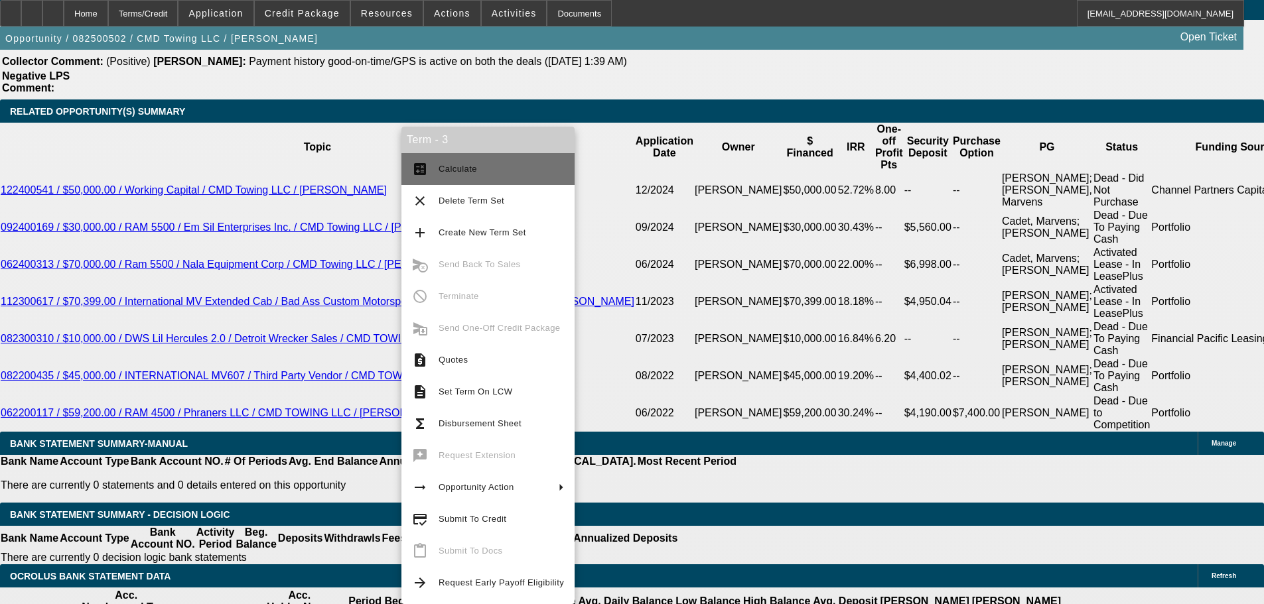
click at [523, 172] on span "Calculate" at bounding box center [500, 169] width 125 height 16
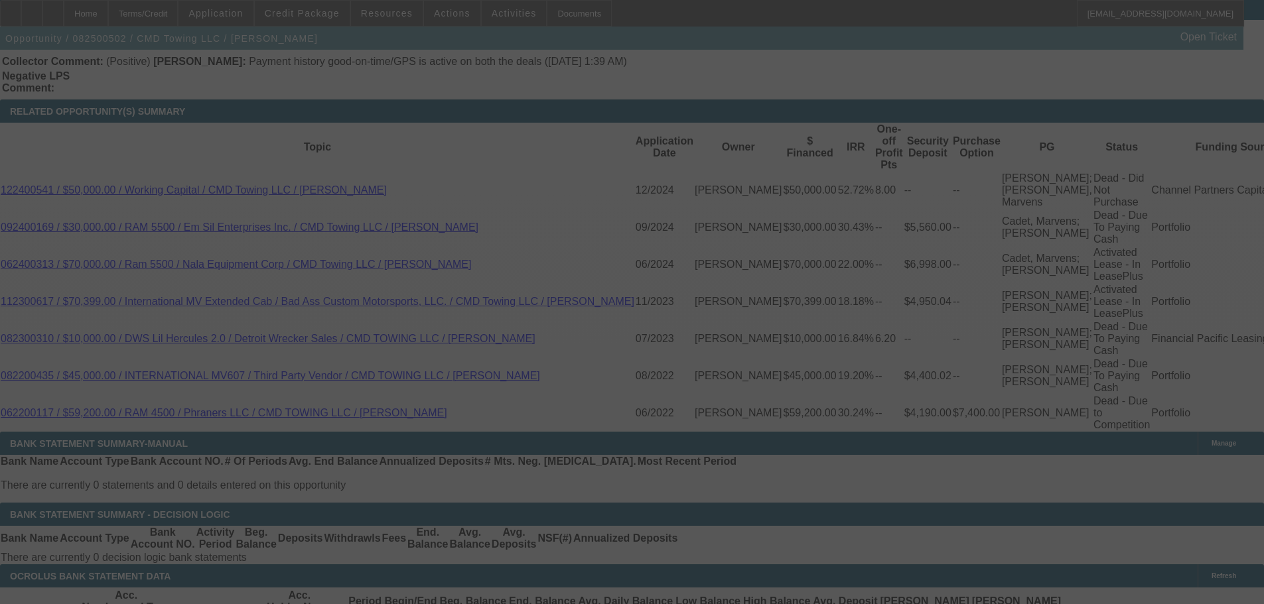
select select "0"
select select "6"
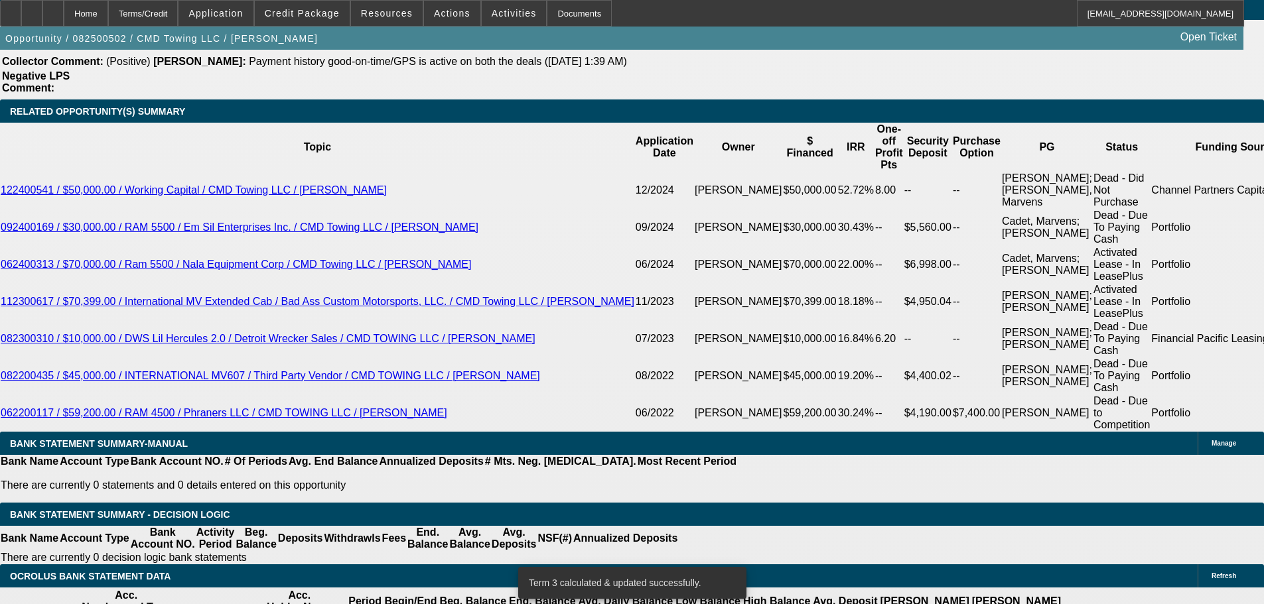
type input "10."
type input "UNKNOWN"
type input "10.15"
type input "$2,028.02"
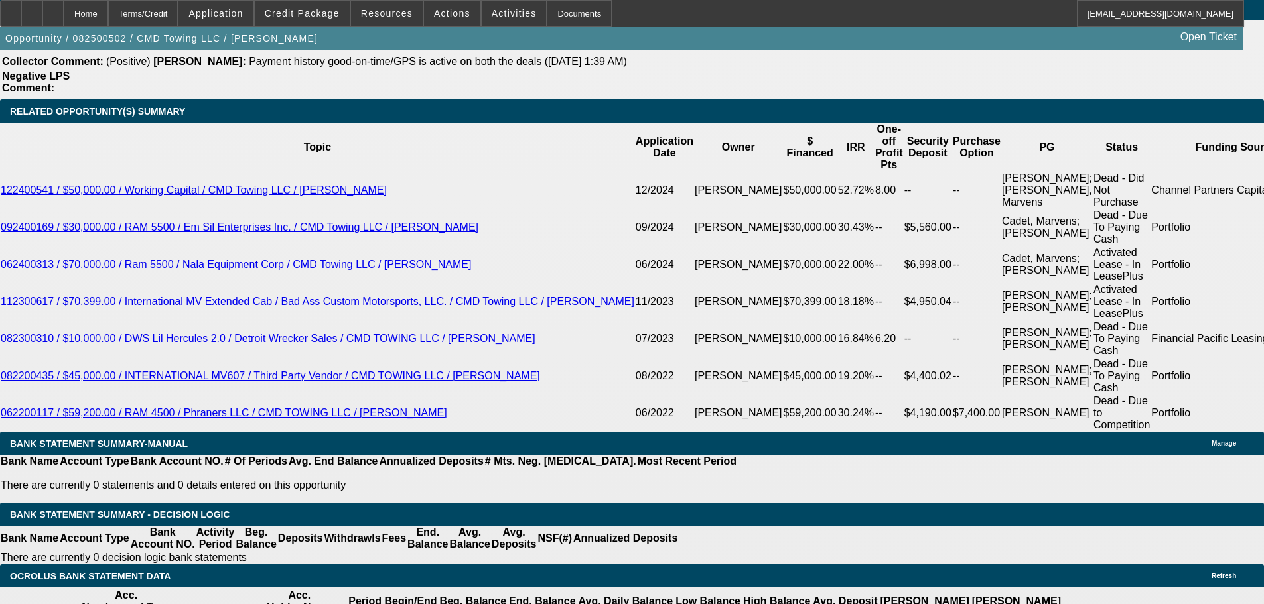
type input "10.1"
type input "$2,025.68"
type input "10.1"
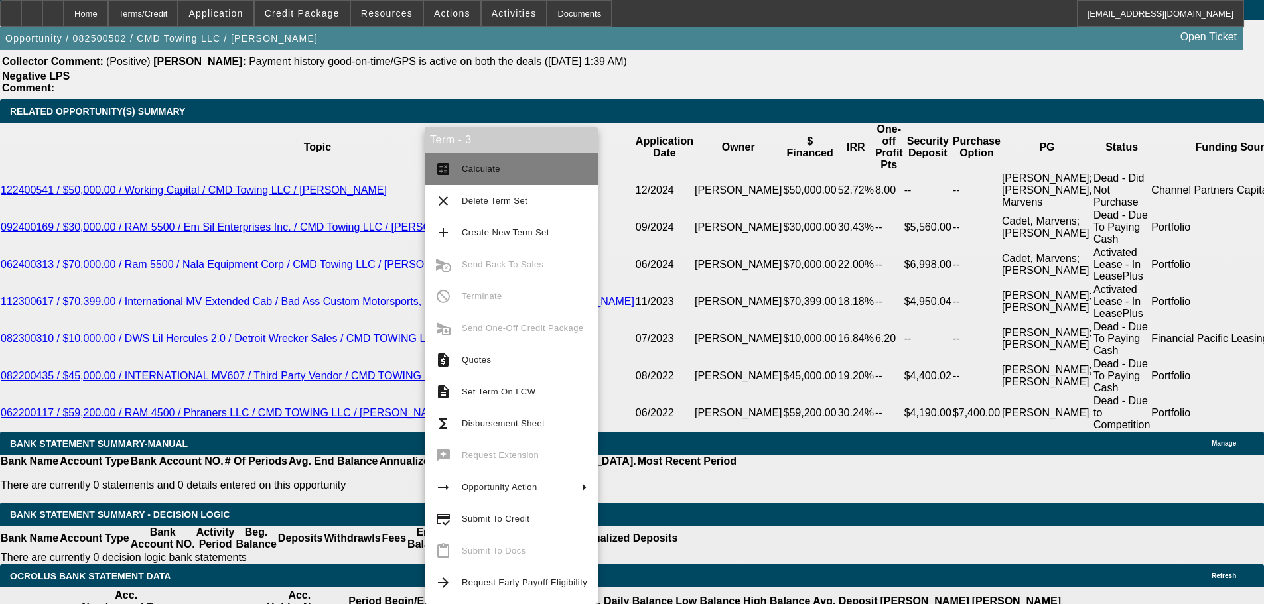
click at [476, 155] on button "calculate Calculate" at bounding box center [511, 169] width 173 height 32
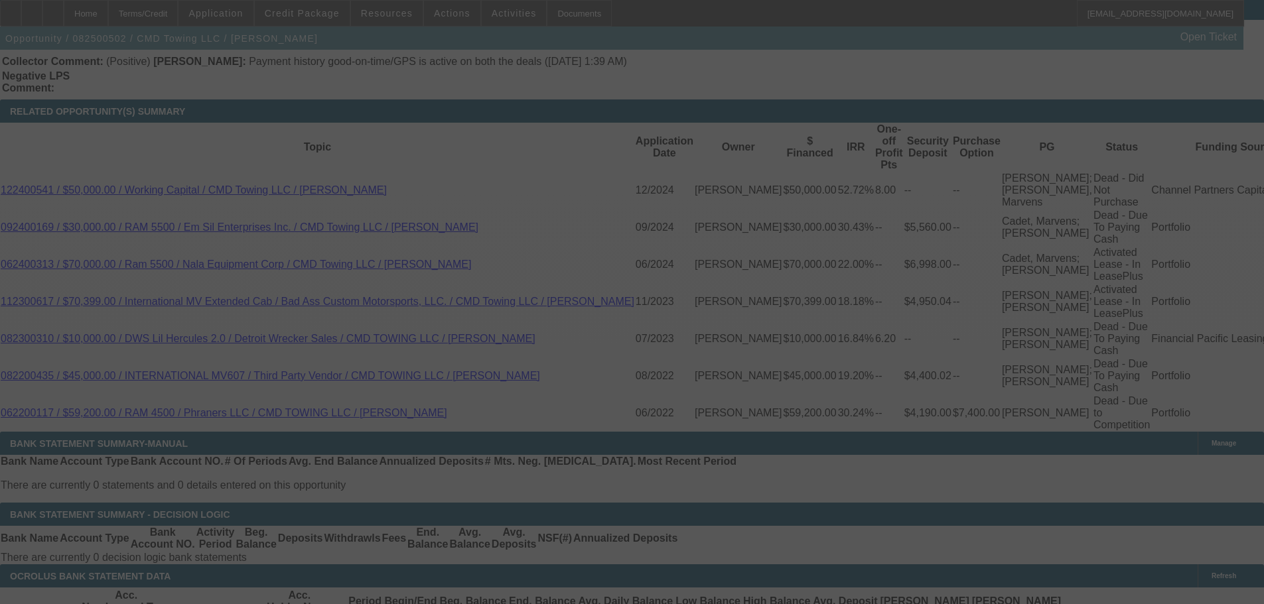
select select "0"
select select "6"
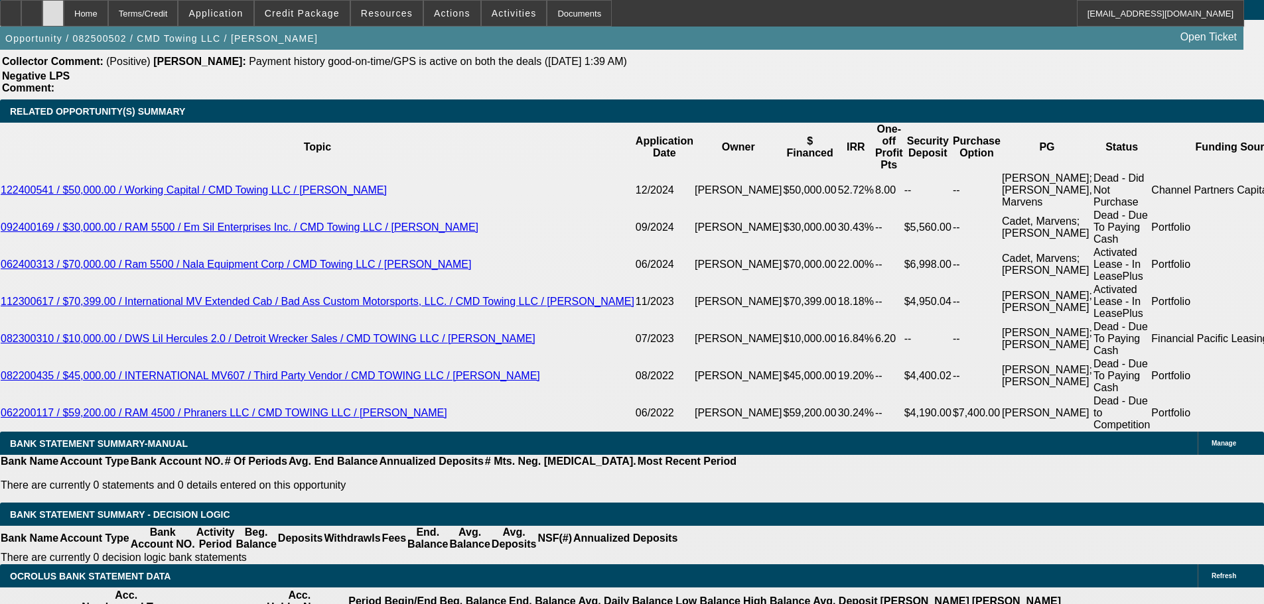
click at [64, 20] on div at bounding box center [52, 13] width 21 height 27
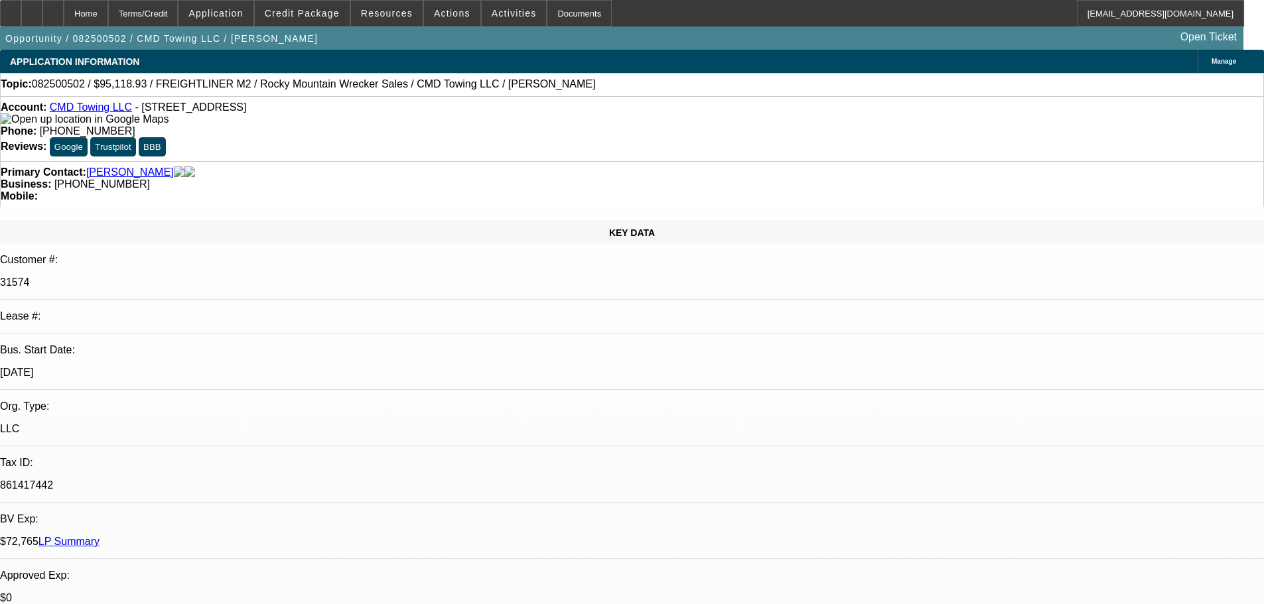
select select "0"
select select "6"
select select "0"
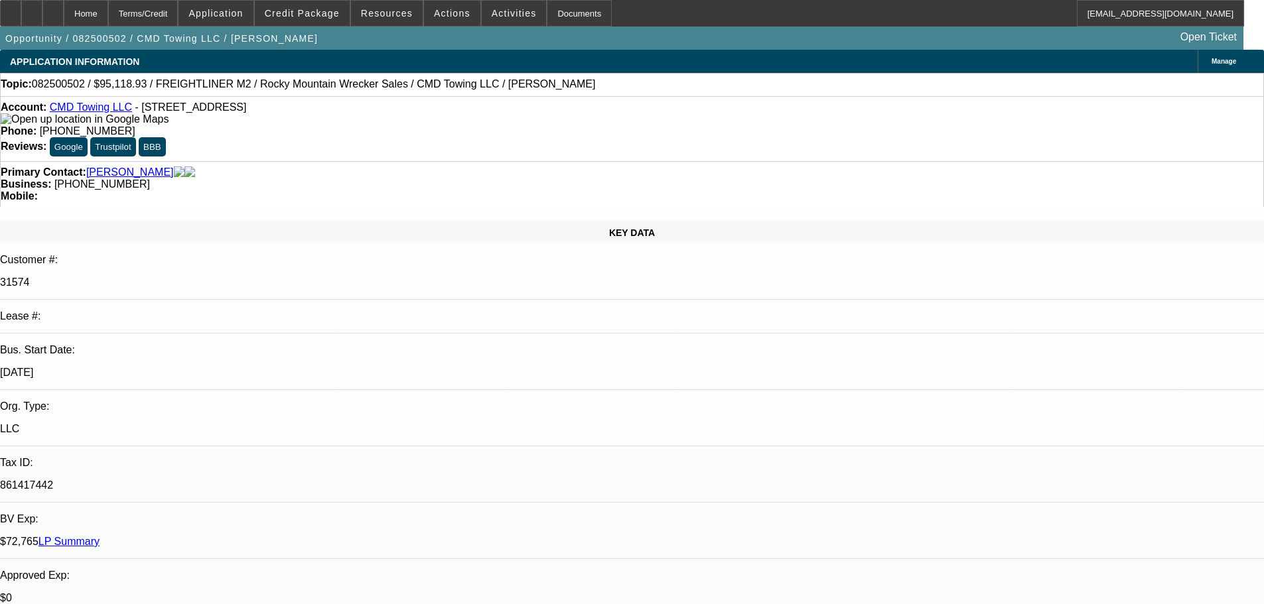
select select "0"
select select "6"
select select "0"
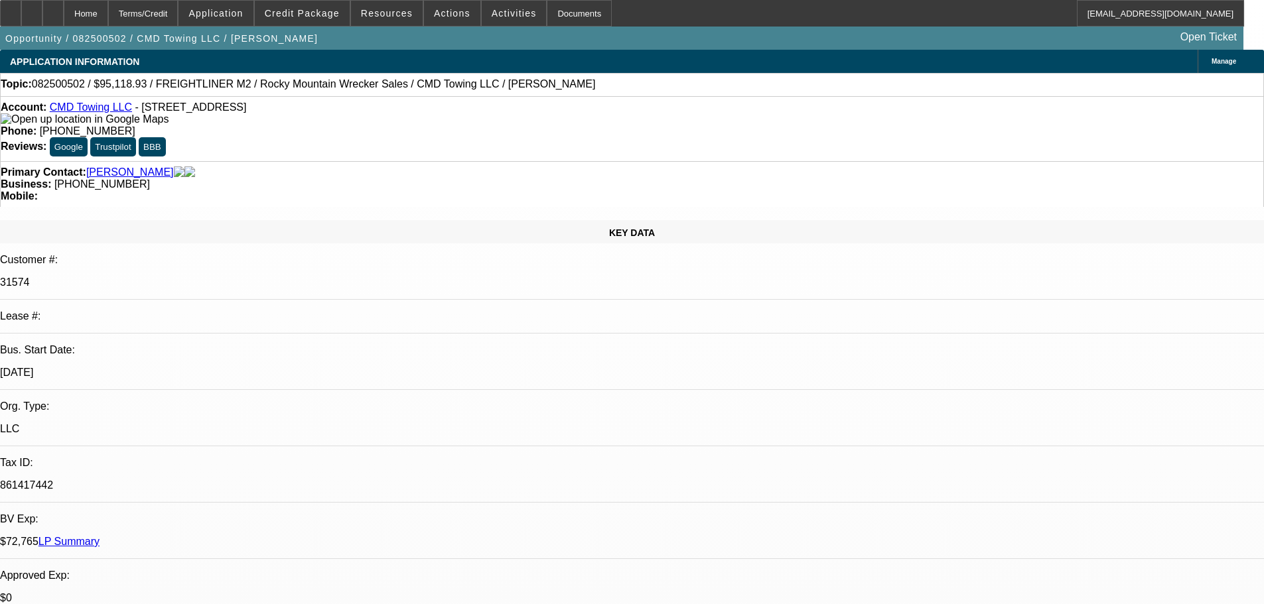
select select "0"
select select "6"
select select "0"
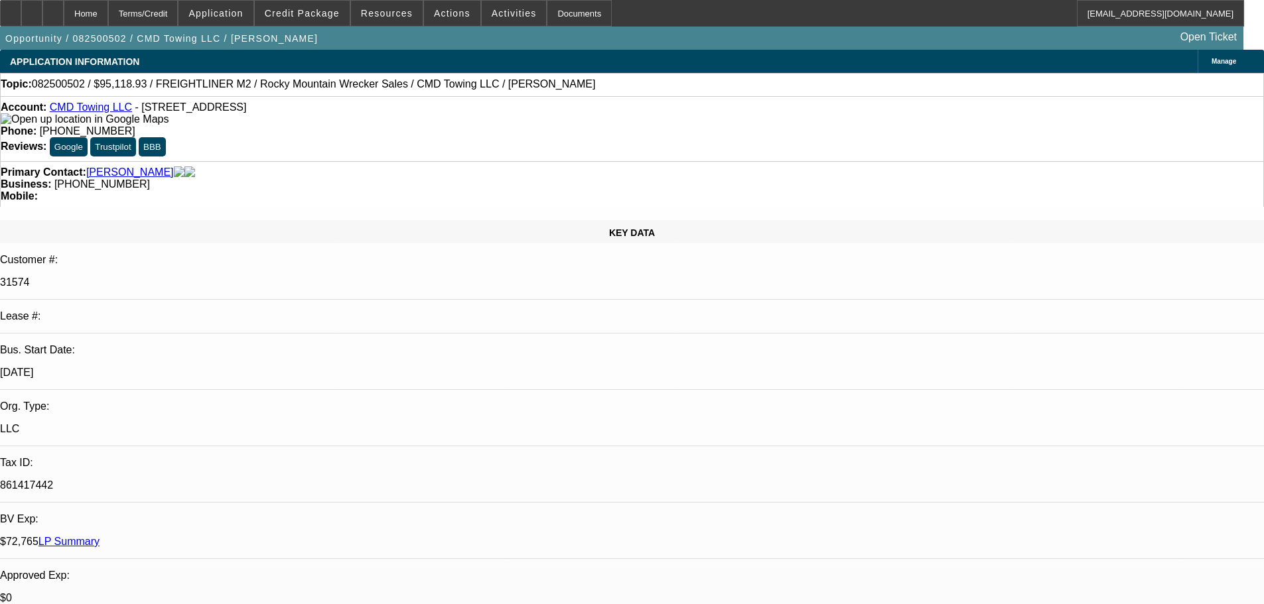
select select "6"
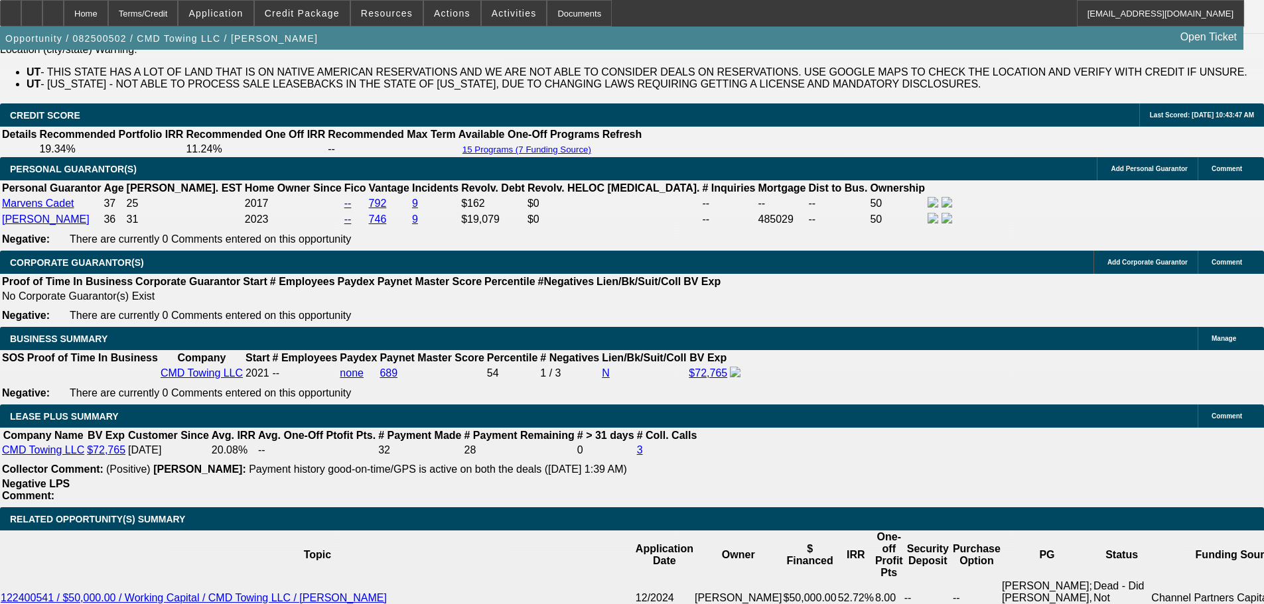
scroll to position [2322, 0]
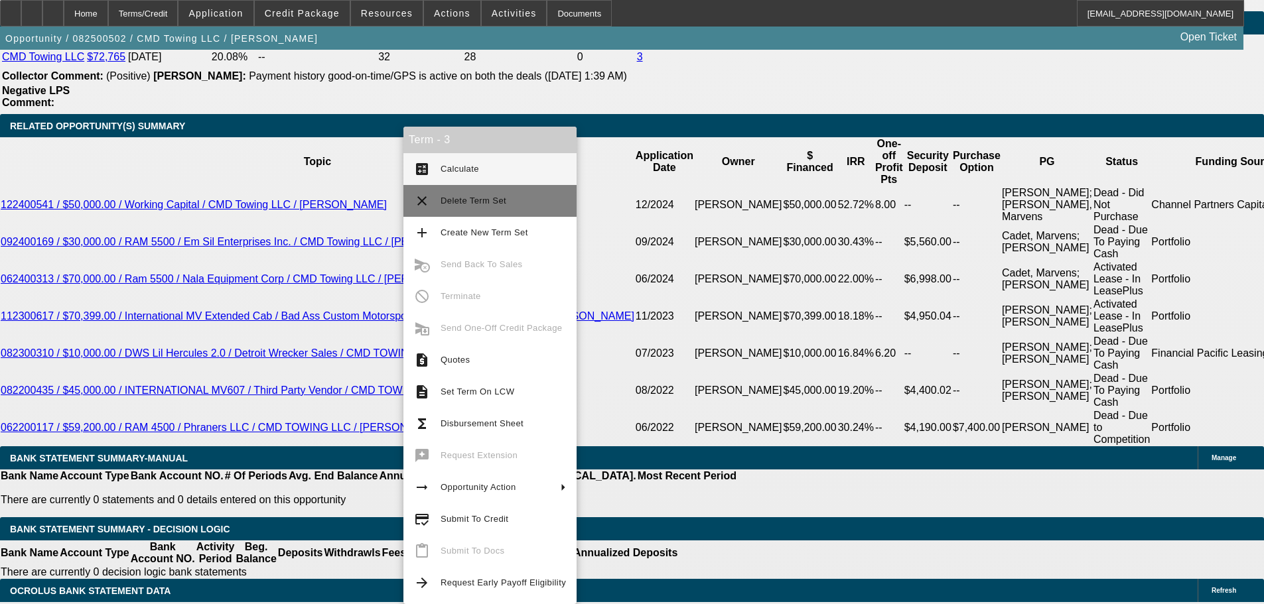
click at [482, 200] on span "Delete Term Set" at bounding box center [473, 201] width 66 height 10
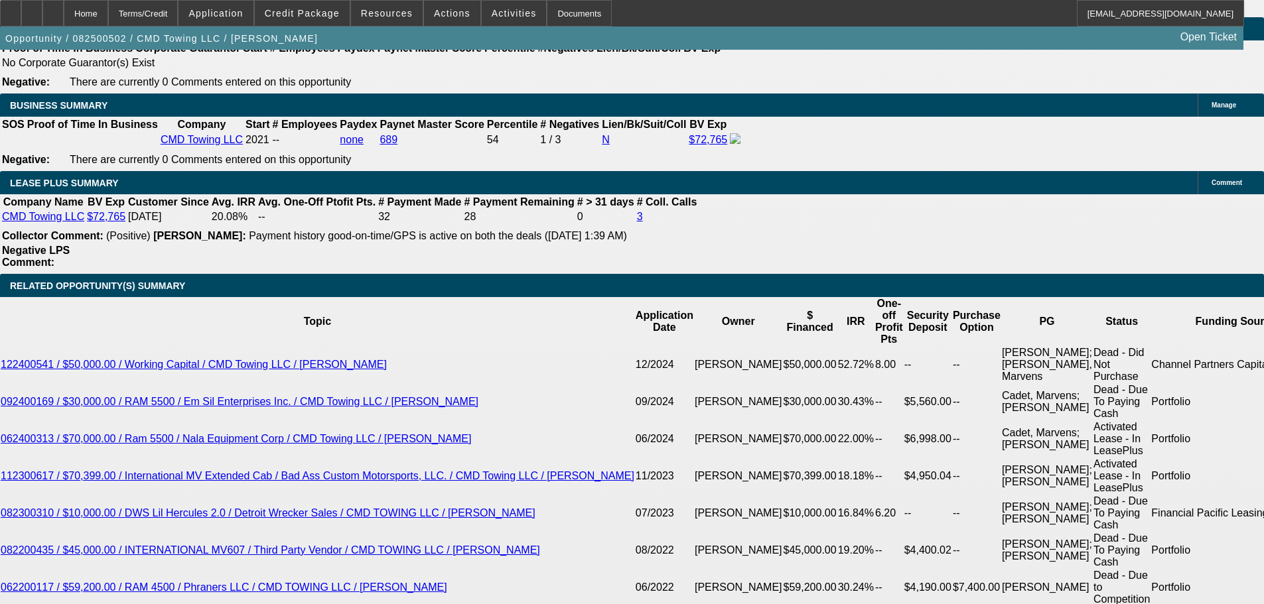
select select "0"
select select "6"
select select "0"
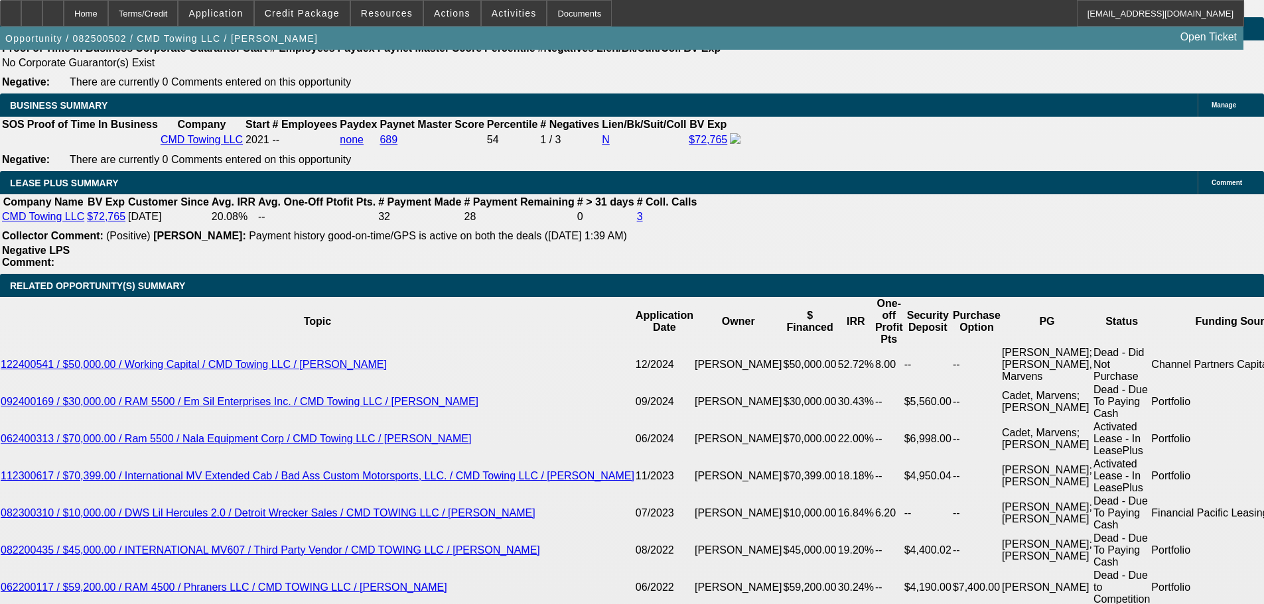
select select "0"
select select "6"
select select "0"
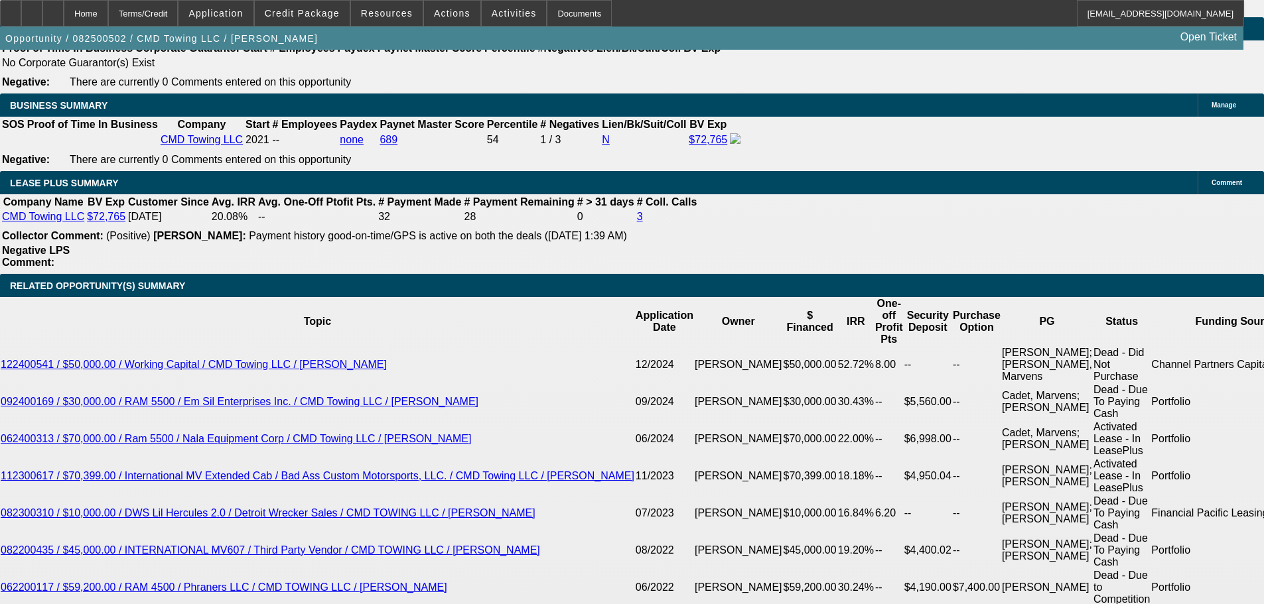
select select "0"
select select "6"
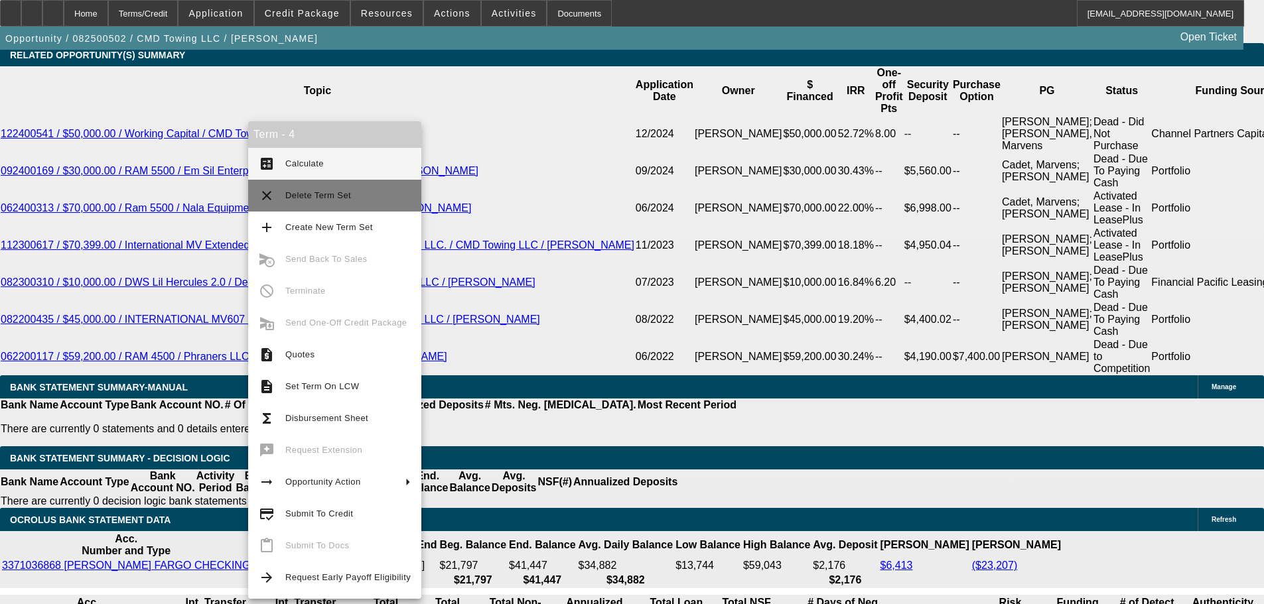
click at [369, 186] on button "clear Delete Term Set" at bounding box center [334, 196] width 173 height 32
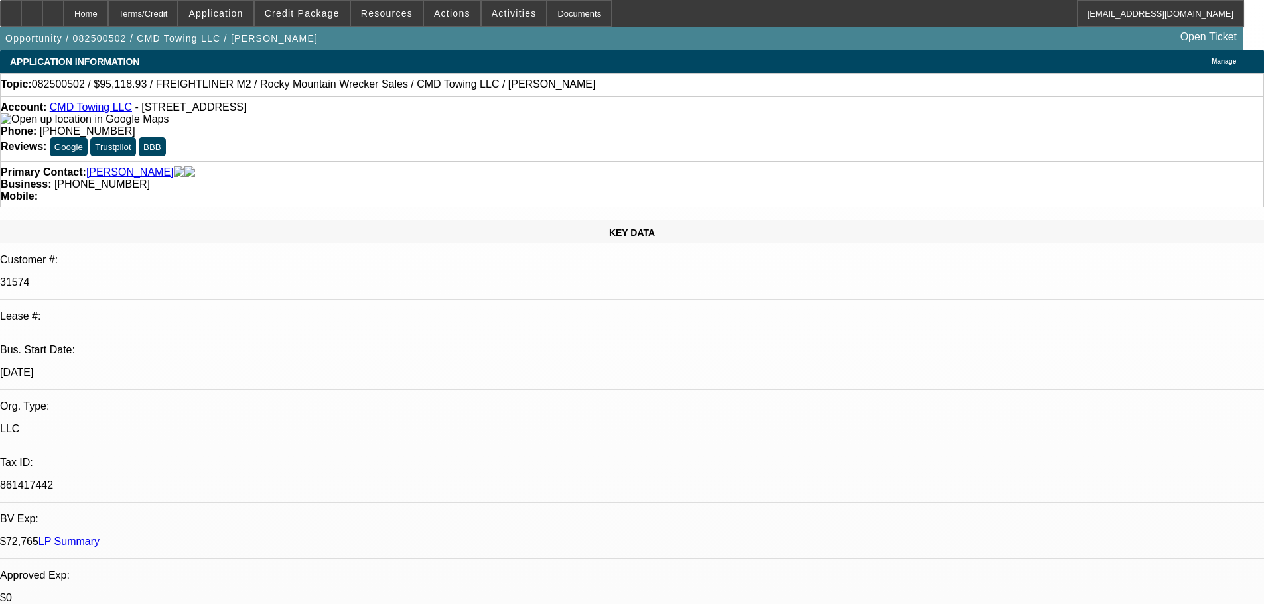
select select "0"
select select "6"
select select "0"
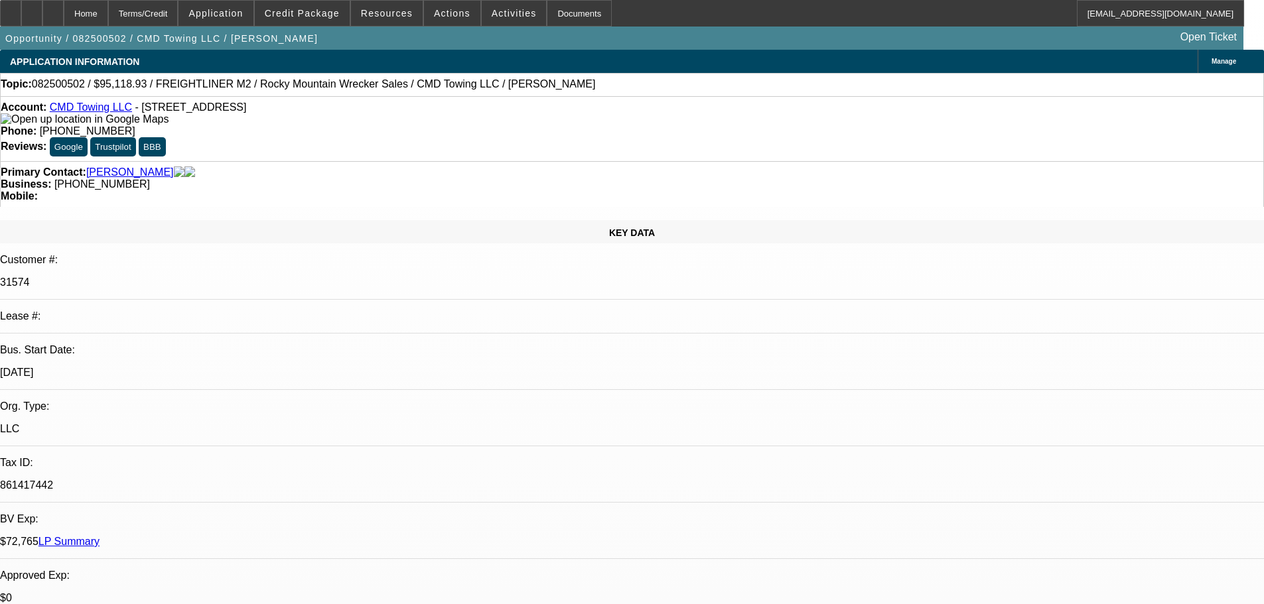
select select "0"
select select "6"
